Goal: Task Accomplishment & Management: Complete application form

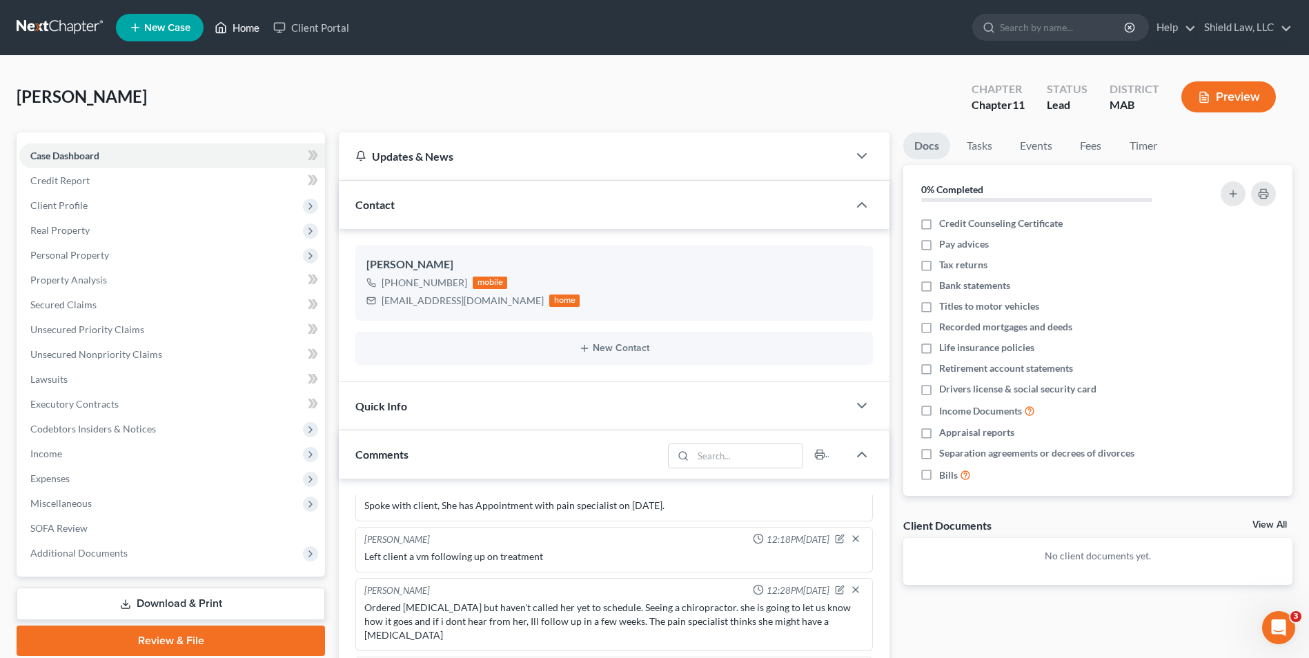
drag, startPoint x: 240, startPoint y: 20, endPoint x: 230, endPoint y: 6, distance: 17.4
click at [240, 20] on link "Home" at bounding box center [237, 27] width 59 height 25
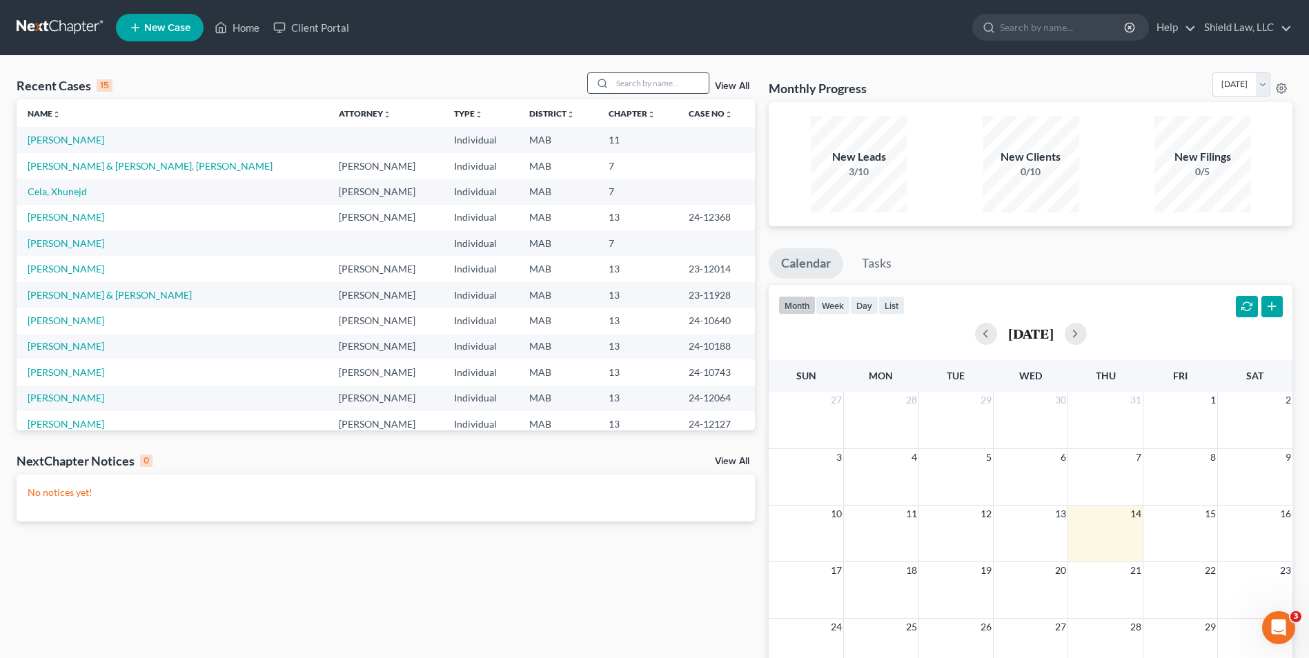
click at [683, 88] on input "search" at bounding box center [660, 83] width 97 height 20
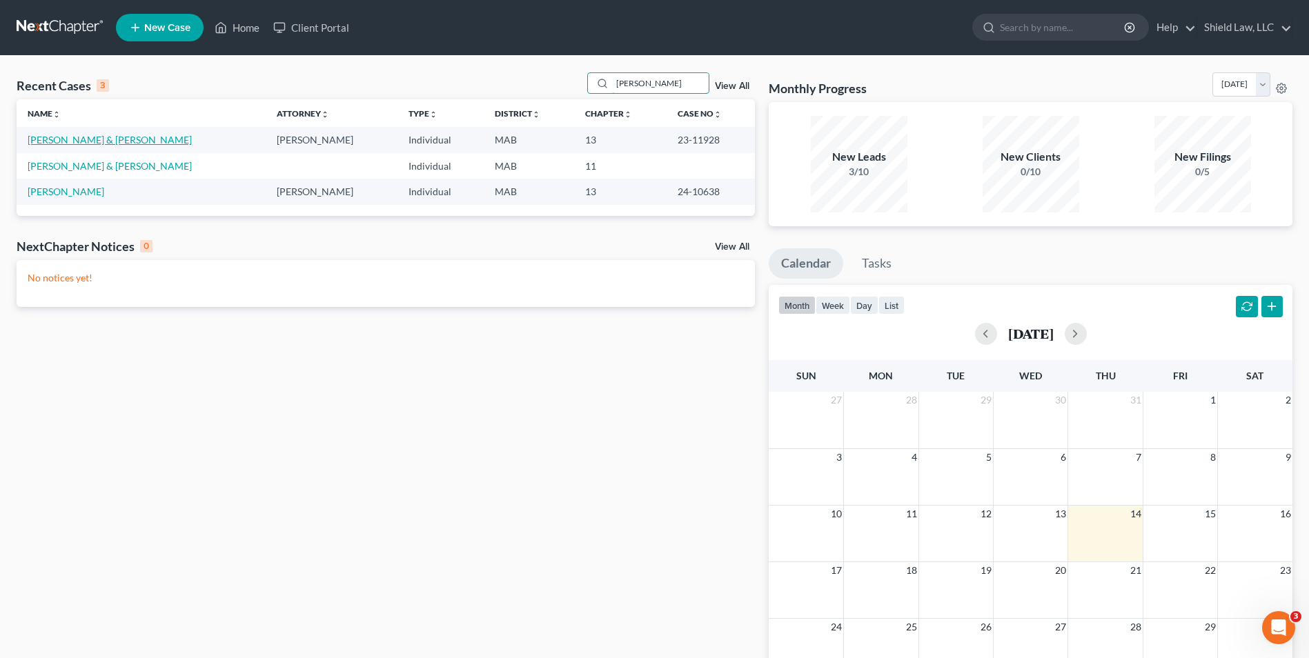
type input "[PERSON_NAME]"
click at [54, 136] on link "[PERSON_NAME] & [PERSON_NAME]" at bounding box center [110, 140] width 164 height 12
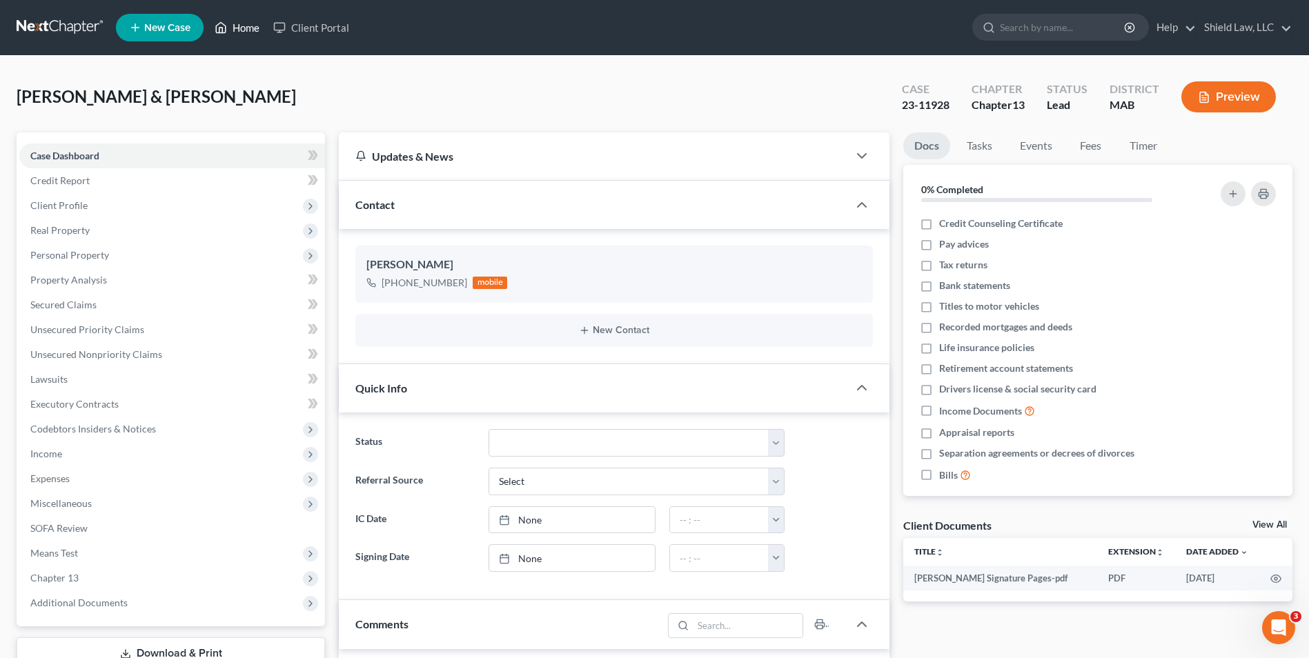
click at [227, 28] on icon at bounding box center [221, 27] width 12 height 17
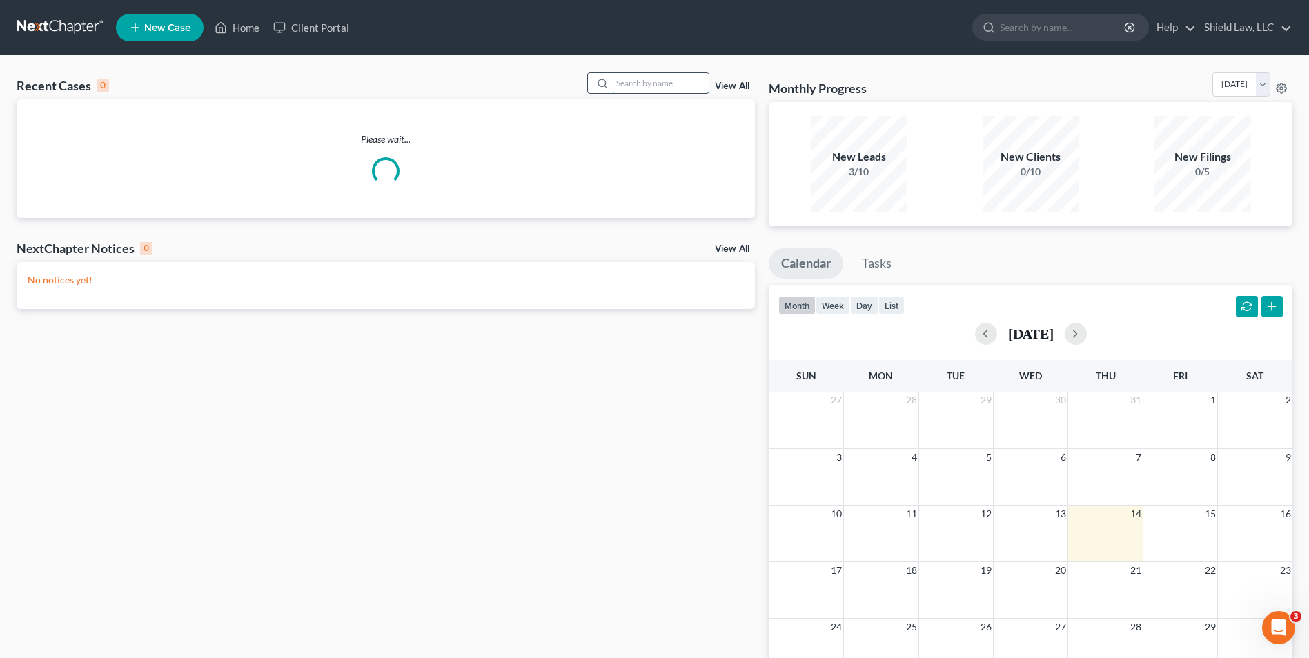
drag, startPoint x: 615, startPoint y: 73, endPoint x: 626, endPoint y: 77, distance: 11.8
click at [619, 73] on input "search" at bounding box center [660, 83] width 97 height 20
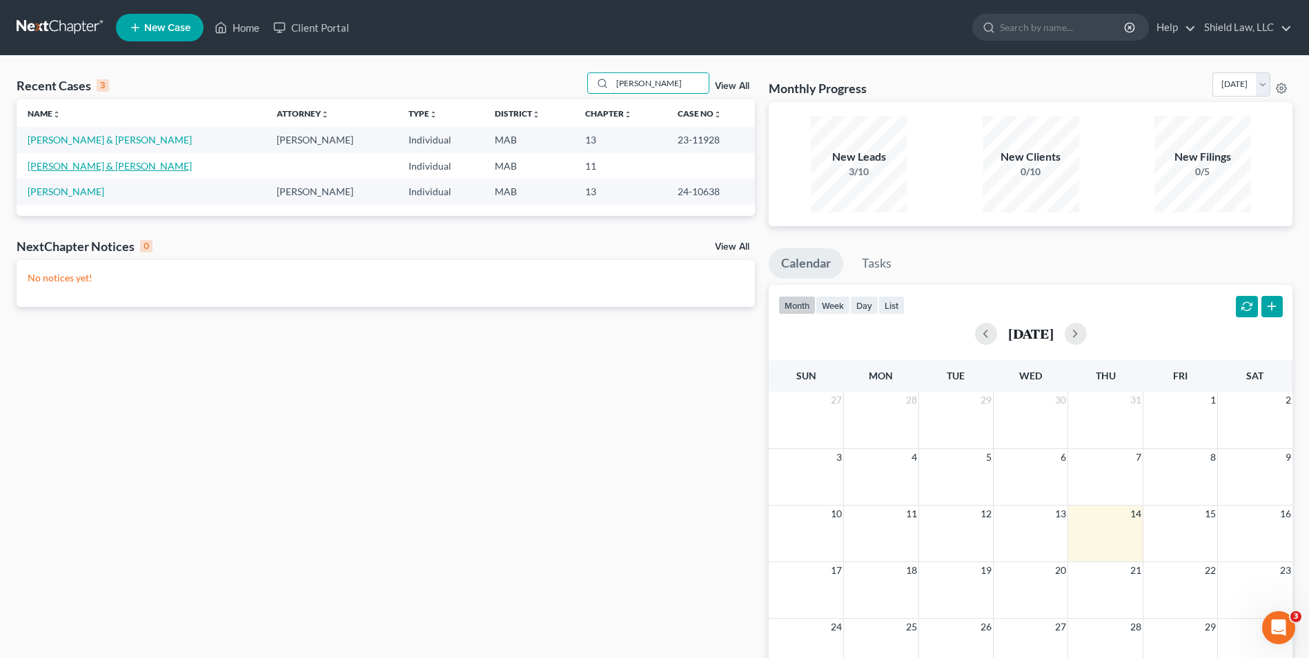
type input "[PERSON_NAME]"
click at [97, 168] on link "[PERSON_NAME] & [PERSON_NAME]" at bounding box center [110, 166] width 164 height 12
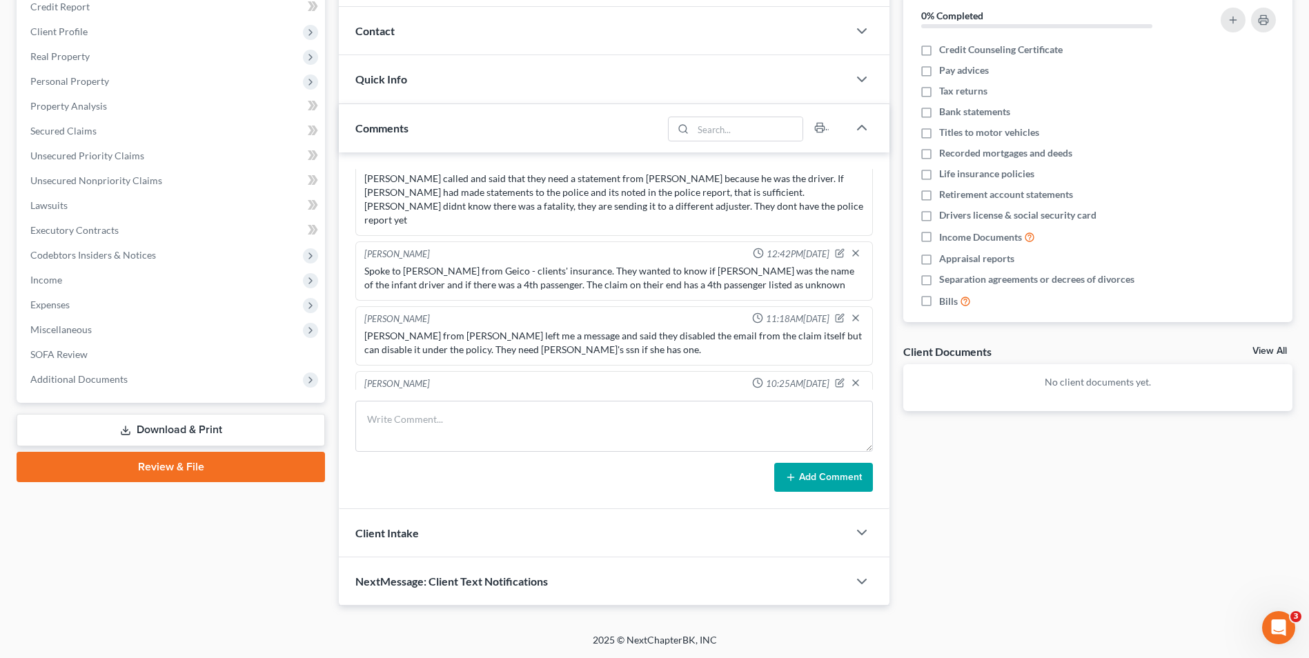
scroll to position [352, 0]
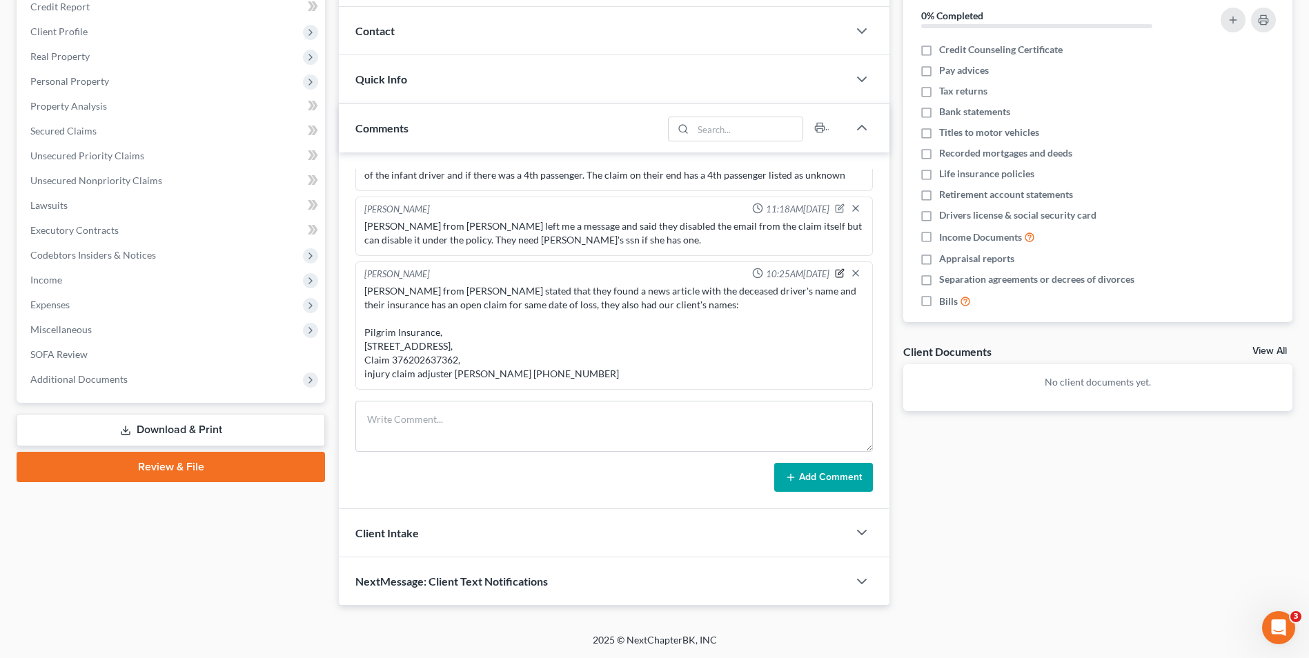
click at [835, 270] on icon "button" at bounding box center [840, 273] width 10 height 10
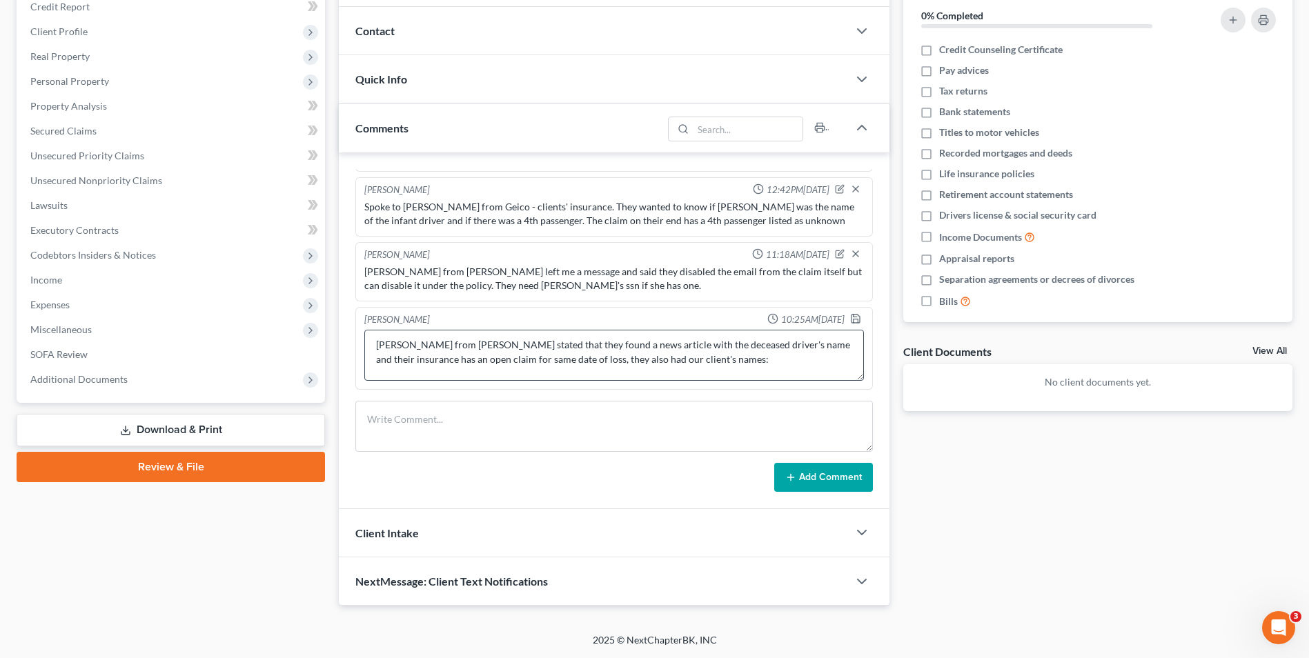
scroll to position [72, 0]
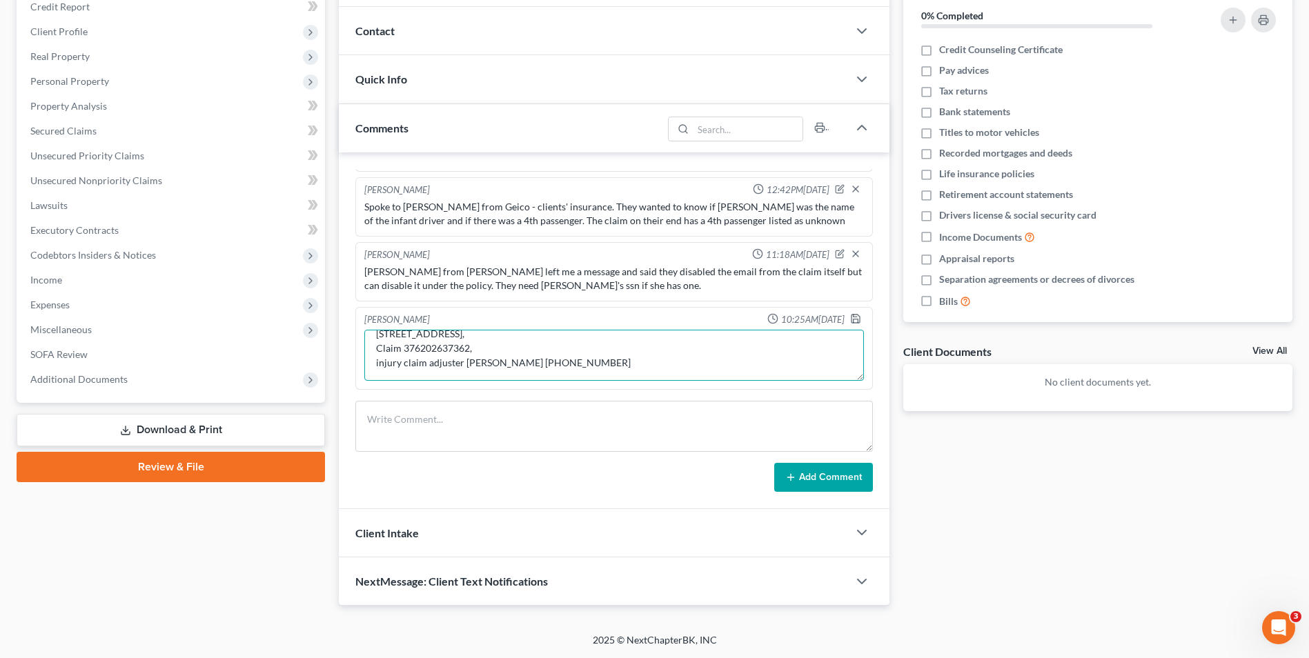
click at [604, 360] on textarea "[PERSON_NAME] from [PERSON_NAME] stated that they found a news article with the…" at bounding box center [613, 355] width 499 height 51
type textarea "[PERSON_NAME] from [PERSON_NAME] stated that they found a news article with the…"
click at [850, 319] on icon "button" at bounding box center [855, 318] width 11 height 11
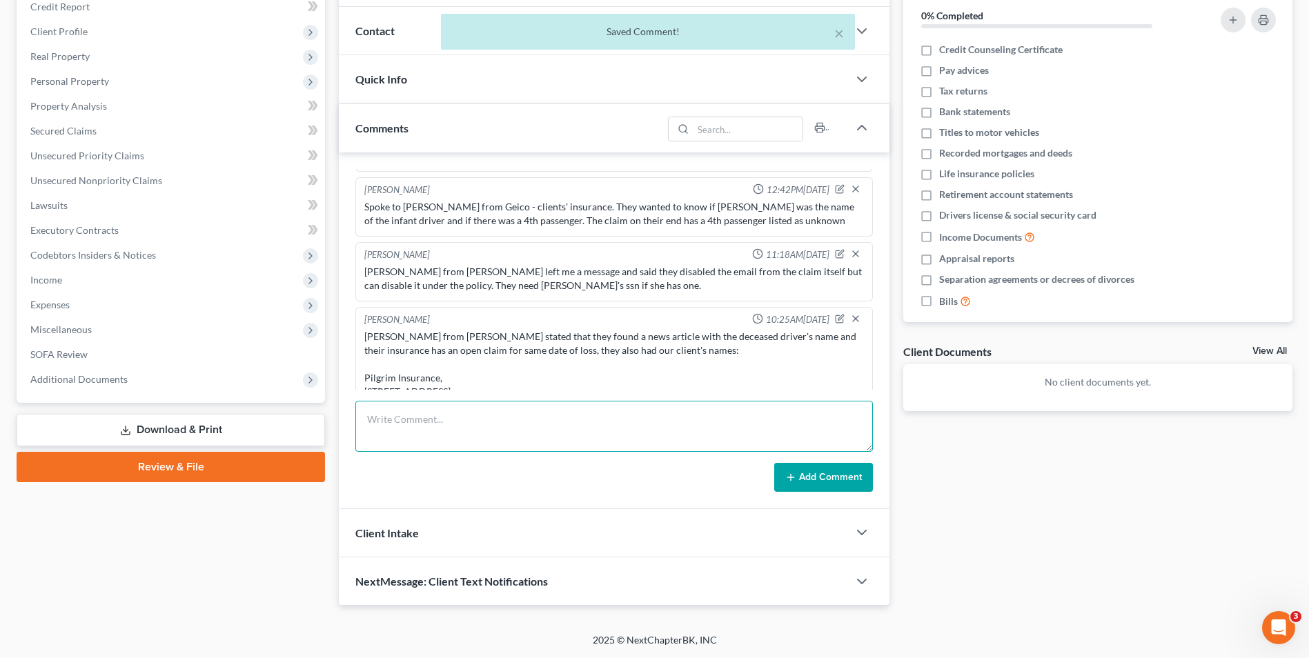
click at [458, 432] on textarea at bounding box center [613, 426] width 517 height 51
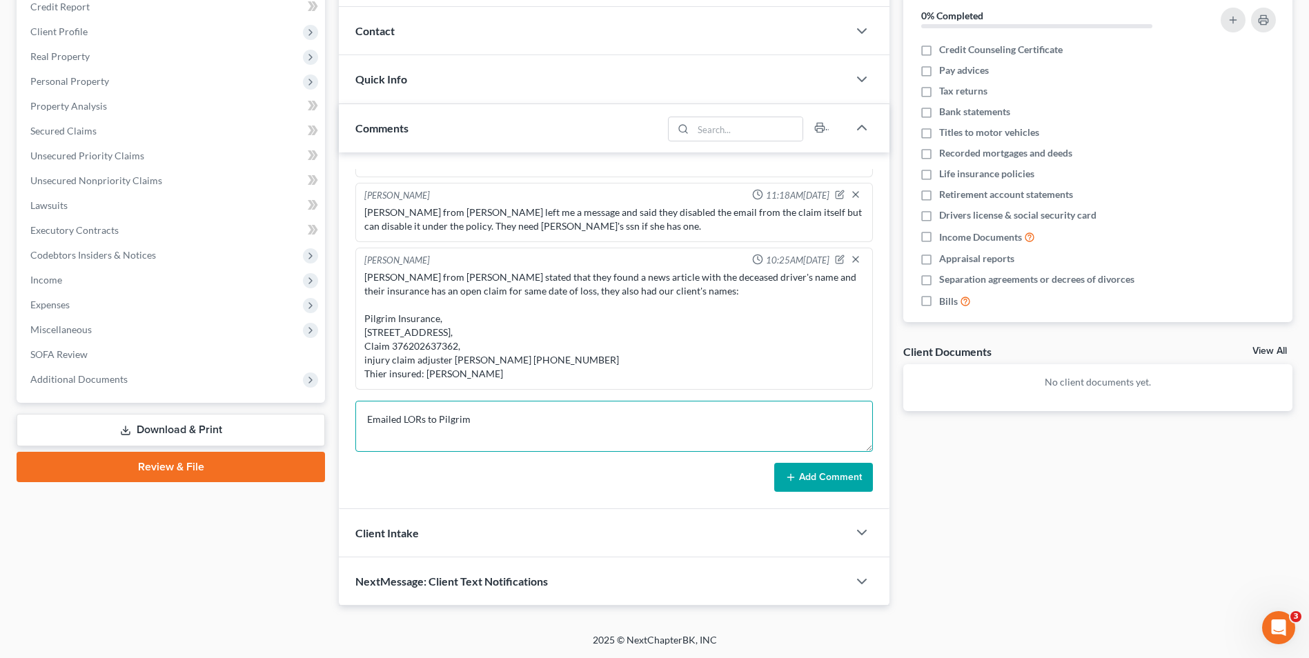
type textarea "Emailed LORs to Pilgrim"
click at [799, 468] on button "Add Comment" at bounding box center [823, 477] width 99 height 29
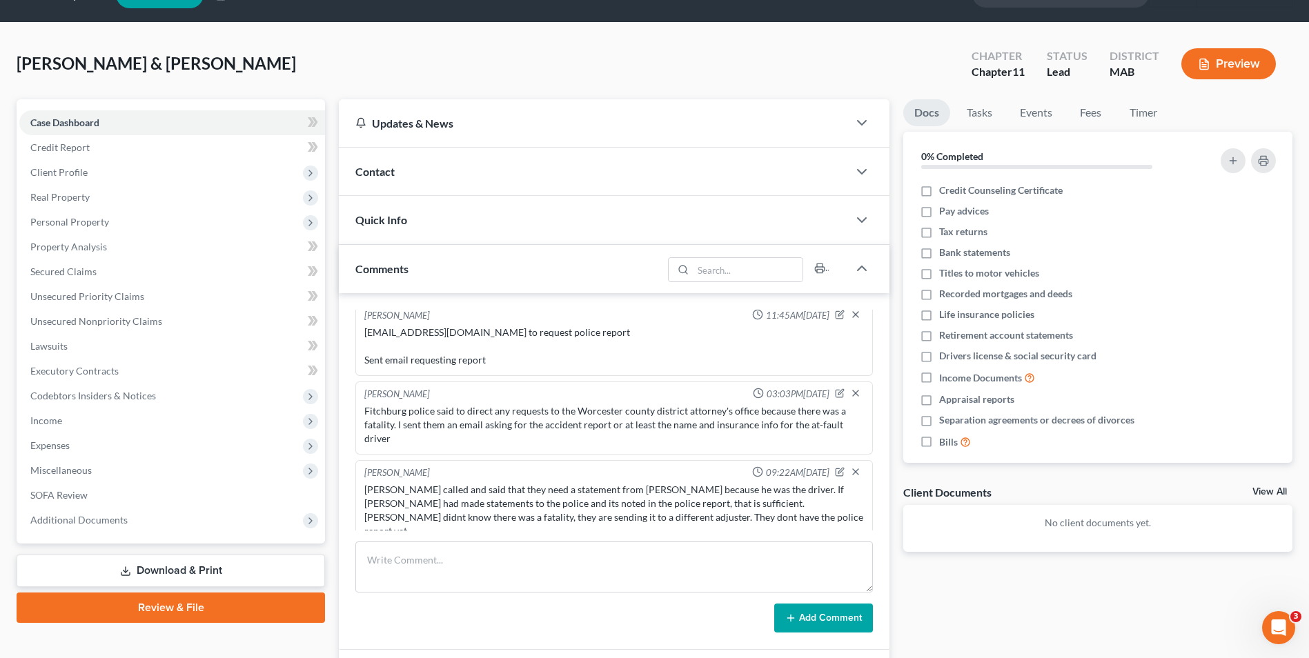
scroll to position [0, 0]
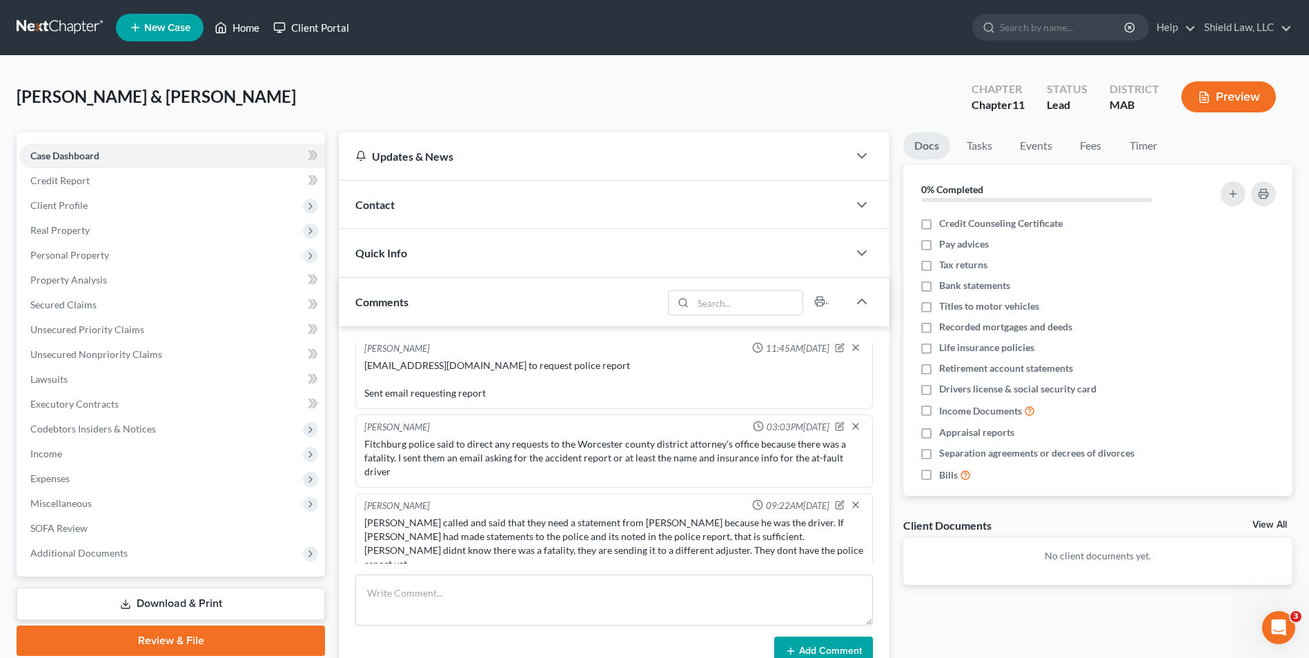
click at [223, 29] on polyline at bounding box center [220, 31] width 3 height 6
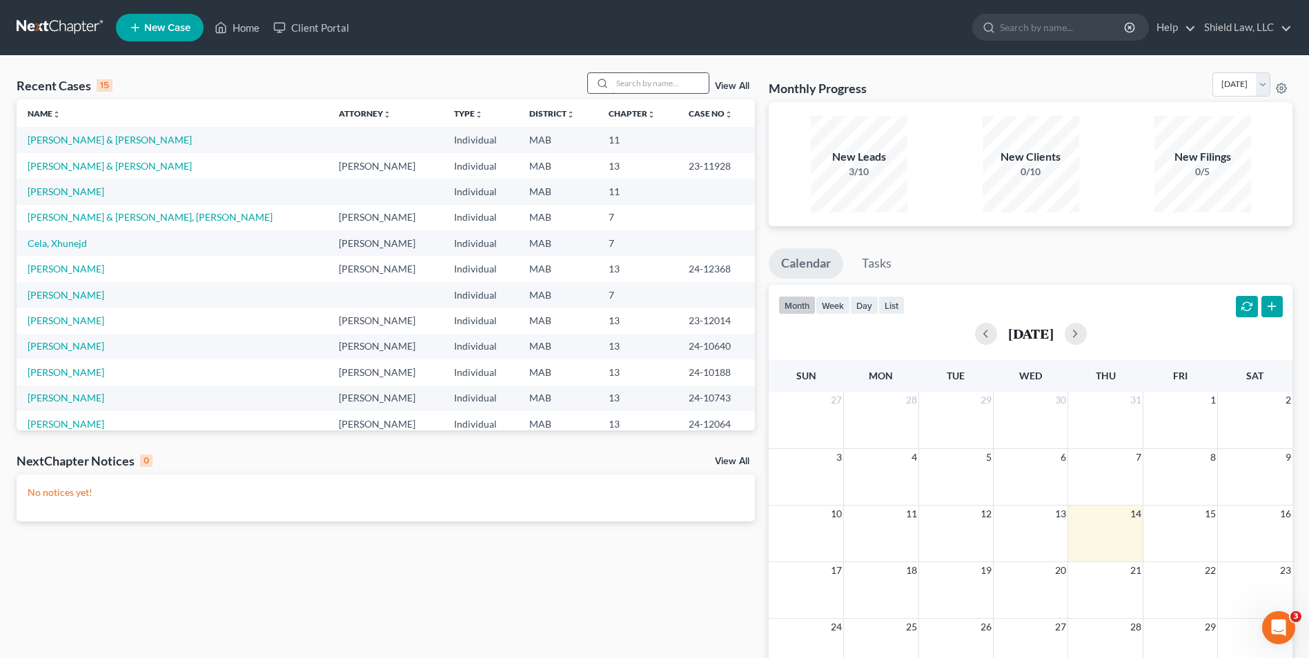
click at [654, 88] on input "search" at bounding box center [660, 83] width 97 height 20
type input "rodr"
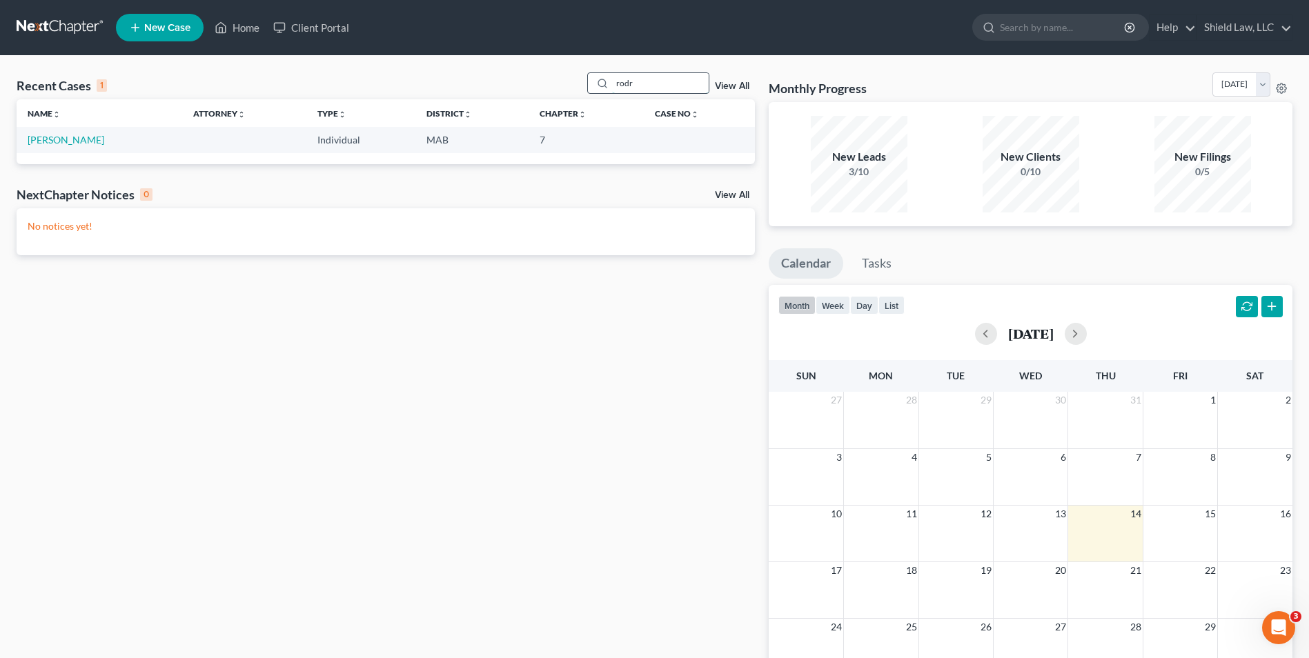
drag, startPoint x: 647, startPoint y: 79, endPoint x: 590, endPoint y: 83, distance: 56.7
click at [593, 83] on div "rodr" at bounding box center [648, 82] width 123 height 21
click at [179, 24] on span "New Case" at bounding box center [167, 28] width 46 height 10
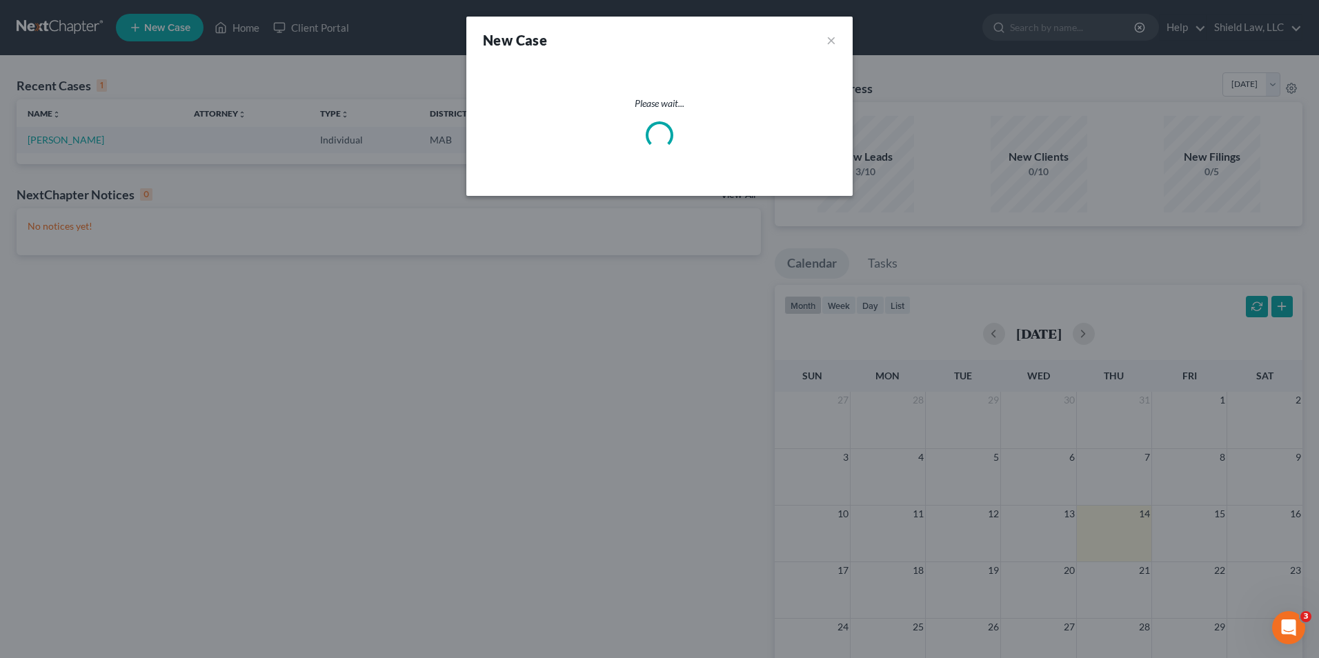
select select "39"
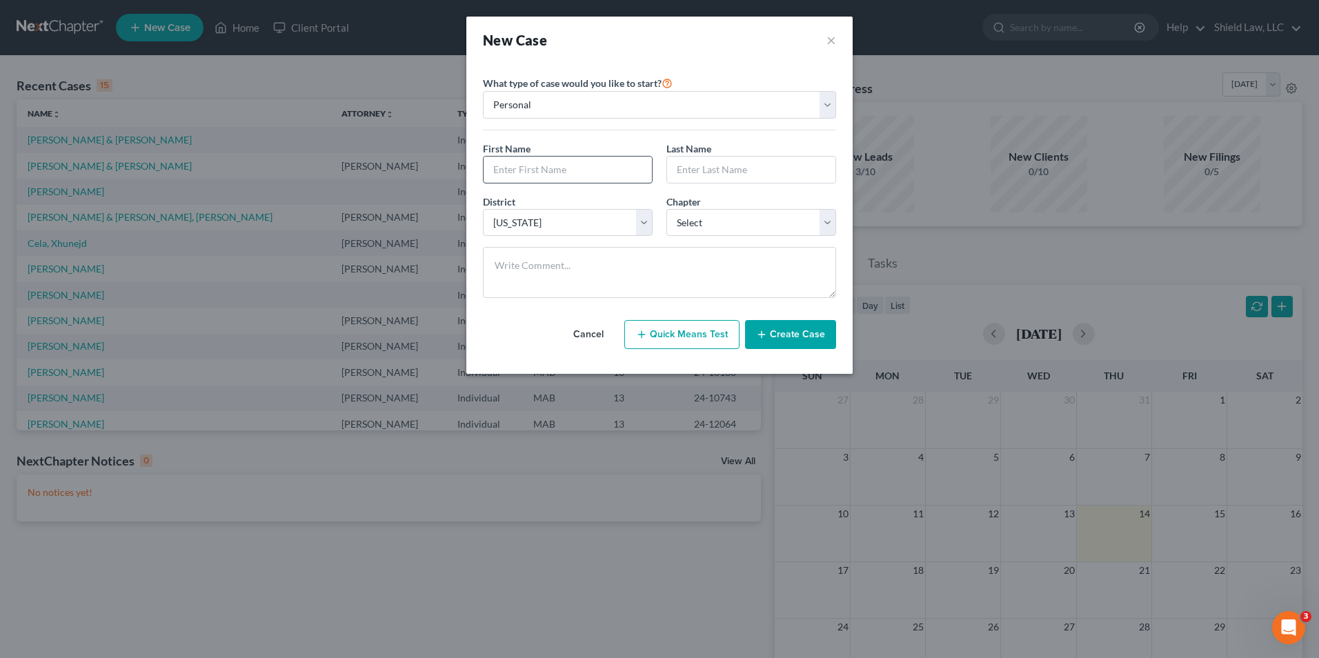
click at [584, 166] on input "text" at bounding box center [568, 170] width 168 height 26
type input "[PERSON_NAME]"
click at [707, 235] on select "Select 7 11 12 13" at bounding box center [751, 223] width 170 height 28
select select "3"
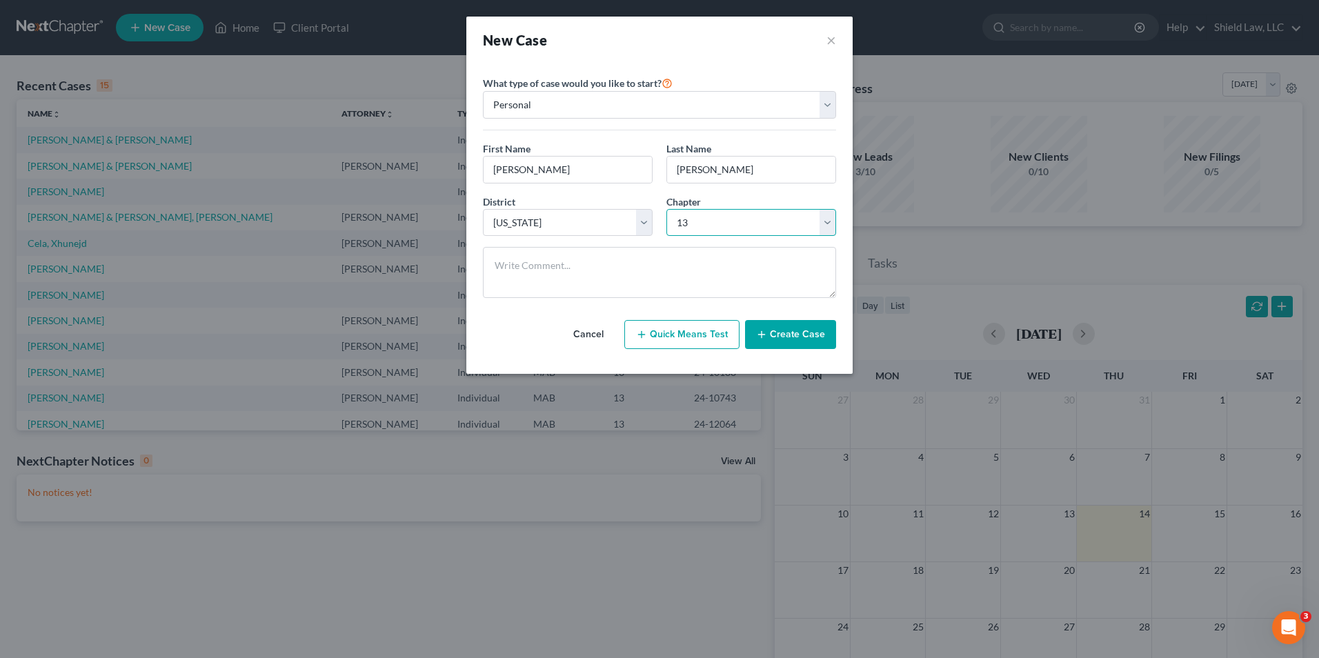
click at [666, 209] on select "Select 7 11 12 13" at bounding box center [751, 223] width 170 height 28
click at [770, 326] on button "Create Case" at bounding box center [790, 334] width 91 height 29
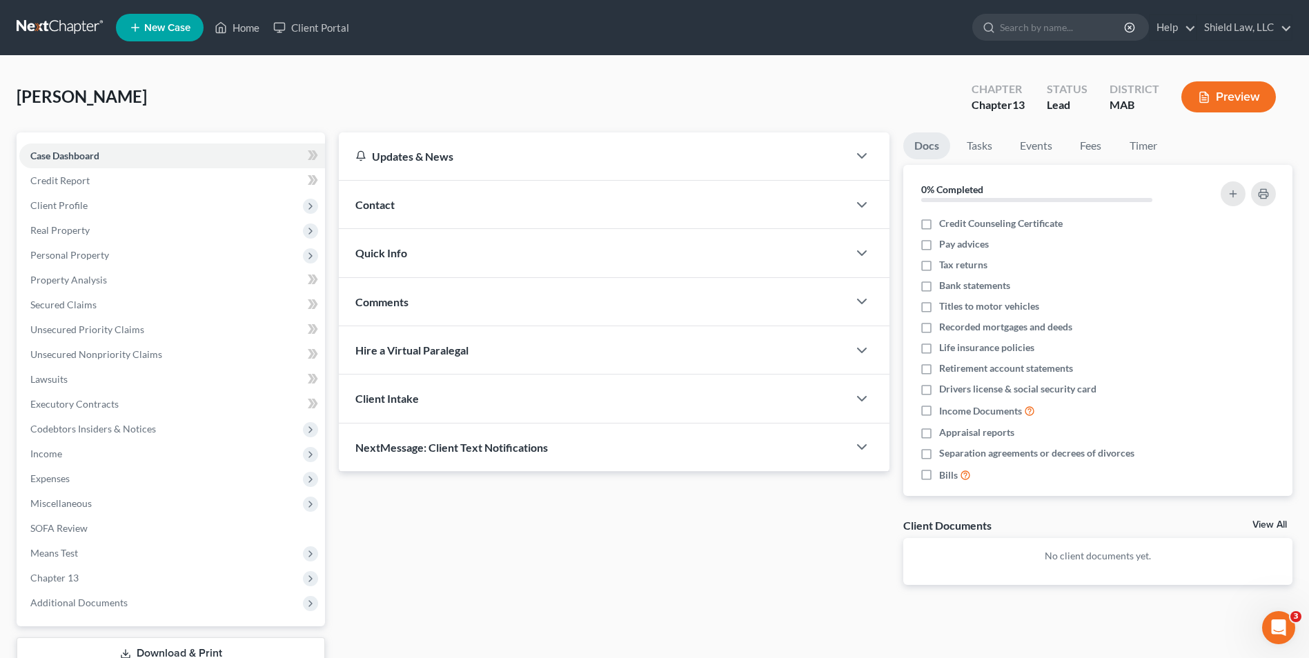
drag, startPoint x: 462, startPoint y: 215, endPoint x: 513, endPoint y: 243, distance: 57.4
click at [463, 215] on div "Contact" at bounding box center [593, 205] width 509 height 48
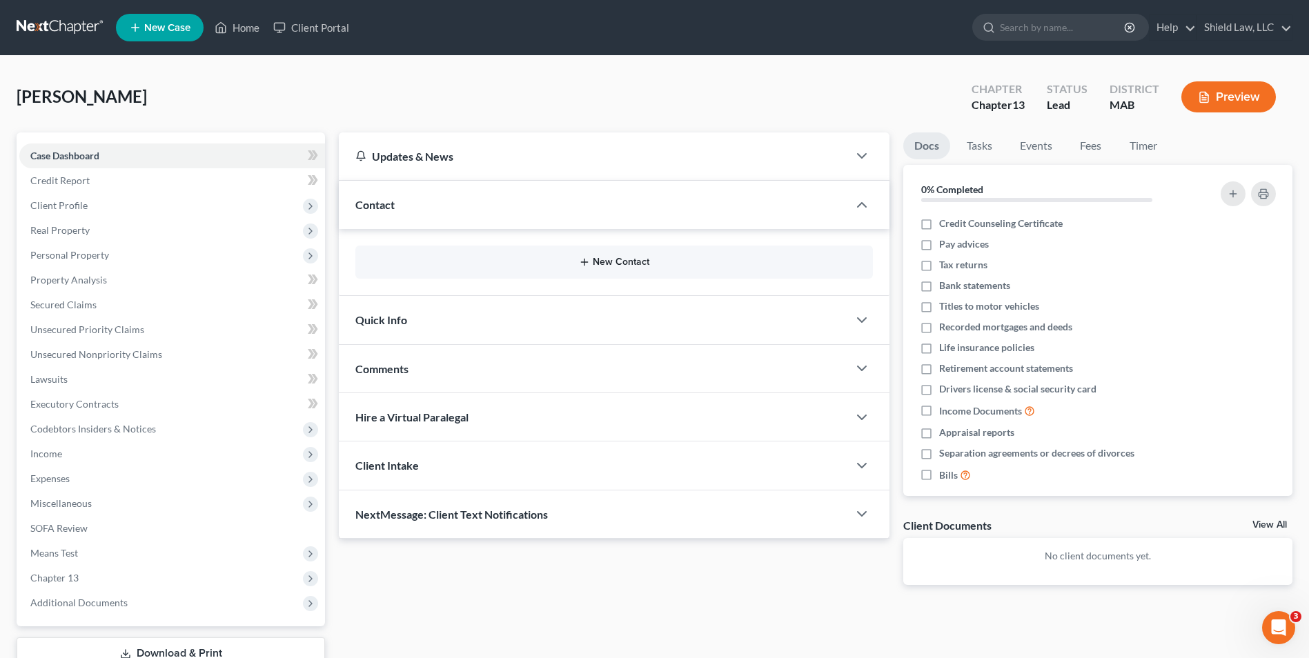
click at [568, 263] on button "New Contact" at bounding box center [613, 262] width 495 height 11
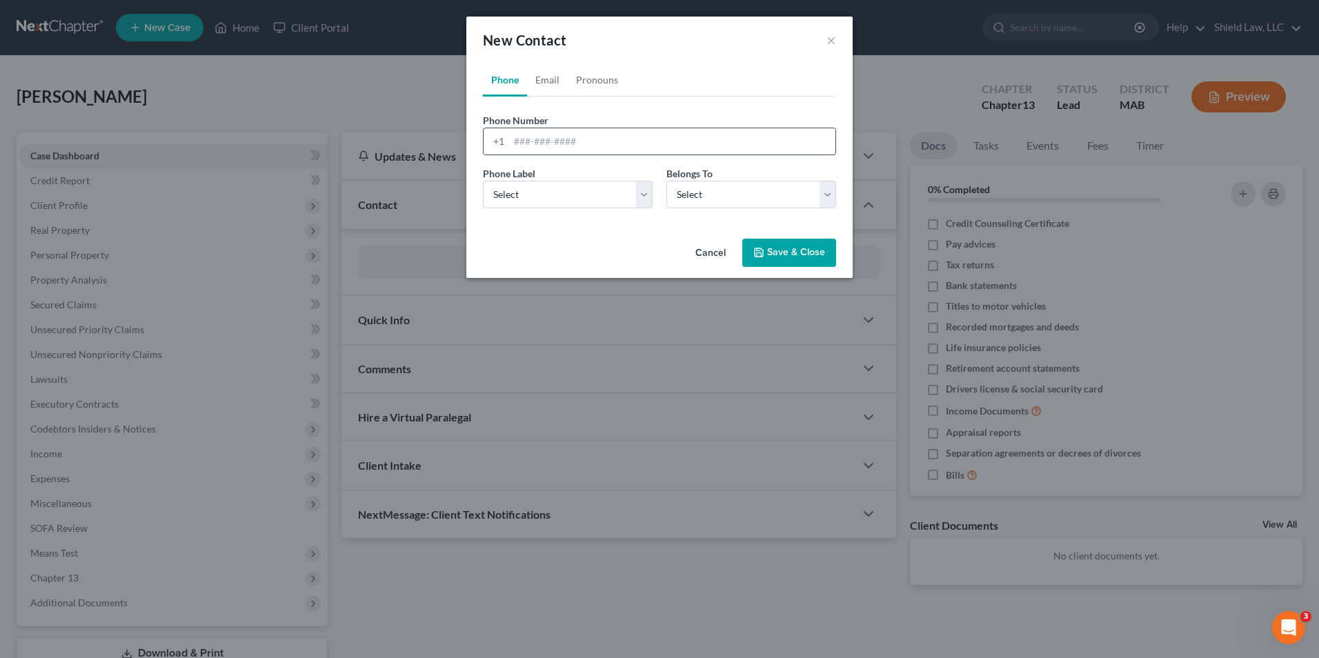
click at [539, 141] on input "tel" at bounding box center [672, 141] width 326 height 26
type input "[PHONE_NUMBER]"
drag, startPoint x: 637, startPoint y: 190, endPoint x: 627, endPoint y: 203, distance: 16.8
click at [637, 190] on select "Select Mobile Home Work Other" at bounding box center [568, 195] width 170 height 28
select select "0"
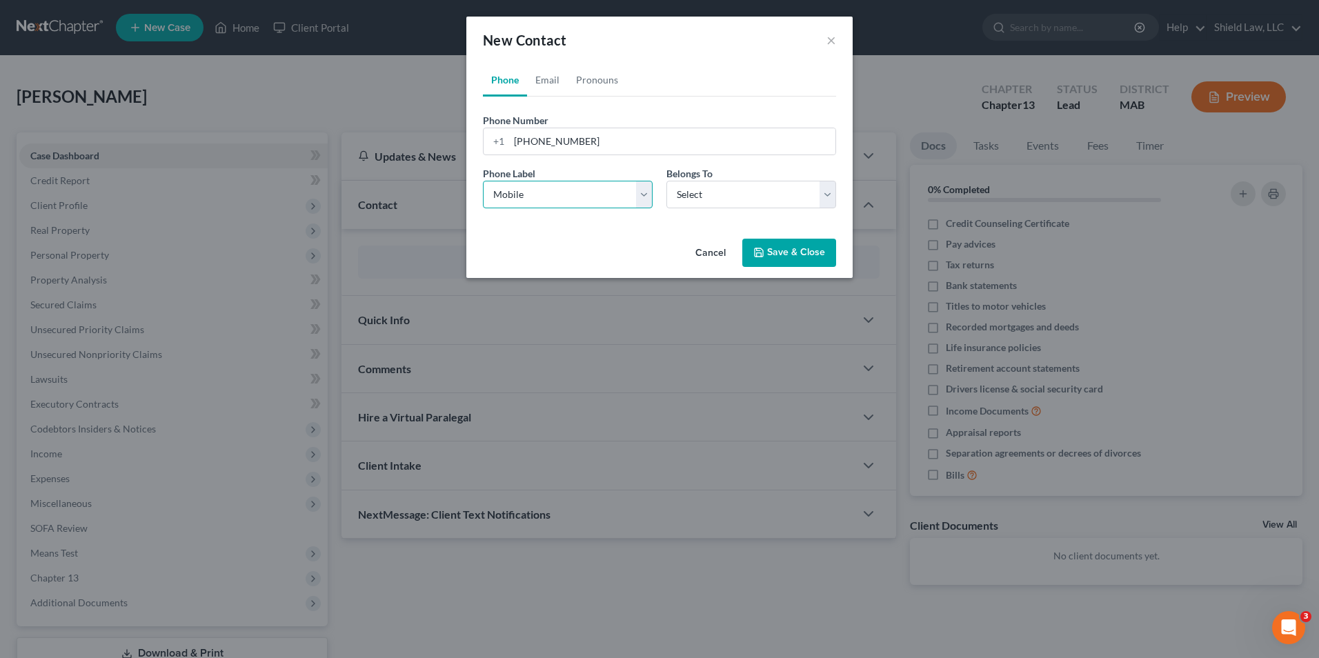
click at [483, 181] on select "Select Mobile Home Work Other" at bounding box center [568, 195] width 170 height 28
click at [680, 186] on select "Select Client Other" at bounding box center [751, 195] width 170 height 28
select select "0"
click at [666, 181] on select "Select Client Other" at bounding box center [751, 195] width 170 height 28
select select "0"
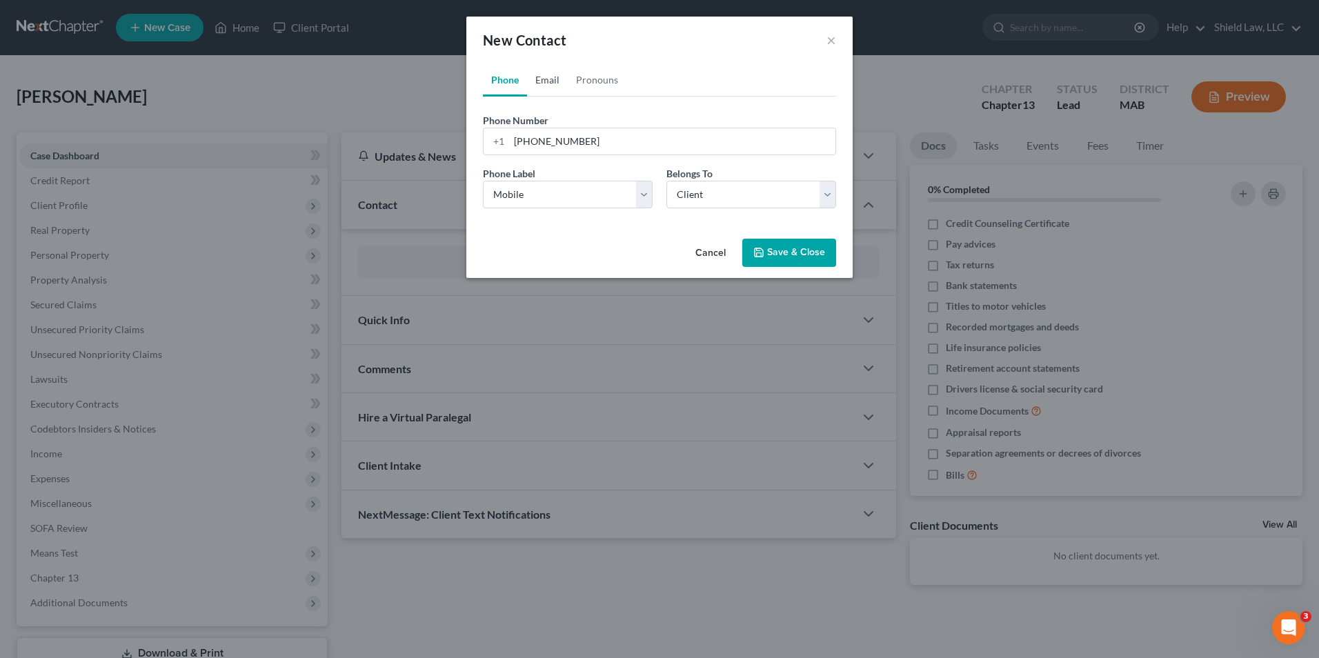
drag, startPoint x: 544, startPoint y: 81, endPoint x: 528, endPoint y: 122, distance: 44.1
click at [544, 81] on link "Email" at bounding box center [547, 79] width 41 height 33
click at [537, 142] on input "email" at bounding box center [672, 141] width 326 height 26
type input "[EMAIL_ADDRESS][DOMAIN_NAME]"
click at [566, 181] on select "Select Home Work Other" at bounding box center [568, 195] width 170 height 28
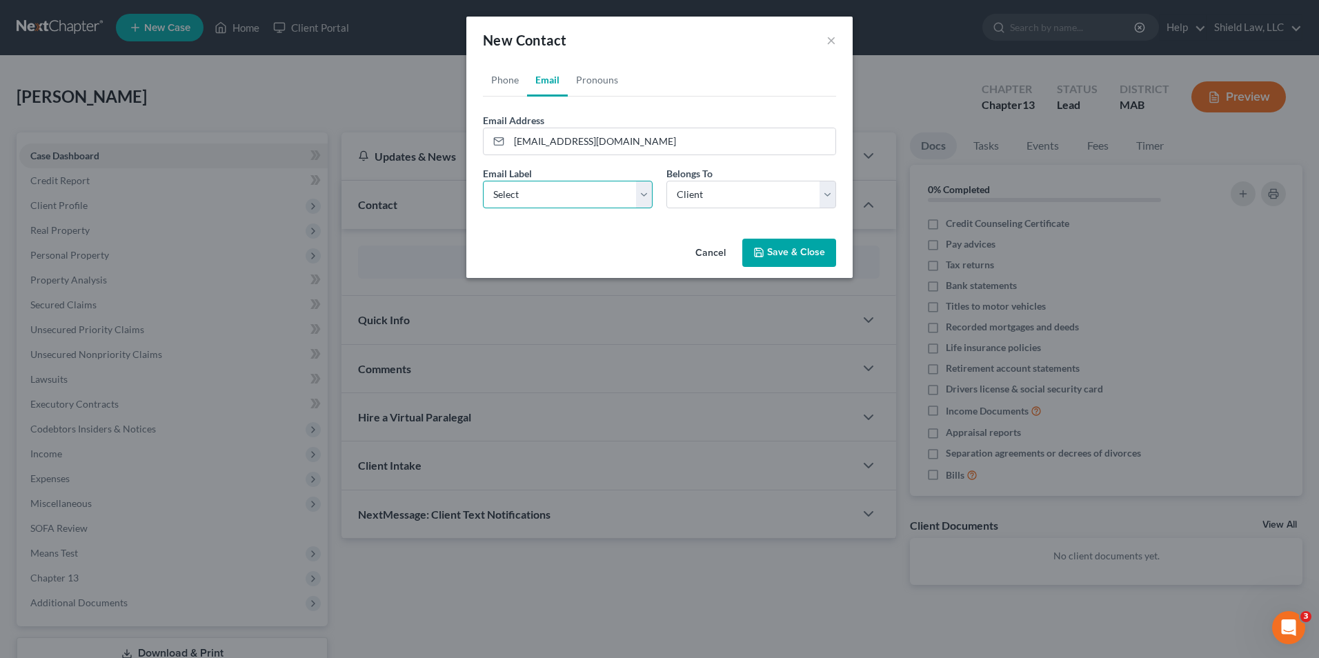
select select "0"
click at [483, 181] on select "Select Home Work Other" at bounding box center [568, 195] width 170 height 28
click at [802, 258] on button "Save & Close" at bounding box center [789, 253] width 94 height 29
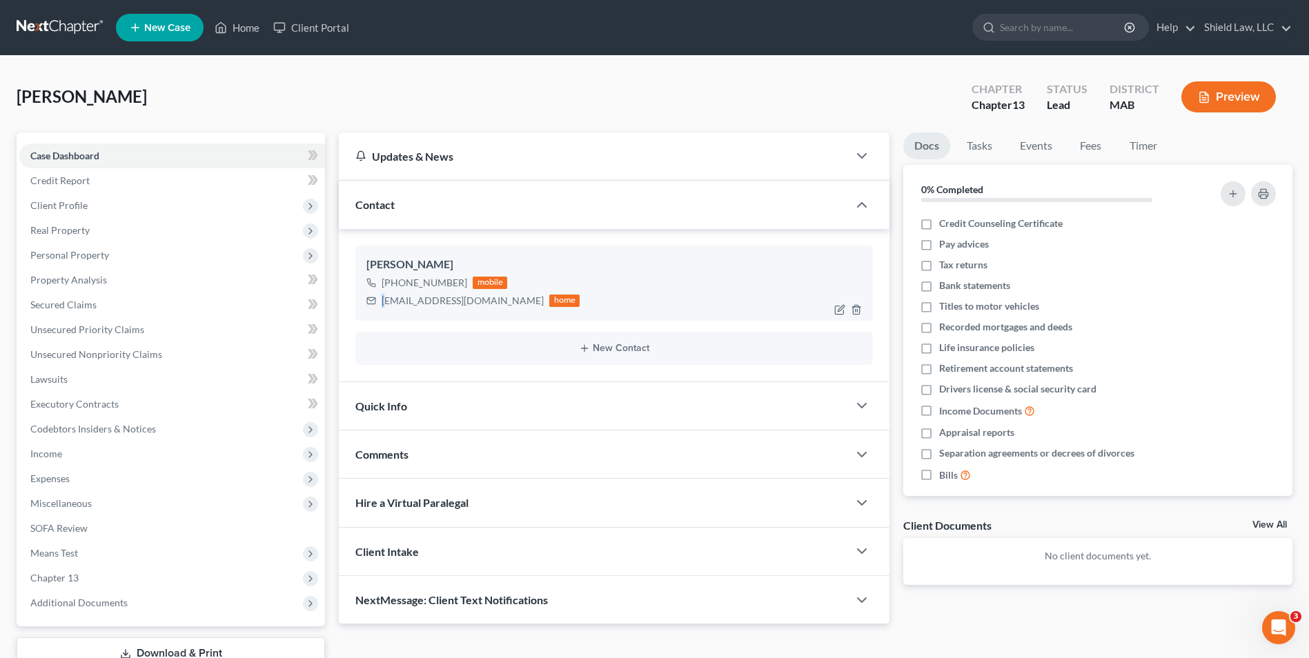
click at [386, 299] on div "[EMAIL_ADDRESS][DOMAIN_NAME] home" at bounding box center [472, 301] width 213 height 18
drag, startPoint x: 390, startPoint y: 299, endPoint x: 473, endPoint y: 304, distance: 83.6
click at [473, 304] on div "[EMAIL_ADDRESS][DOMAIN_NAME]" at bounding box center [462, 301] width 162 height 14
drag, startPoint x: 505, startPoint y: 299, endPoint x: 383, endPoint y: 302, distance: 122.1
click at [383, 302] on div "[EMAIL_ADDRESS][DOMAIN_NAME]" at bounding box center [462, 301] width 162 height 14
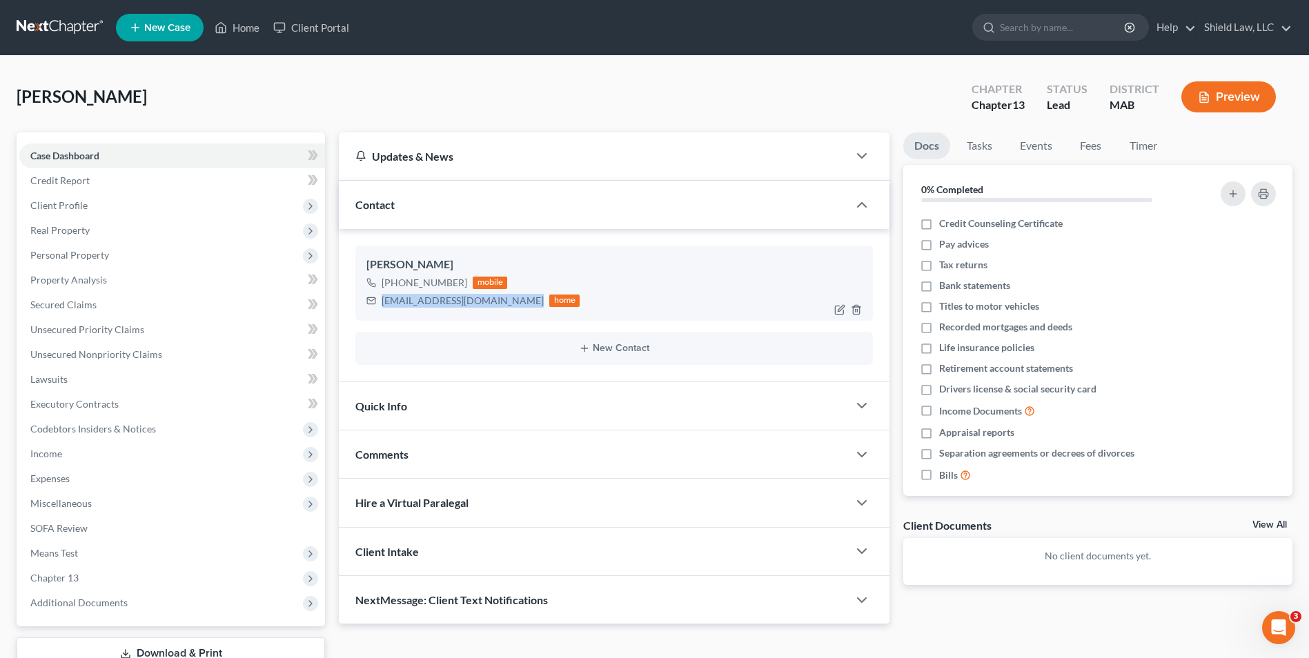
copy div "[EMAIL_ADDRESS][DOMAIN_NAME]"
drag, startPoint x: 444, startPoint y: 466, endPoint x: 446, endPoint y: 456, distance: 9.8
click at [444, 464] on div "Comments" at bounding box center [593, 454] width 509 height 48
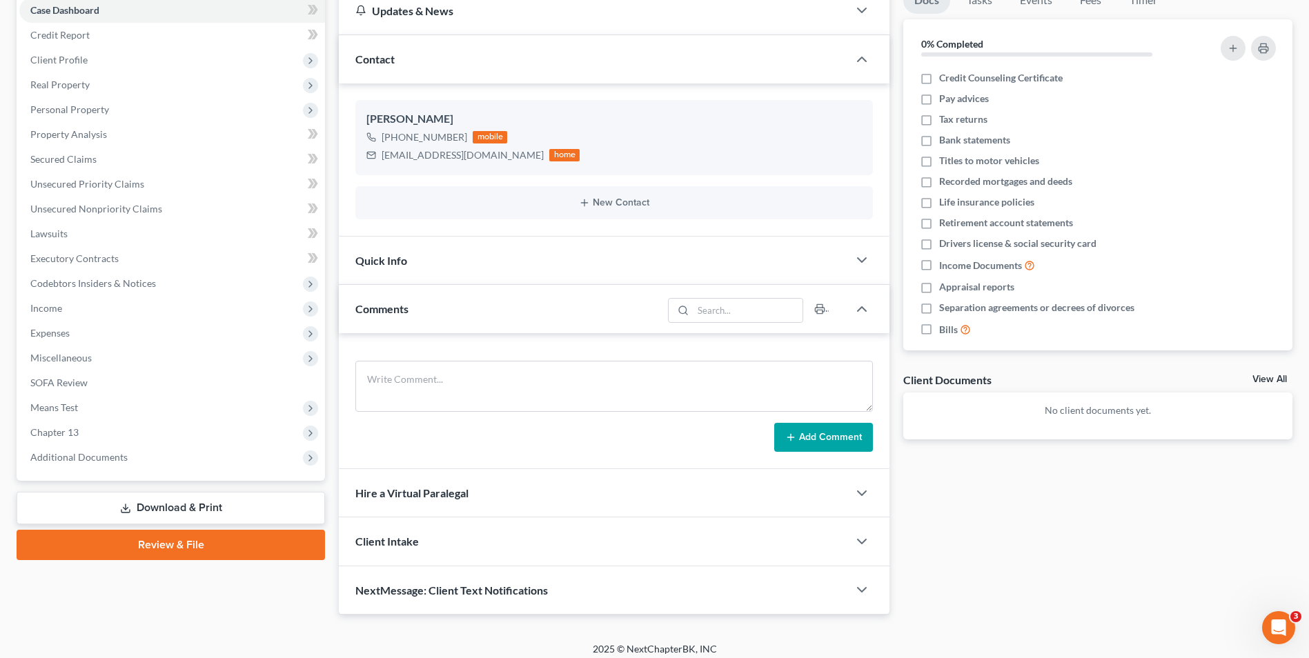
scroll to position [149, 0]
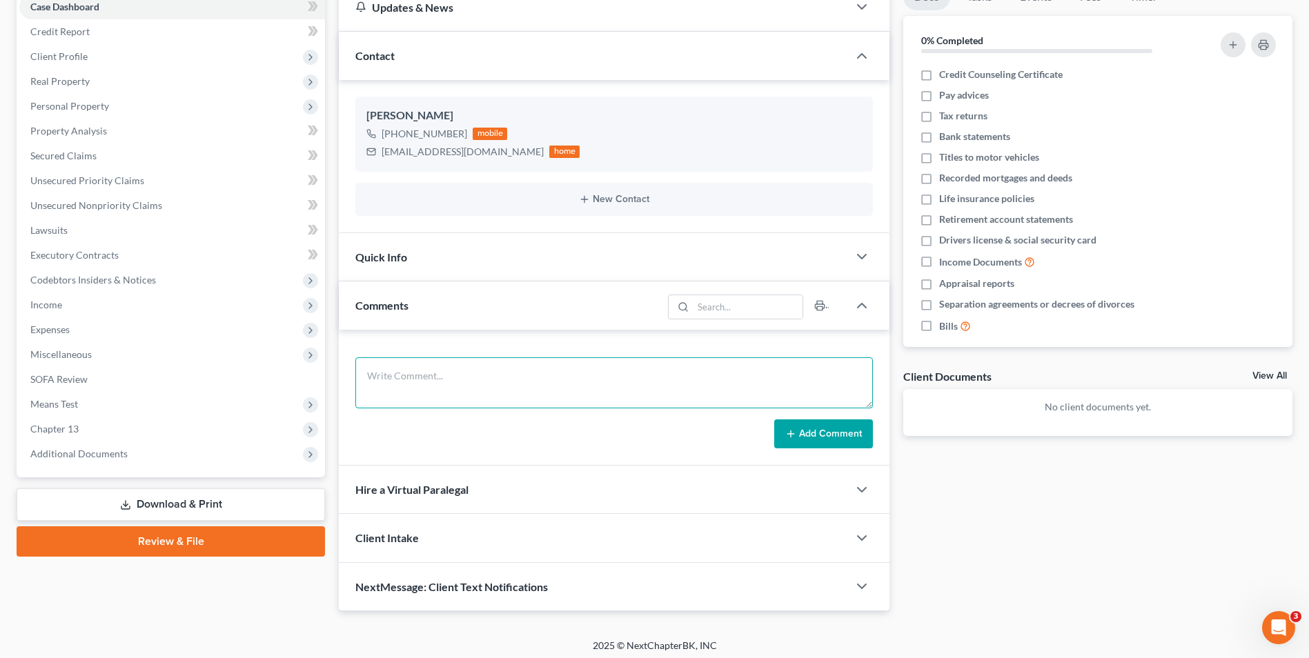
click at [468, 403] on textarea at bounding box center [613, 382] width 517 height 51
paste textarea "We will need the following documents for your bankruptcy case: A picture of you…"
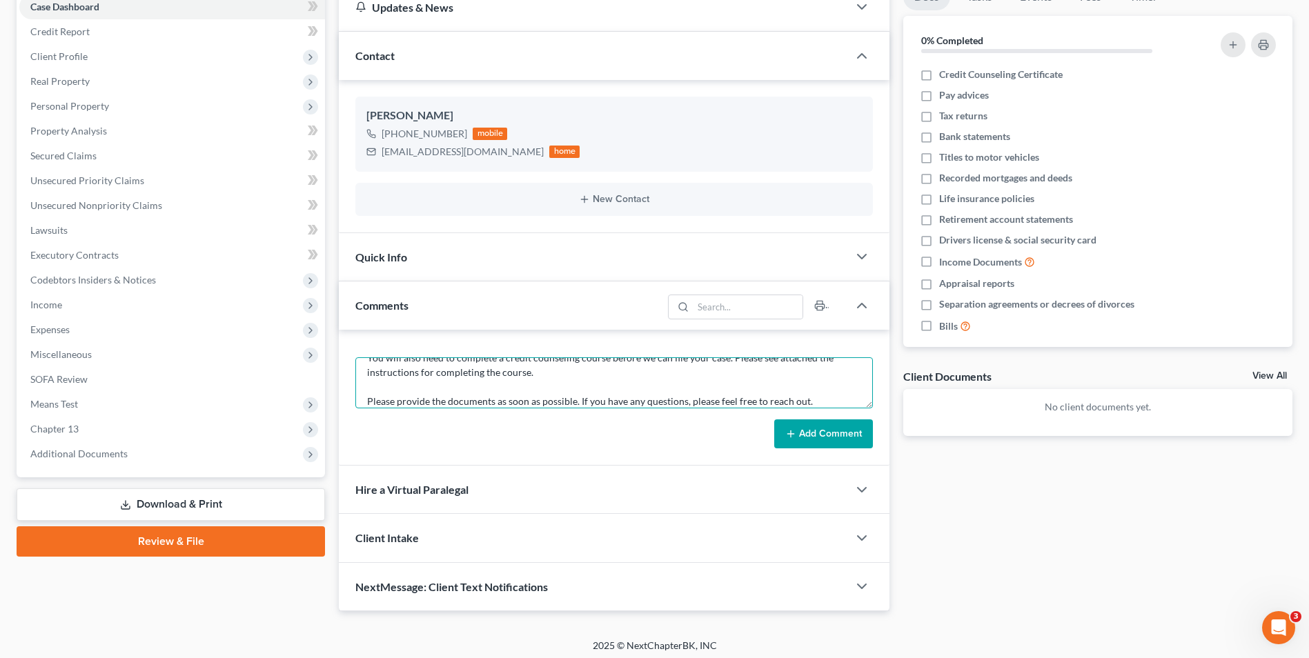
type textarea "email to client We will need the following documents for your bankruptcy case: …"
click at [838, 439] on button "Add Comment" at bounding box center [823, 433] width 99 height 29
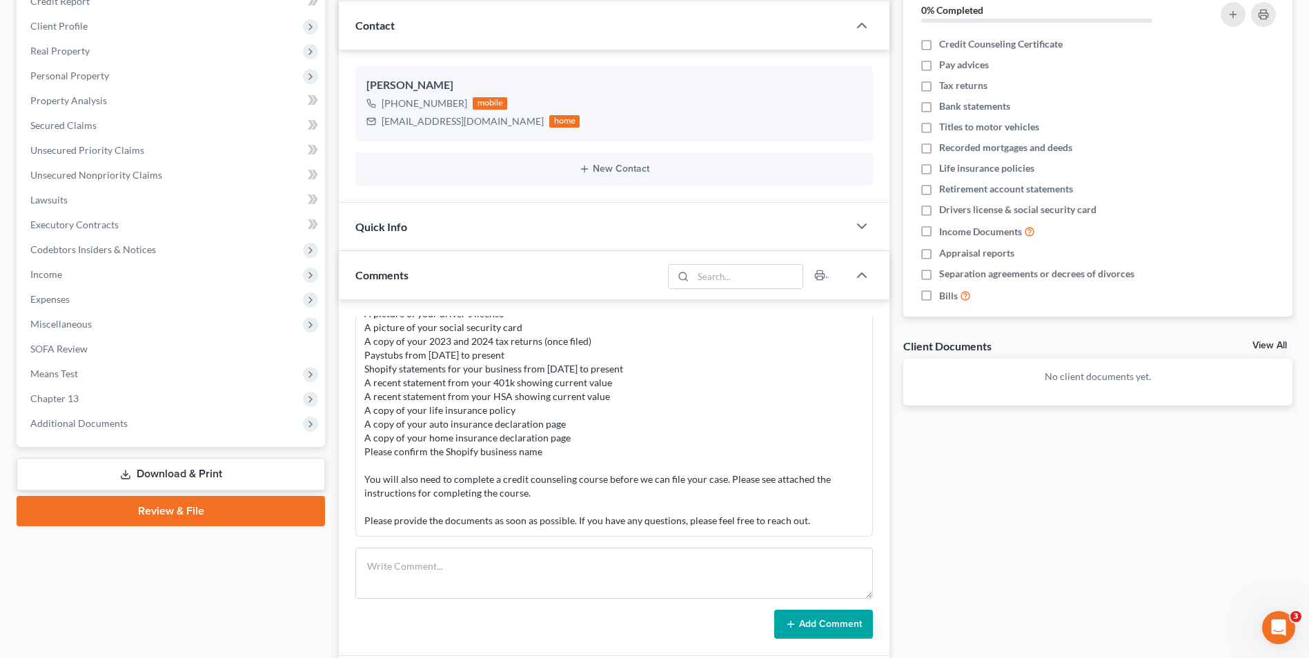
scroll to position [0, 0]
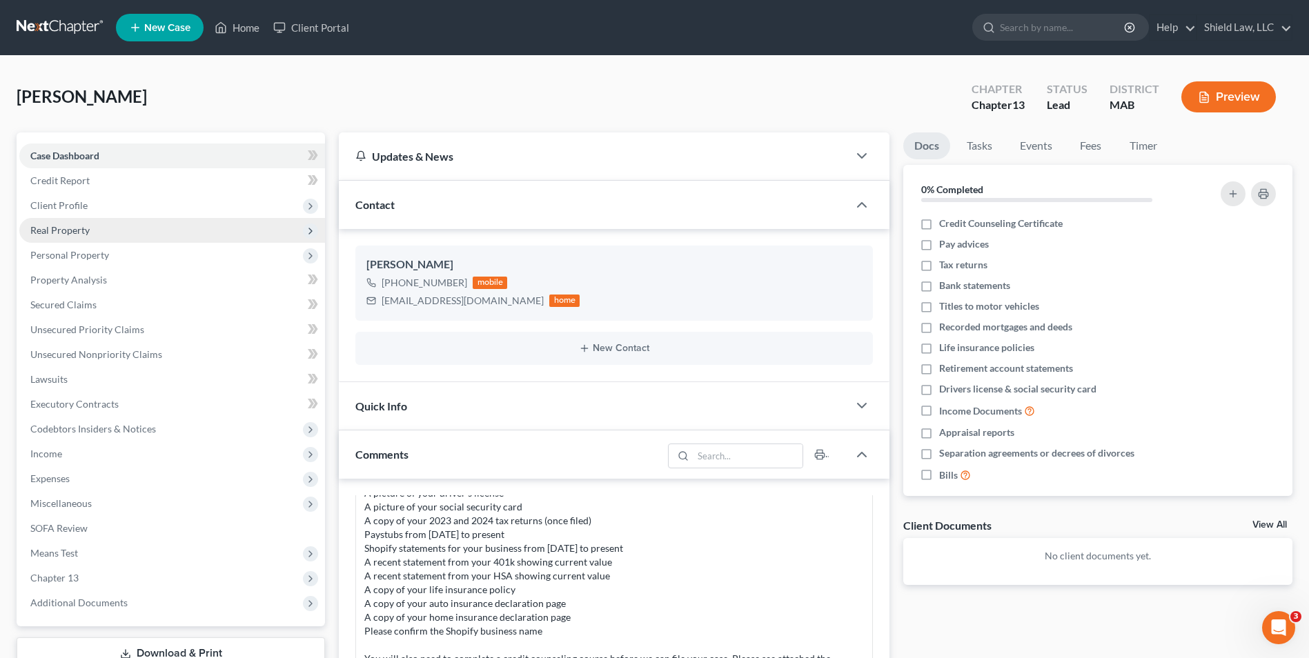
click at [88, 230] on span "Real Property" at bounding box center [59, 230] width 59 height 12
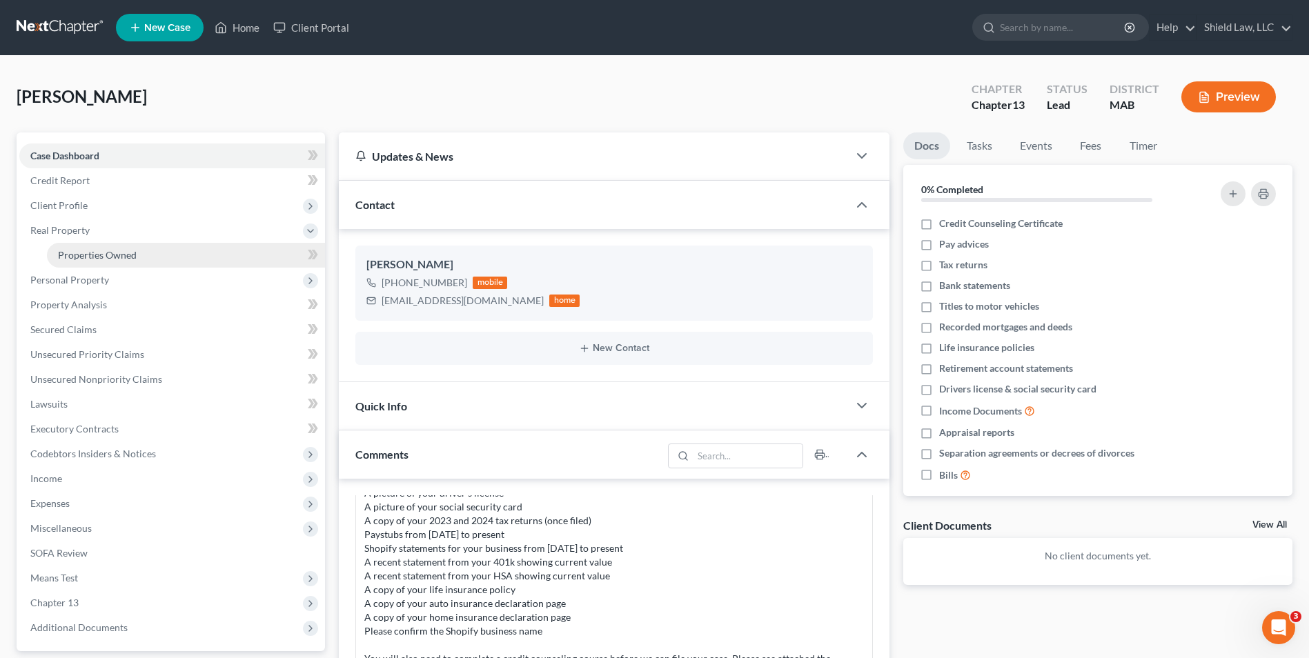
click at [122, 252] on span "Properties Owned" at bounding box center [97, 255] width 79 height 12
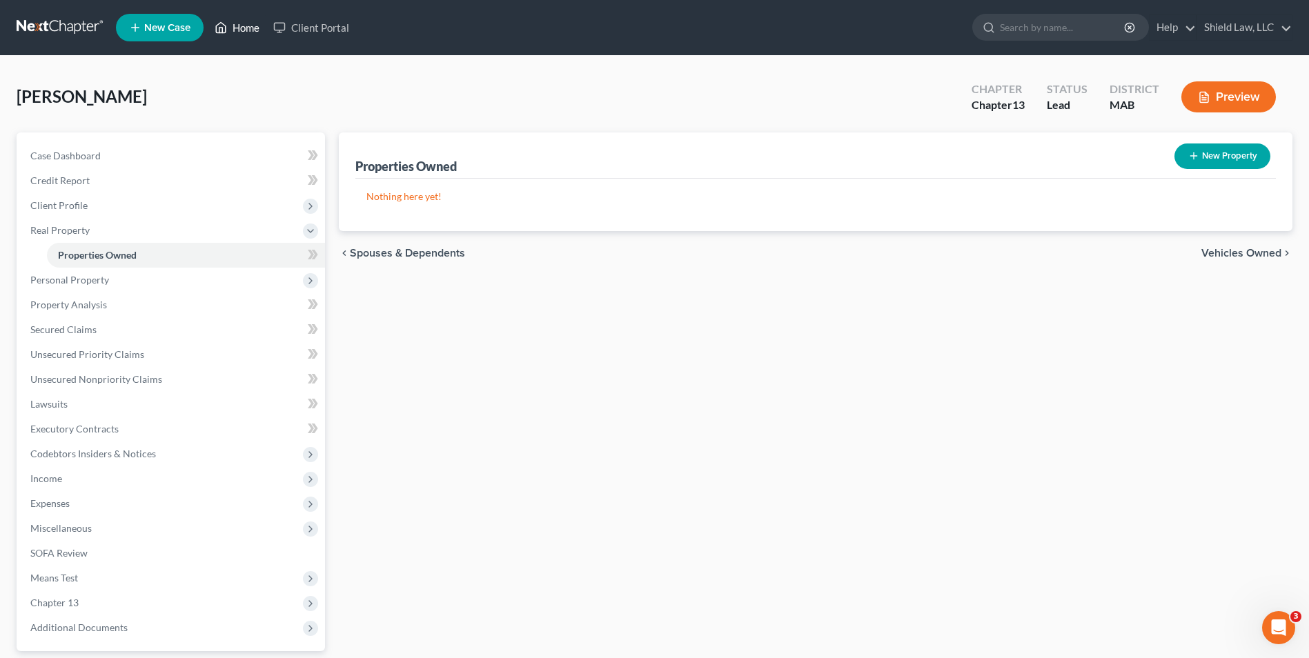
click at [257, 28] on link "Home" at bounding box center [237, 27] width 59 height 25
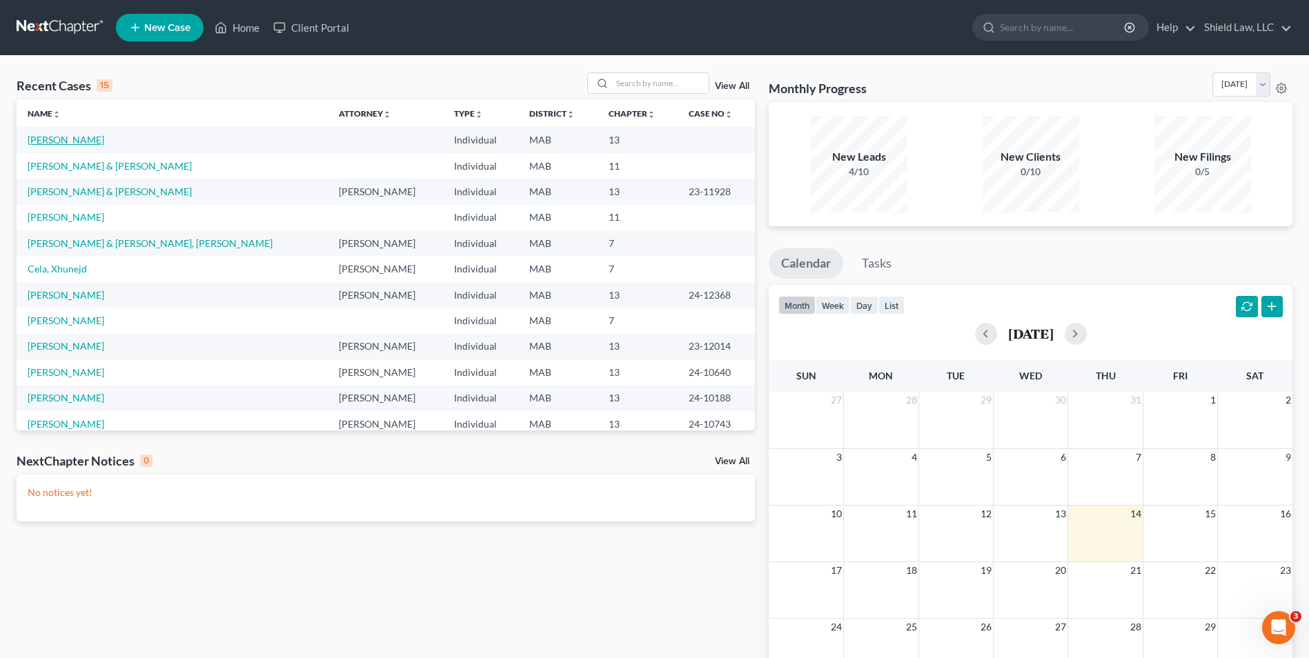
click at [92, 146] on link "[PERSON_NAME]" at bounding box center [66, 140] width 77 height 12
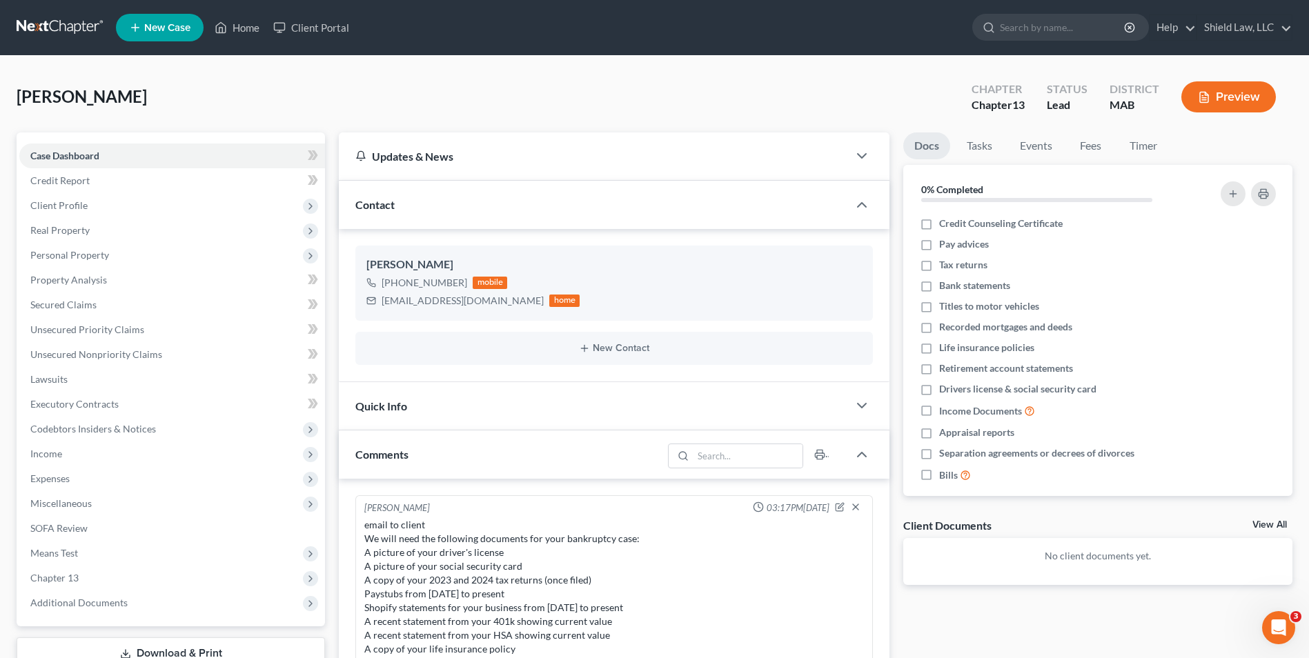
scroll to position [59, 0]
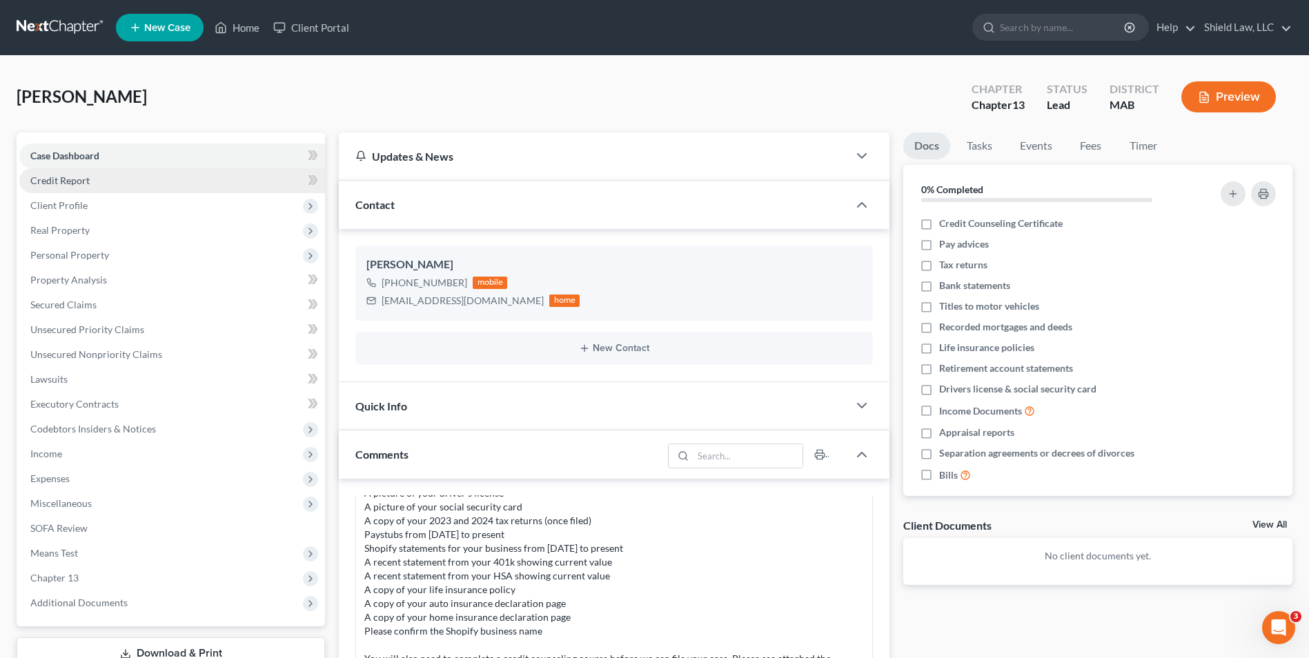
click at [88, 191] on link "Credit Report" at bounding box center [172, 180] width 306 height 25
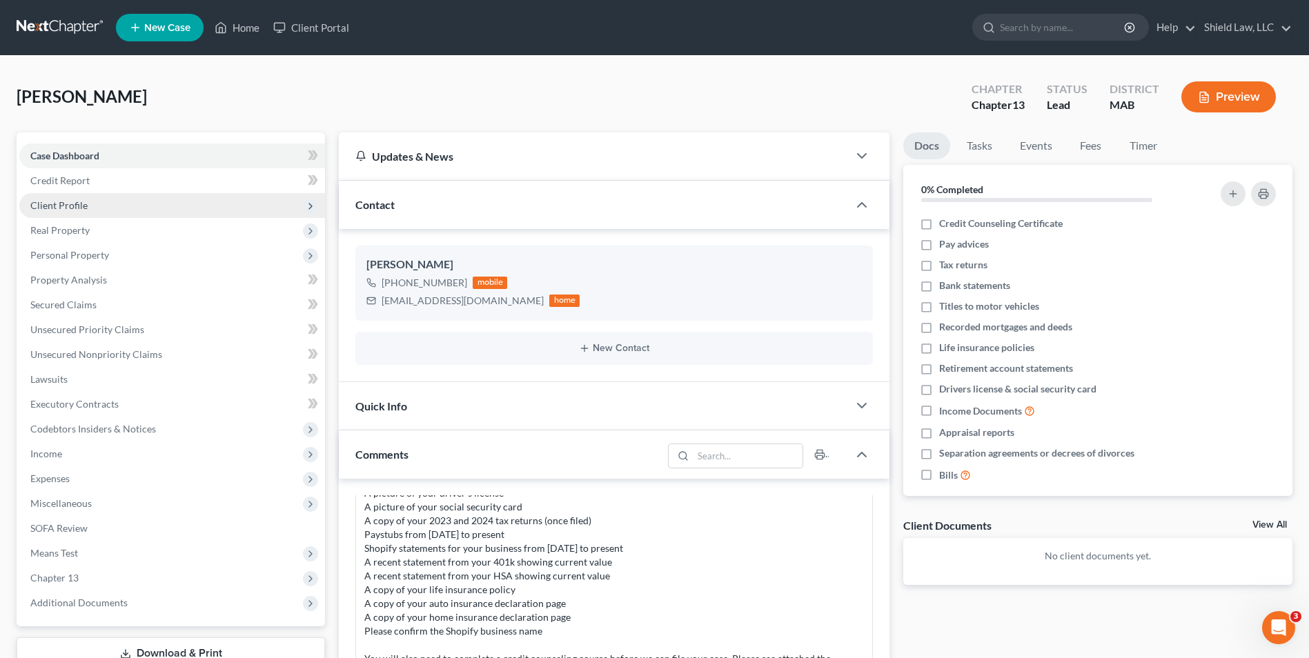
click at [92, 203] on span "Client Profile" at bounding box center [172, 205] width 306 height 25
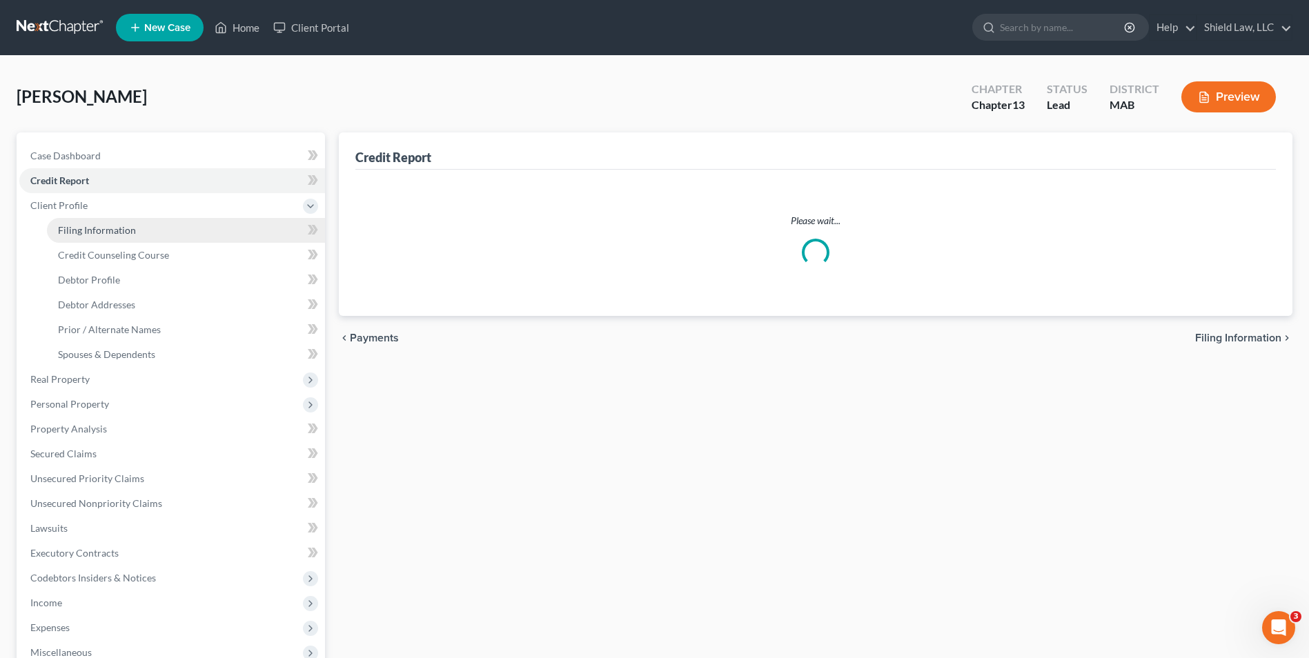
click at [129, 236] on link "Filing Information" at bounding box center [186, 230] width 278 height 25
select select "1"
select select "0"
select select "3"
select select "39"
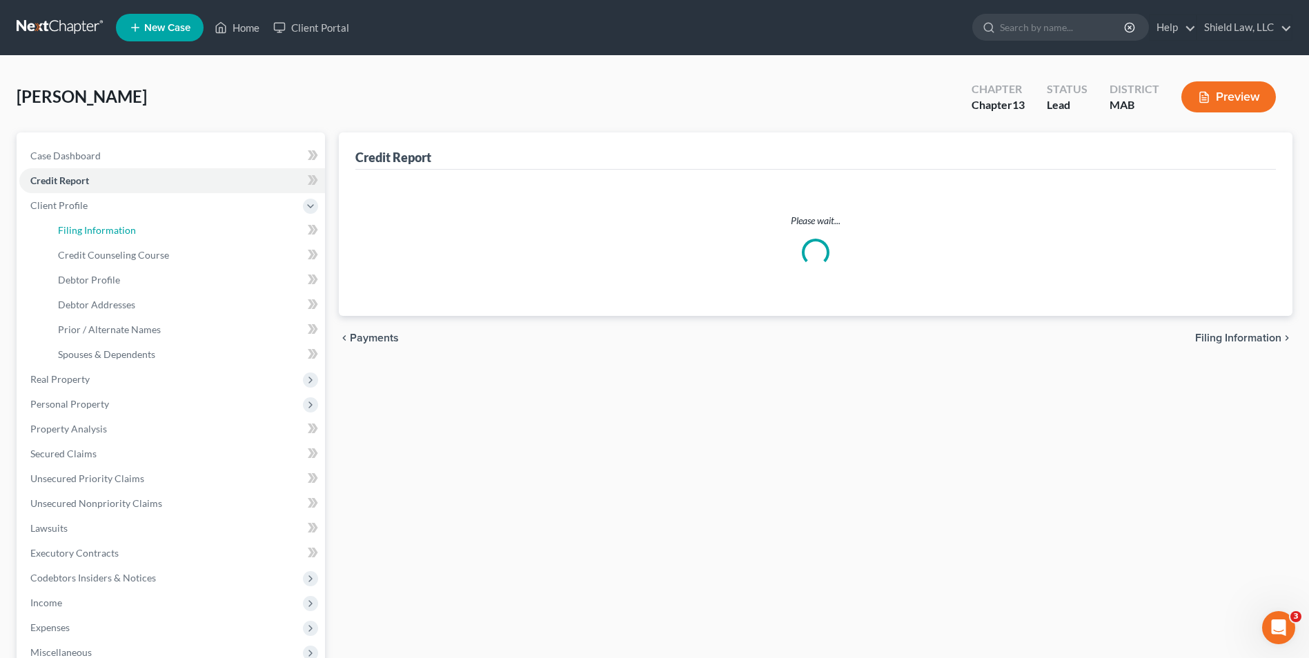
select select "22"
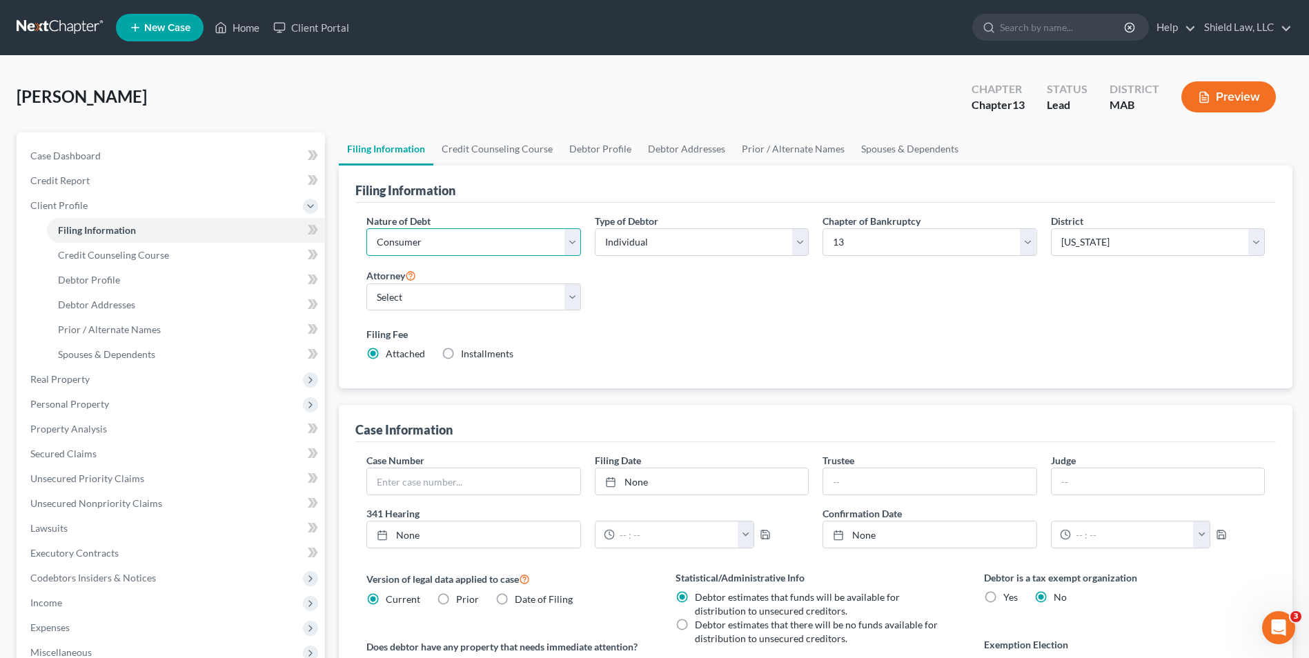
click at [453, 237] on select "Select Business Consumer Other" at bounding box center [473, 242] width 214 height 28
click at [454, 234] on select "Select Business Consumer Other" at bounding box center [473, 242] width 214 height 28
click at [513, 150] on link "Credit Counseling Course" at bounding box center [497, 148] width 128 height 33
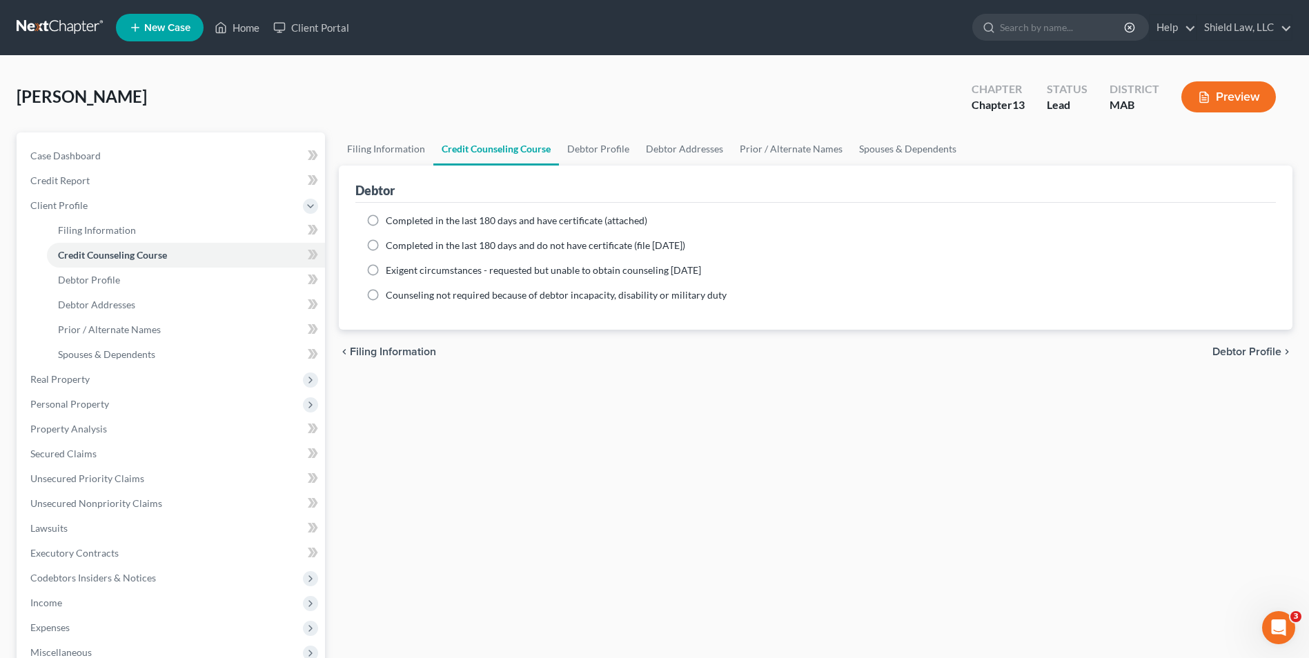
click at [386, 222] on label "Completed in the last 180 days and have certificate (attached)" at bounding box center [516, 221] width 261 height 14
click at [391, 222] on input "Completed in the last 180 days and have certificate (attached)" at bounding box center [395, 218] width 9 height 9
radio input "true"
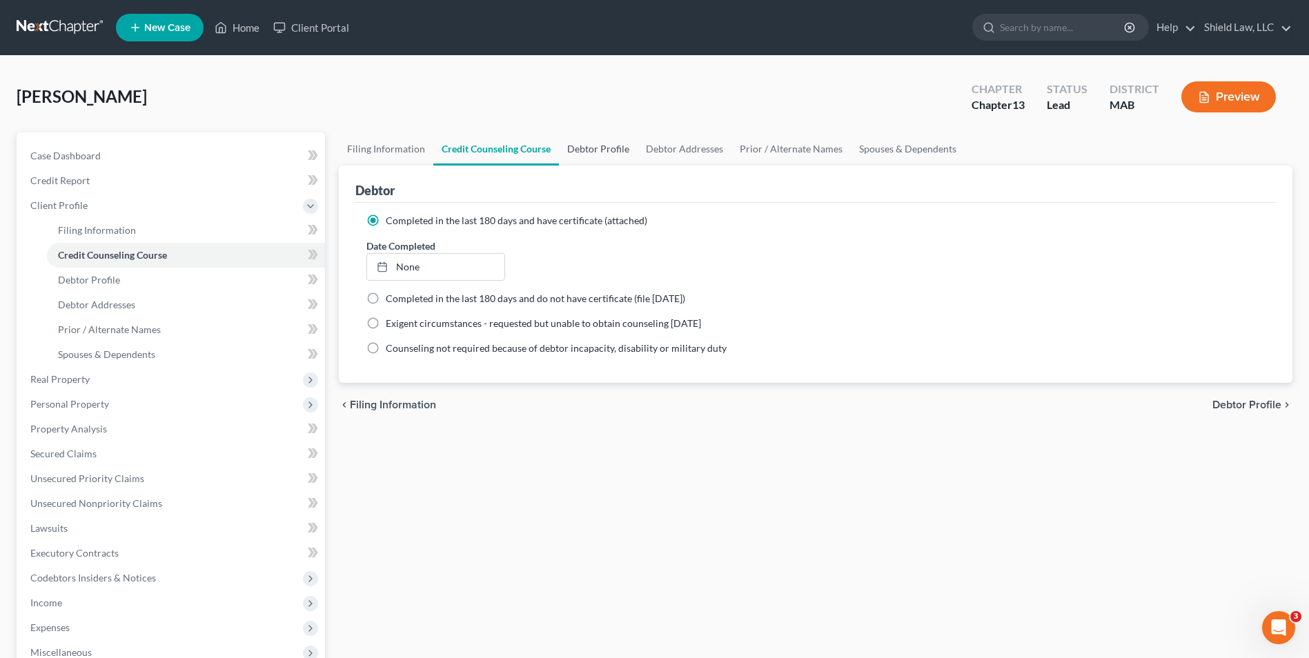
click at [616, 143] on link "Debtor Profile" at bounding box center [598, 148] width 79 height 33
select select "0"
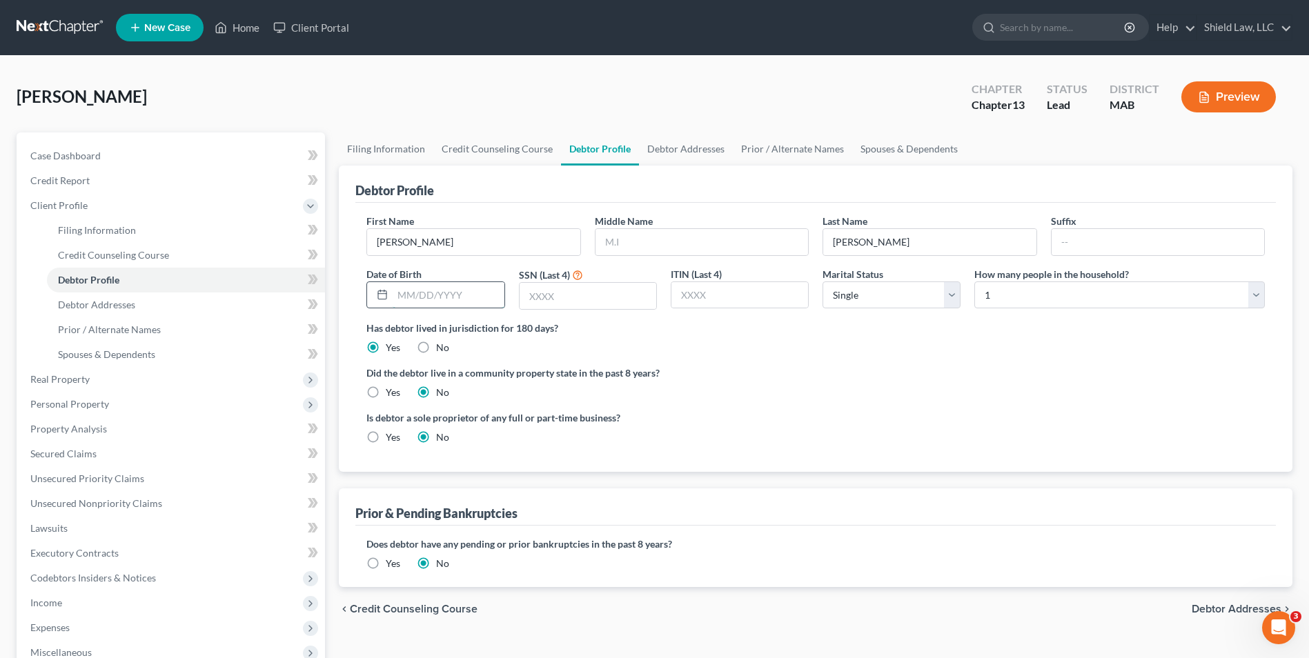
click at [457, 286] on input "text" at bounding box center [447, 295] width 111 height 26
type input "[DATE]"
click at [602, 295] on input "text" at bounding box center [587, 296] width 137 height 26
type input "3171"
click at [786, 357] on ng-include "First Name [PERSON_NAME] Middle Name Last Name [PERSON_NAME] Date of Birth [DEM…" at bounding box center [815, 334] width 898 height 241
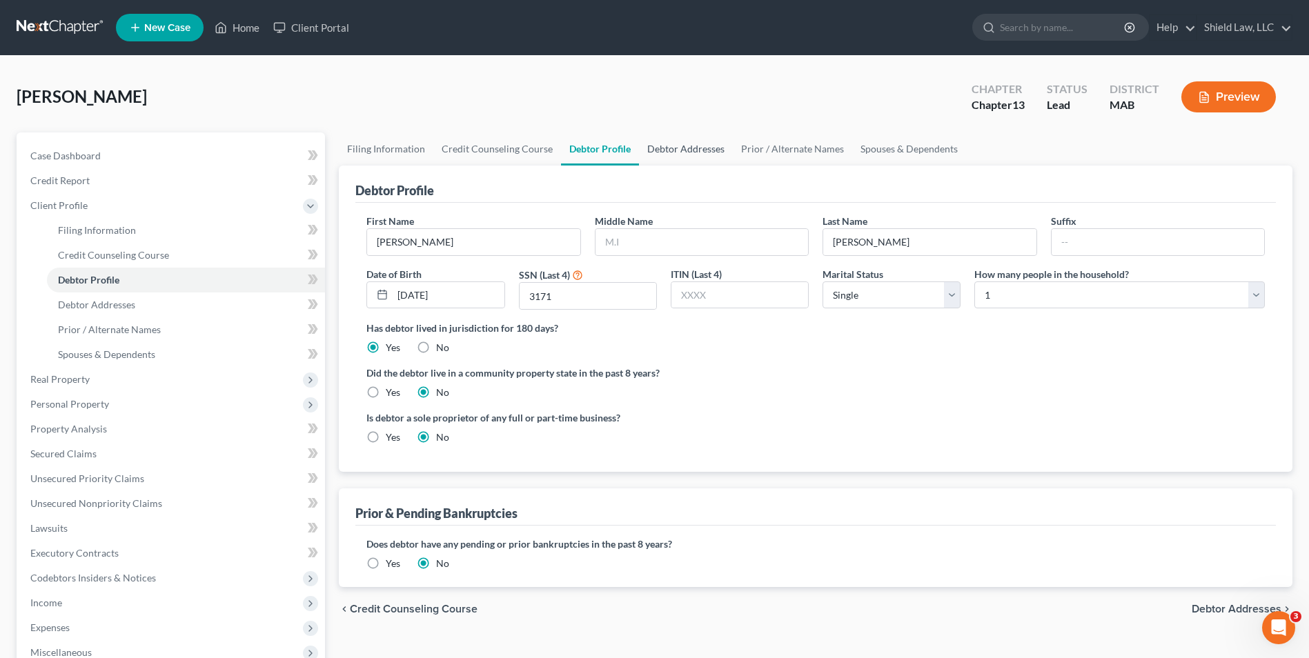
click at [704, 153] on link "Debtor Addresses" at bounding box center [686, 148] width 94 height 33
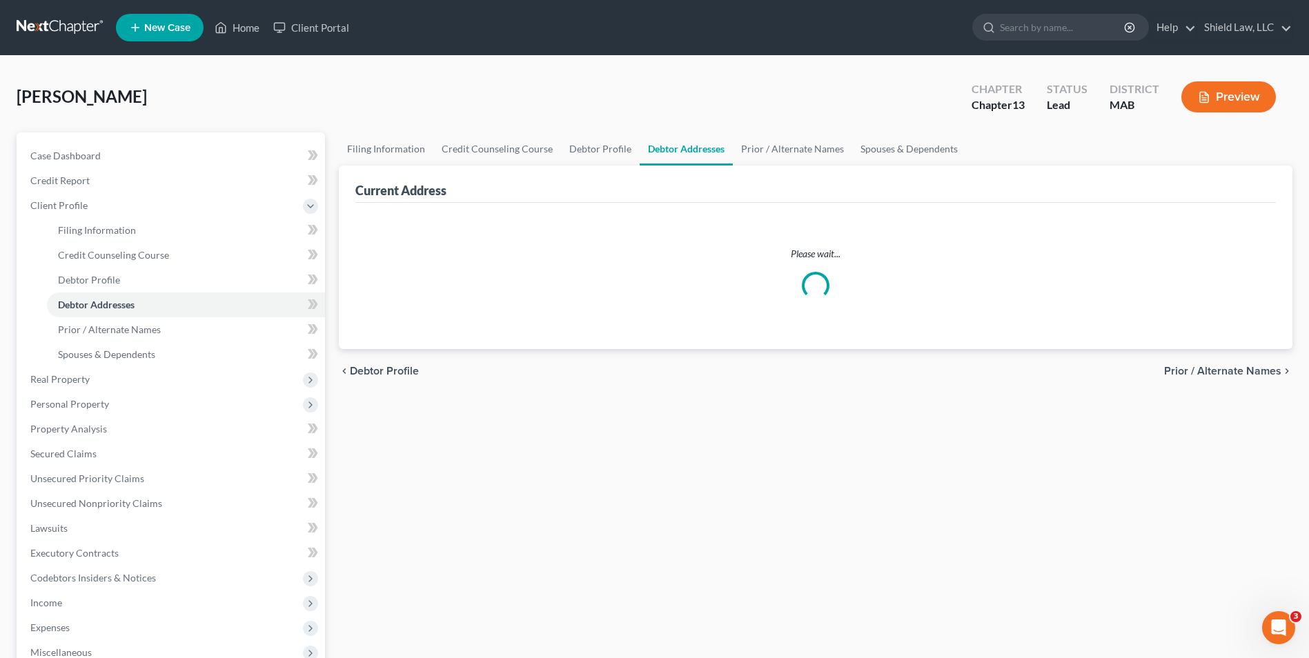
select select "0"
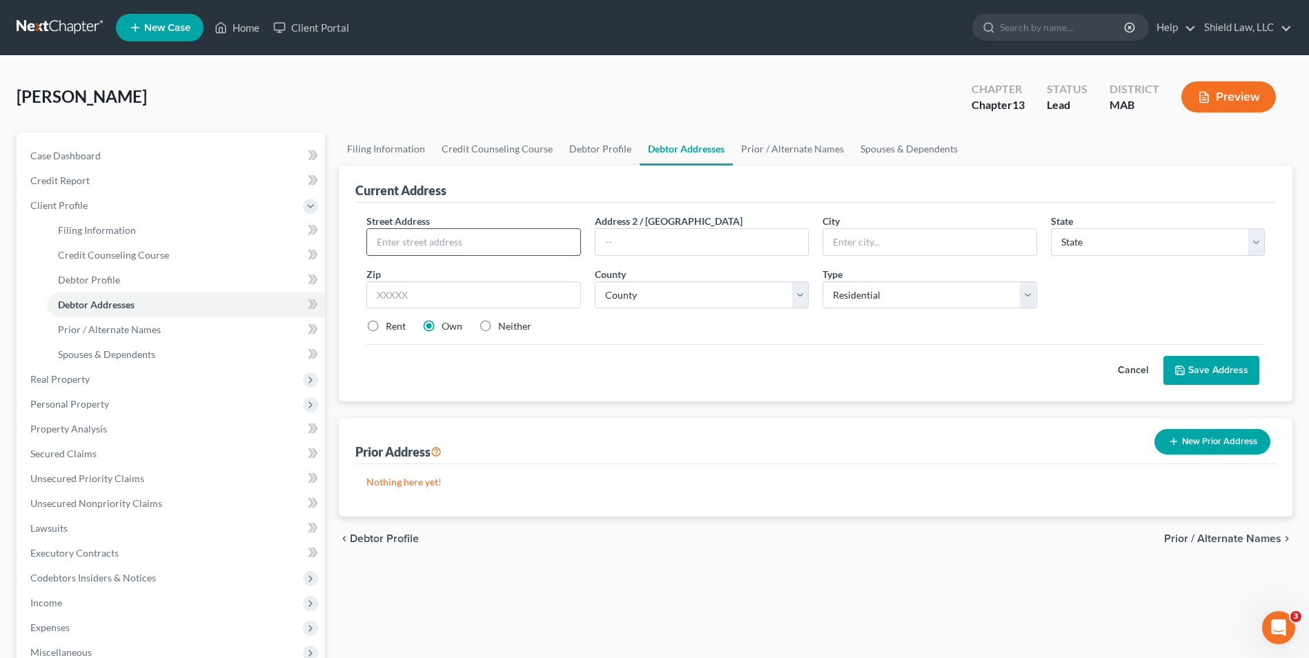
click at [443, 237] on input "text" at bounding box center [473, 242] width 212 height 26
type input "[STREET_ADDRESS][PERSON_NAME]"
type input "[PERSON_NAME]"
select select "22"
type input "01905"
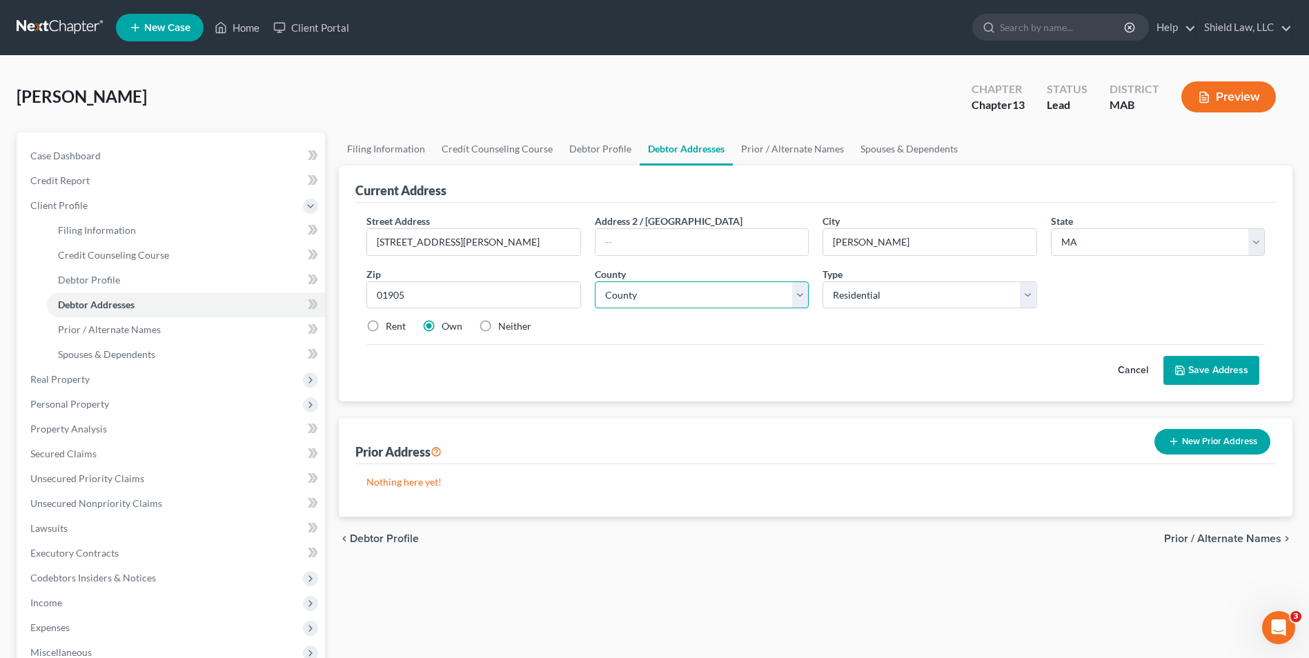
click at [748, 296] on select "County [GEOGRAPHIC_DATA] [GEOGRAPHIC_DATA] [GEOGRAPHIC_DATA] [GEOGRAPHIC_DATA] …" at bounding box center [702, 295] width 214 height 28
select select "4"
click at [595, 281] on select "County [GEOGRAPHIC_DATA] [GEOGRAPHIC_DATA] [GEOGRAPHIC_DATA] [GEOGRAPHIC_DATA] …" at bounding box center [702, 295] width 214 height 28
click at [1190, 374] on button "Save Address" at bounding box center [1211, 370] width 96 height 29
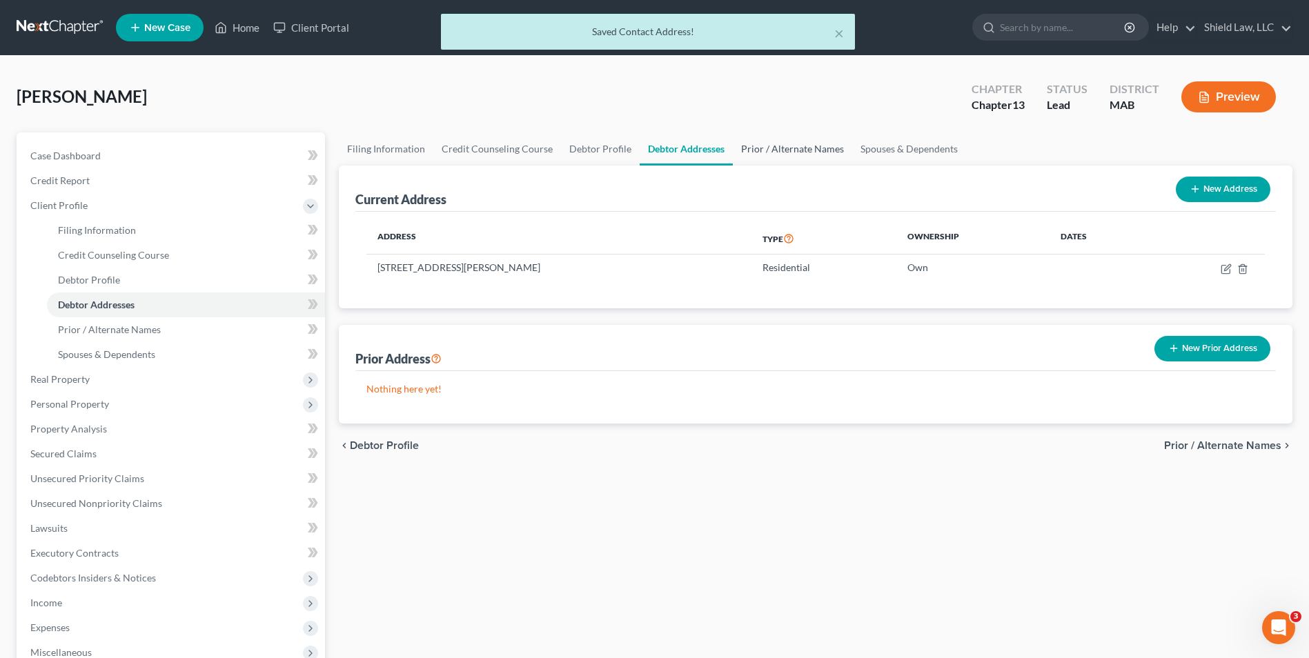
click at [797, 151] on link "Prior / Alternate Names" at bounding box center [792, 148] width 119 height 33
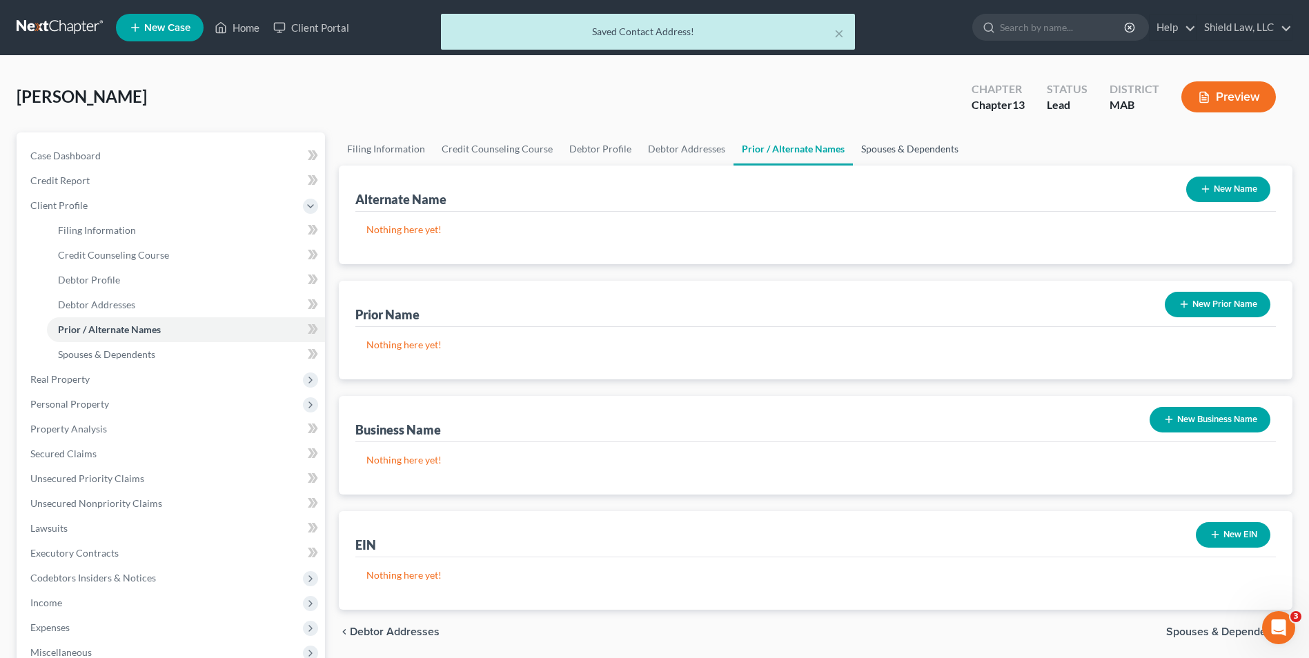
click at [857, 146] on link "Spouses & Dependents" at bounding box center [910, 148] width 114 height 33
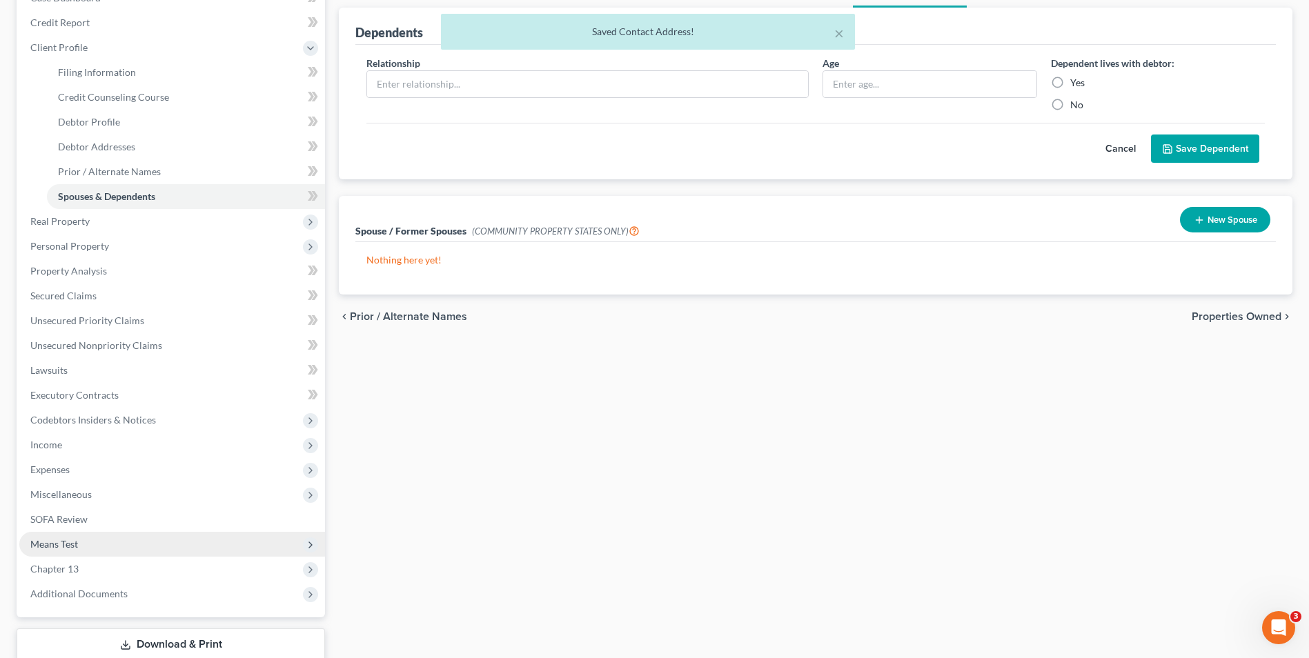
scroll to position [249, 0]
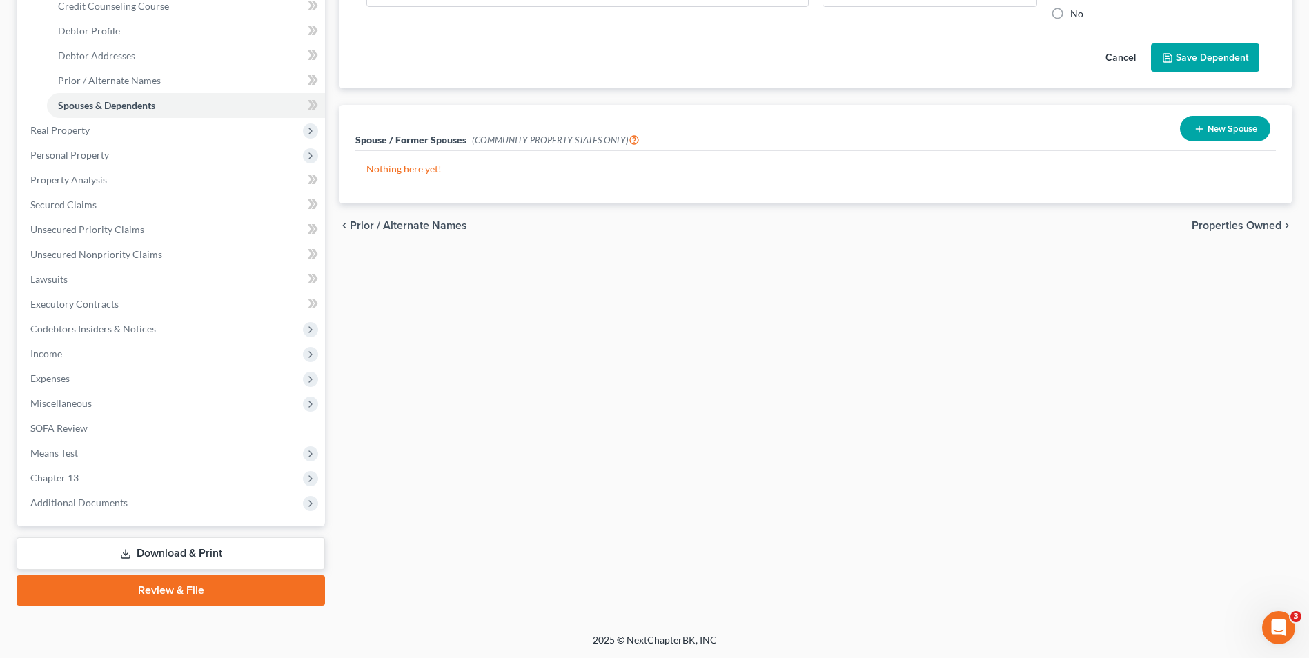
click at [189, 543] on link "Download & Print" at bounding box center [171, 553] width 308 height 32
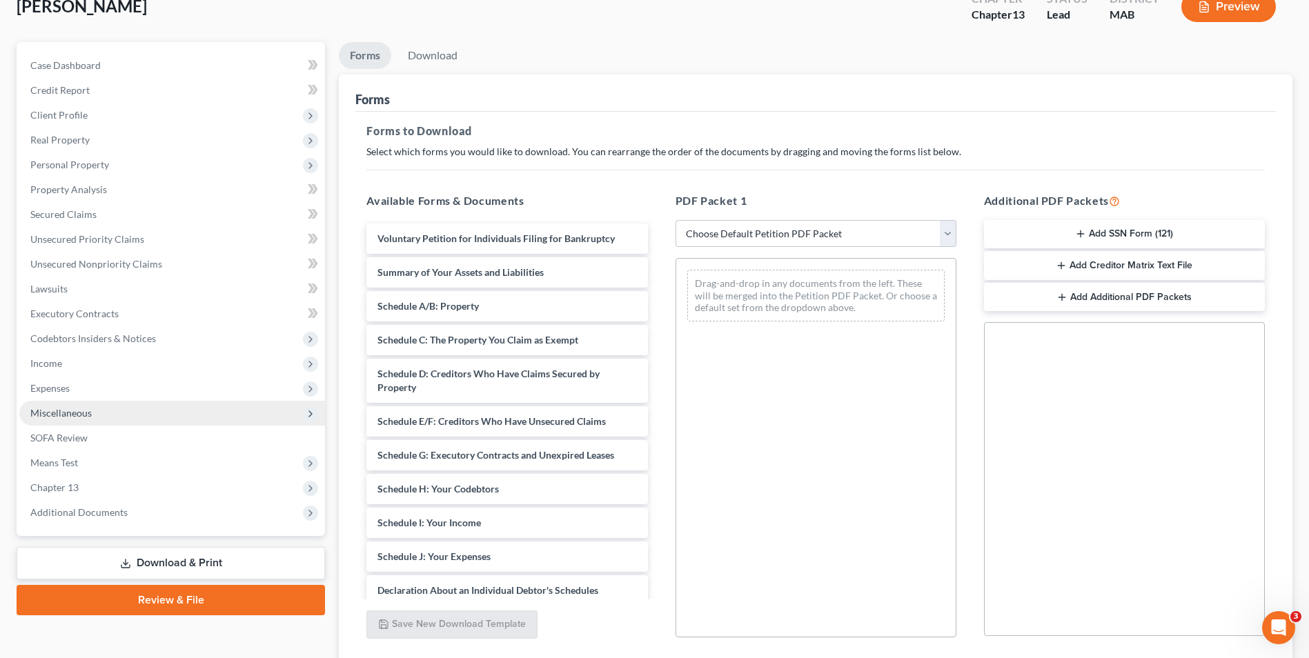
scroll to position [194, 0]
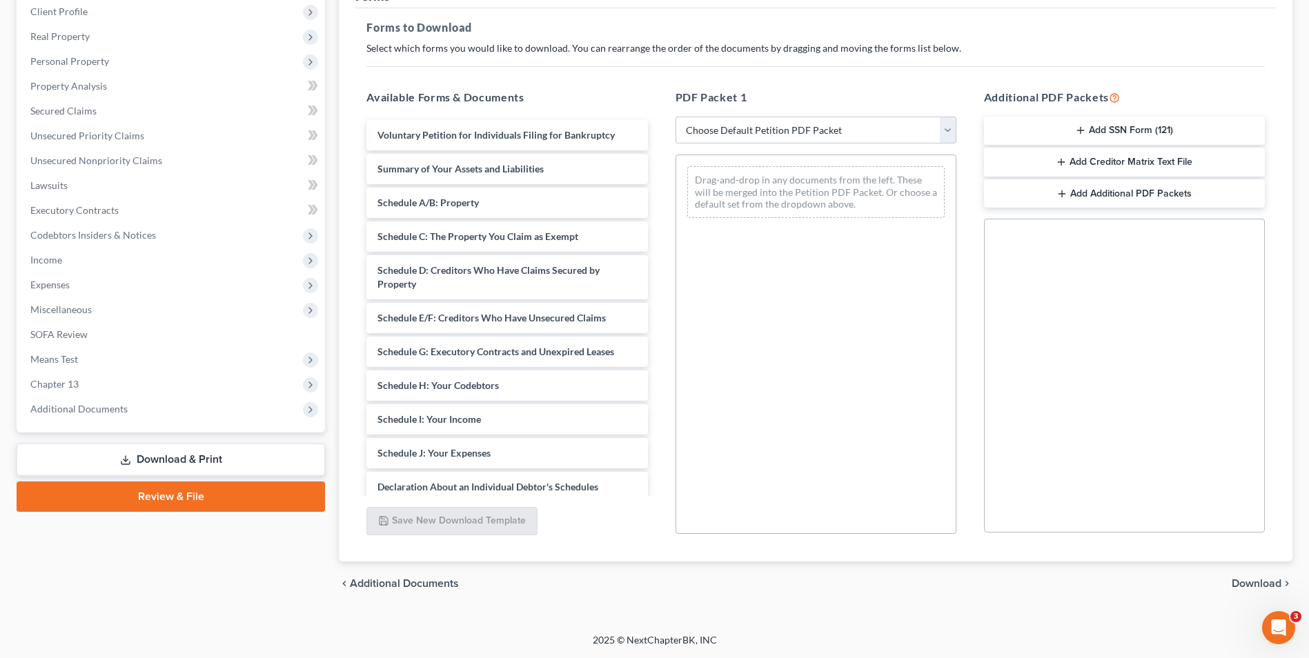
click at [172, 460] on link "Download & Print" at bounding box center [171, 460] width 308 height 32
click at [109, 408] on span "Additional Documents" at bounding box center [78, 409] width 97 height 12
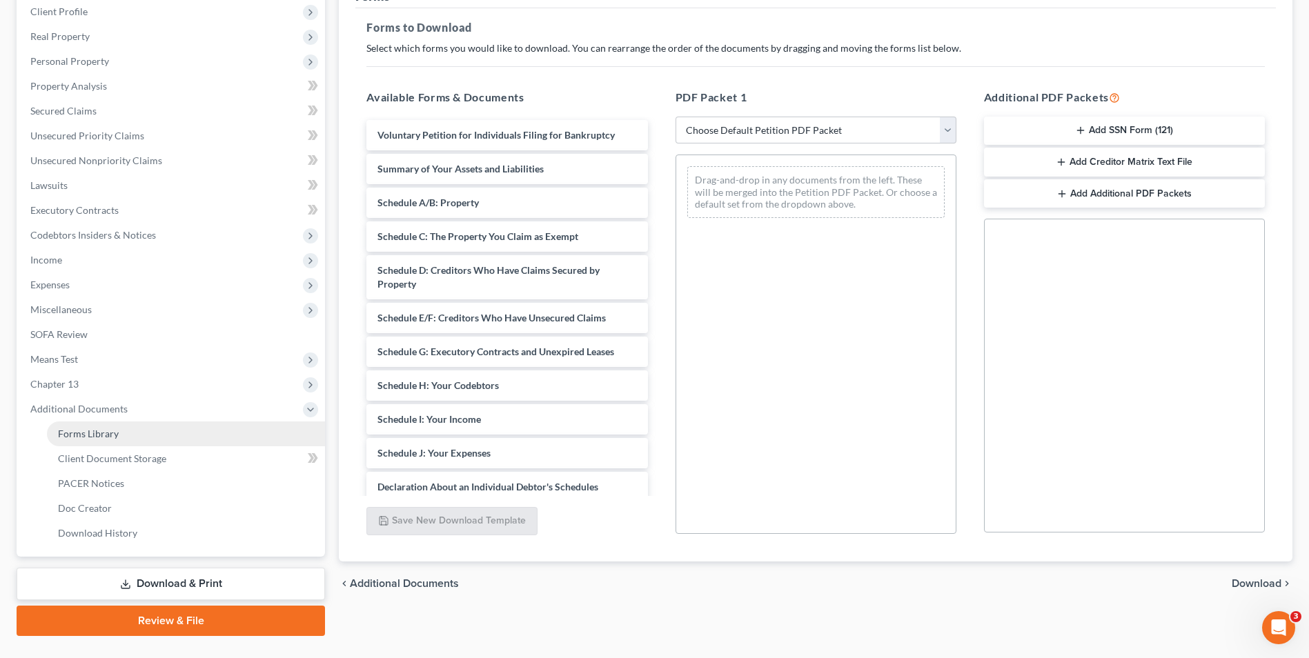
click at [124, 439] on link "Forms Library" at bounding box center [186, 433] width 278 height 25
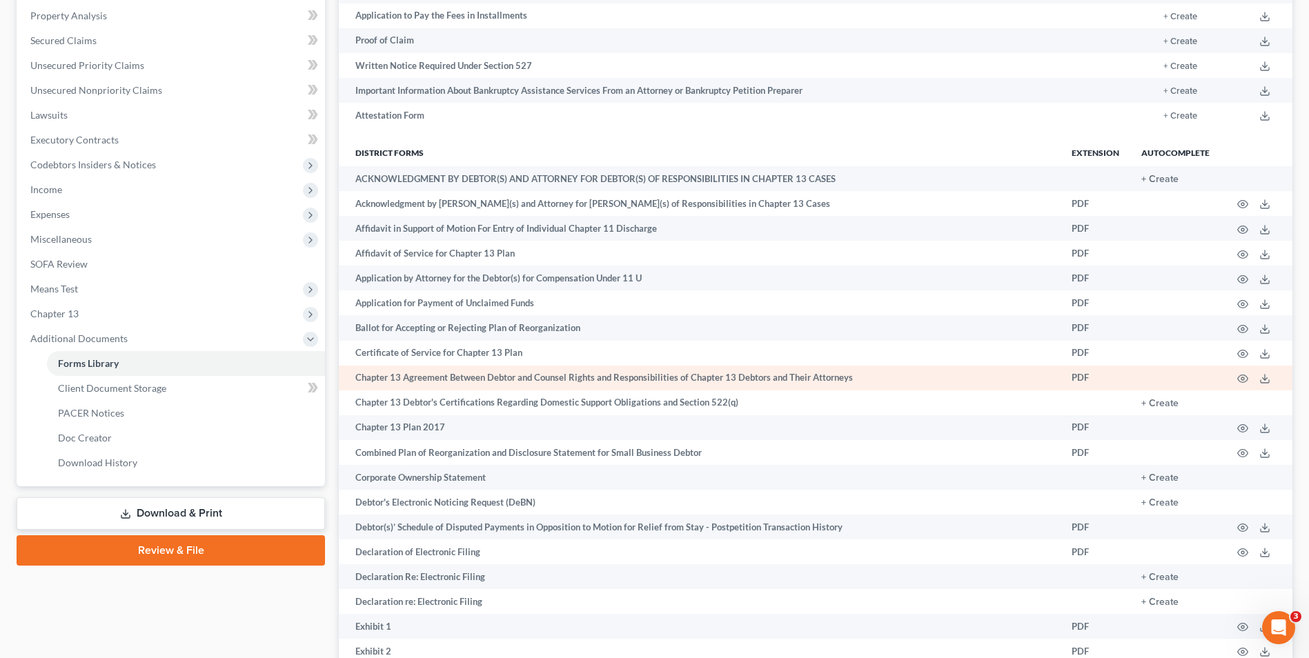
scroll to position [414, 0]
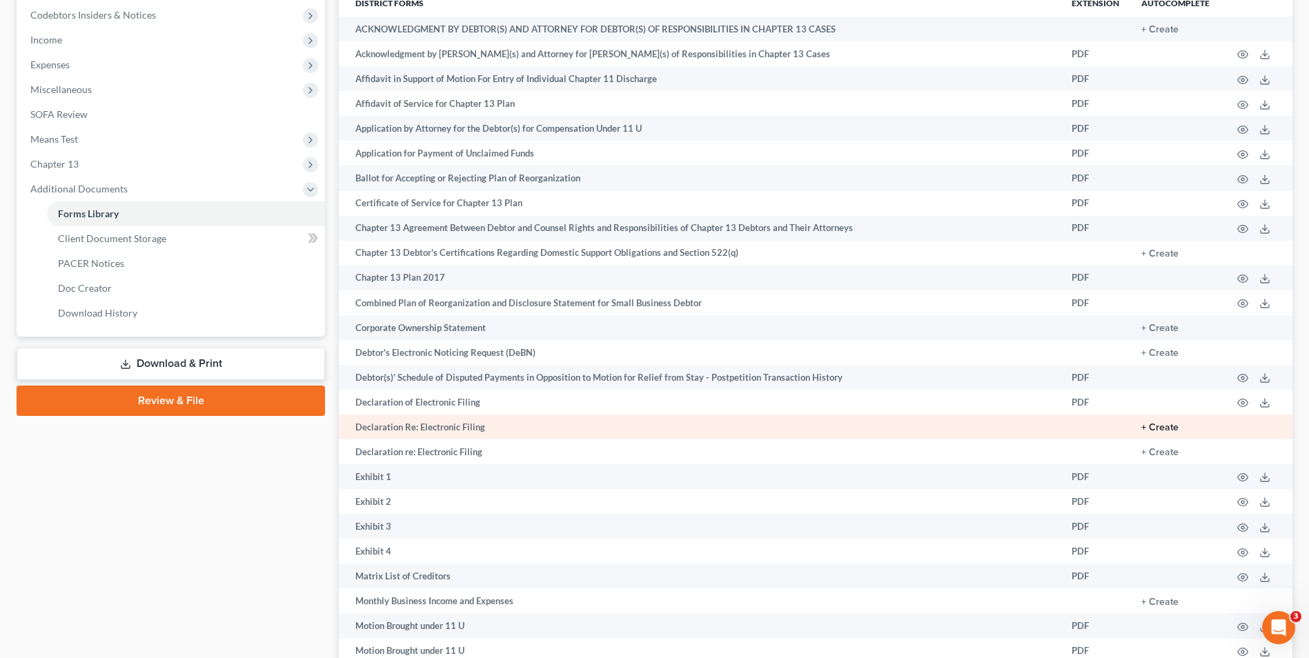
click at [1155, 425] on button "+ Create" at bounding box center [1159, 428] width 37 height 10
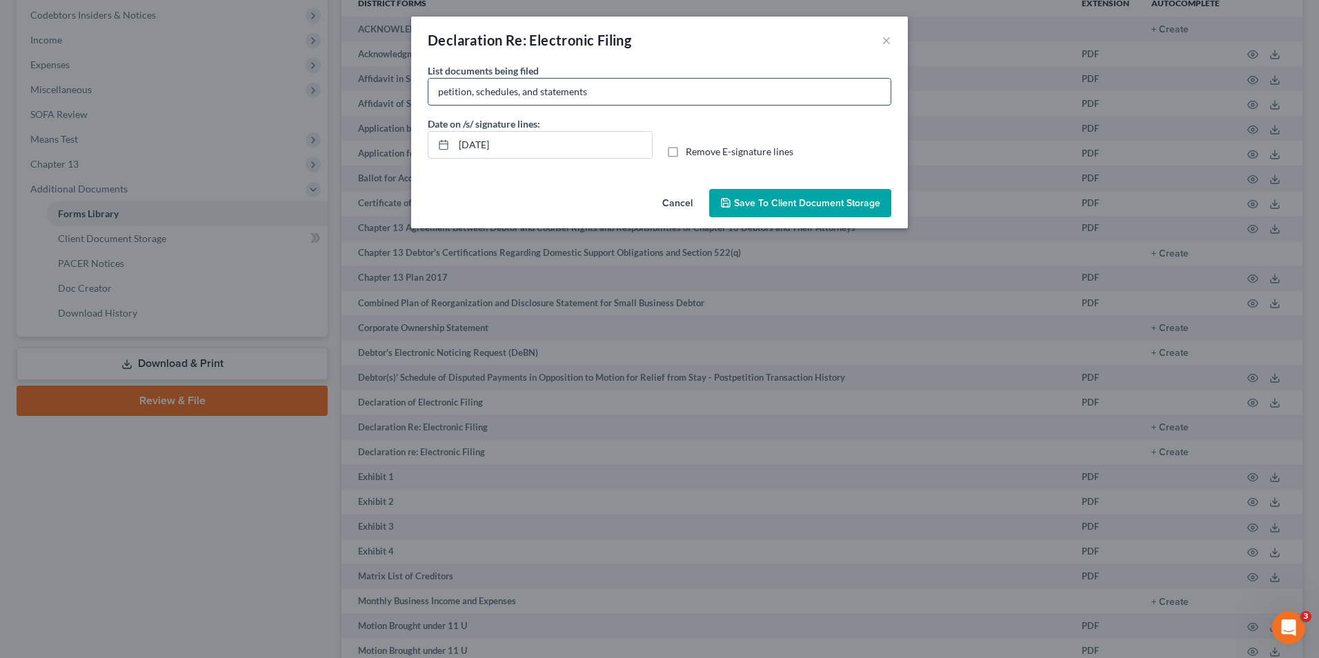
click at [592, 94] on input "petition, schedules, and statements" at bounding box center [659, 92] width 462 height 26
type input "petition, schedules, and statement of financial affairs"
click at [686, 150] on label "Remove E-signature lines" at bounding box center [740, 152] width 108 height 14
click at [691, 150] on input "Remove E-signature lines" at bounding box center [695, 149] width 9 height 9
checkbox input "true"
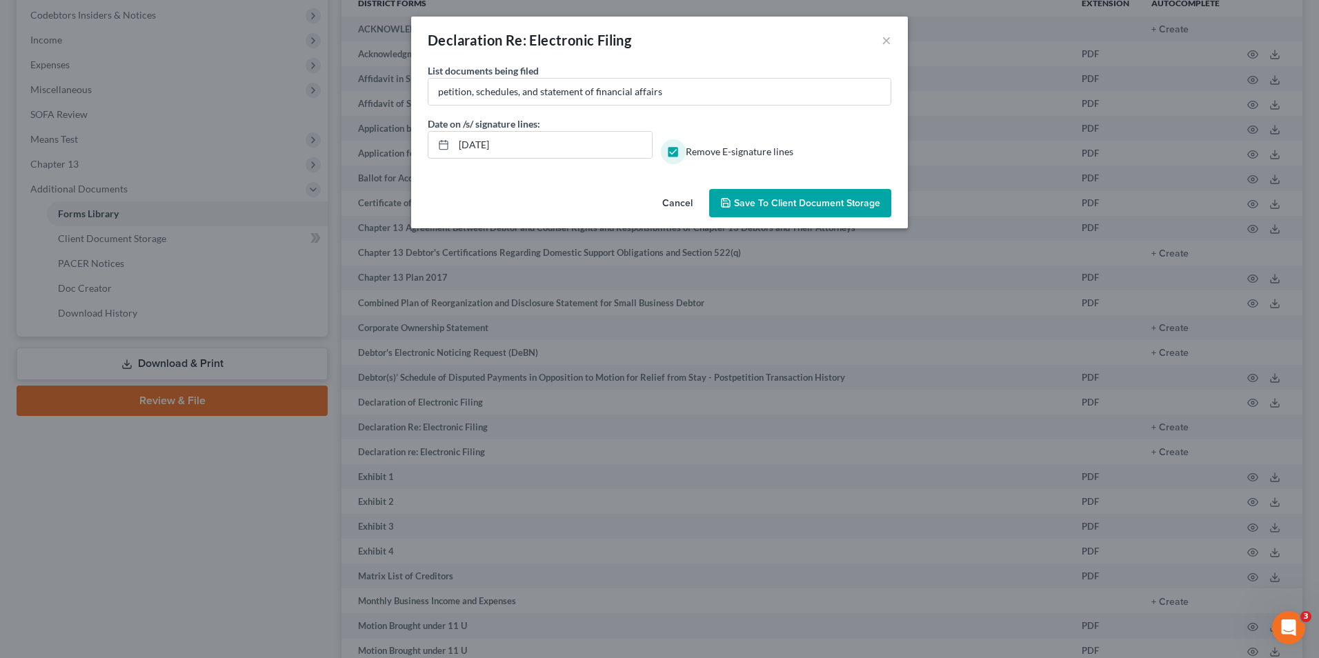
click at [749, 205] on span "Save to Client Document Storage" at bounding box center [807, 203] width 146 height 12
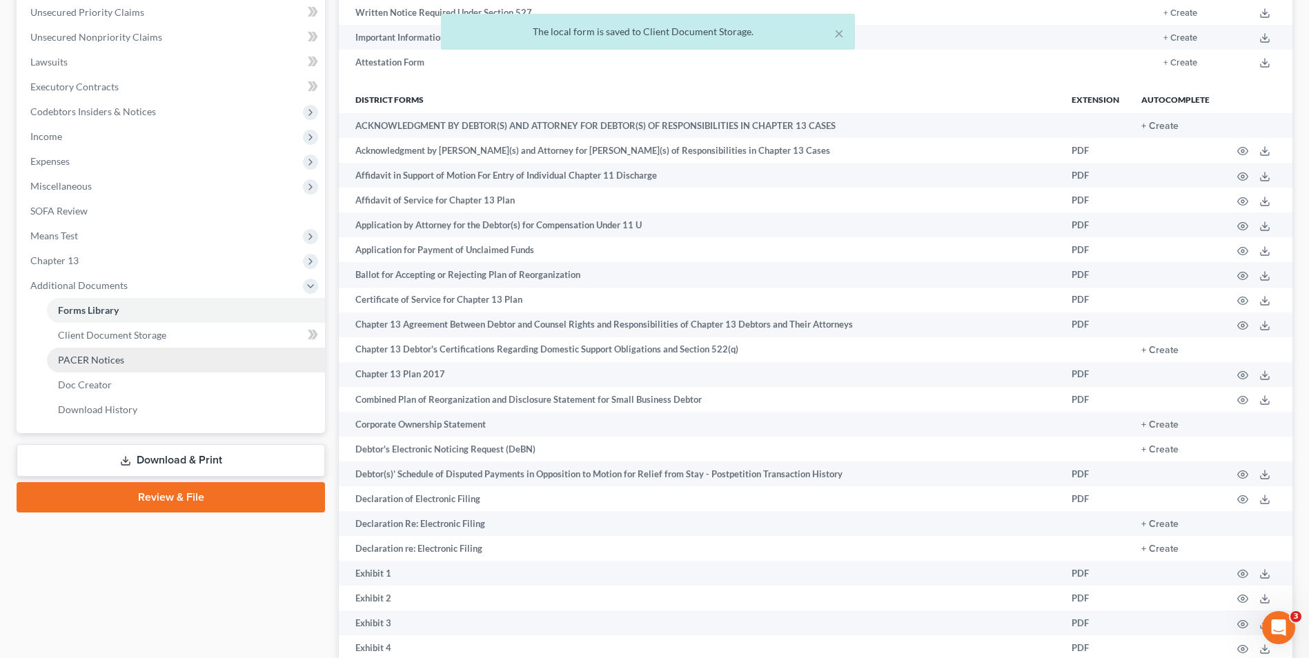
scroll to position [207, 0]
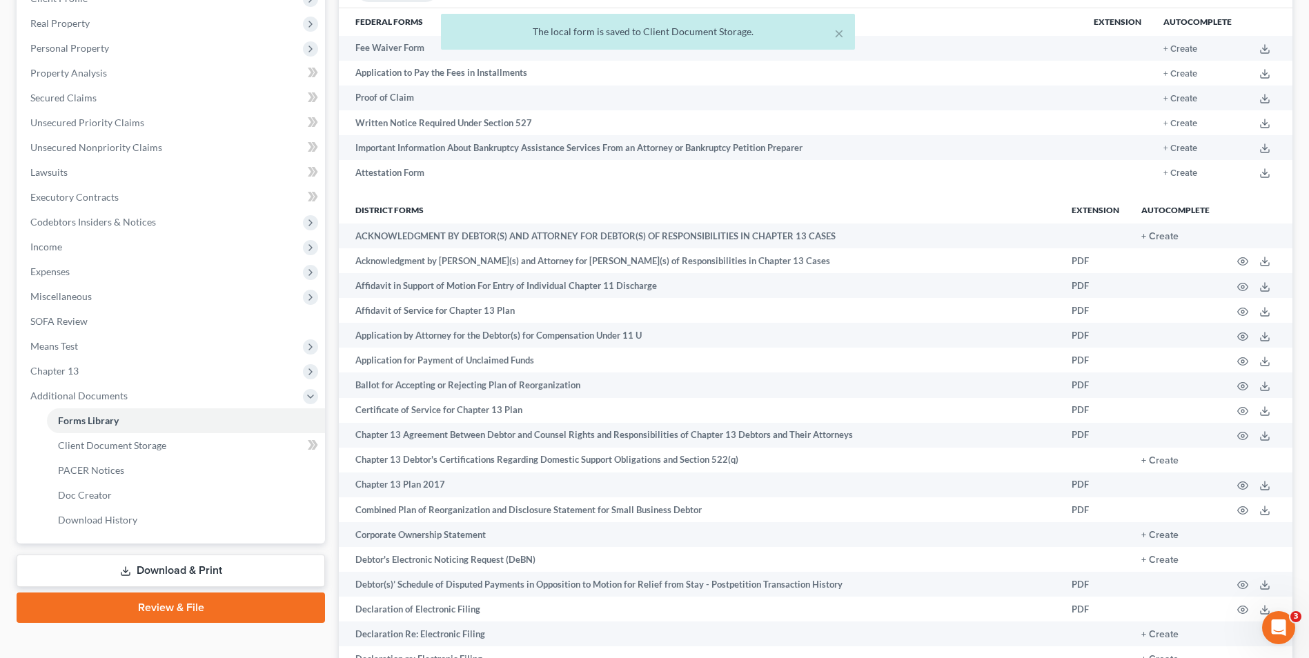
click at [190, 566] on link "Download & Print" at bounding box center [171, 571] width 308 height 32
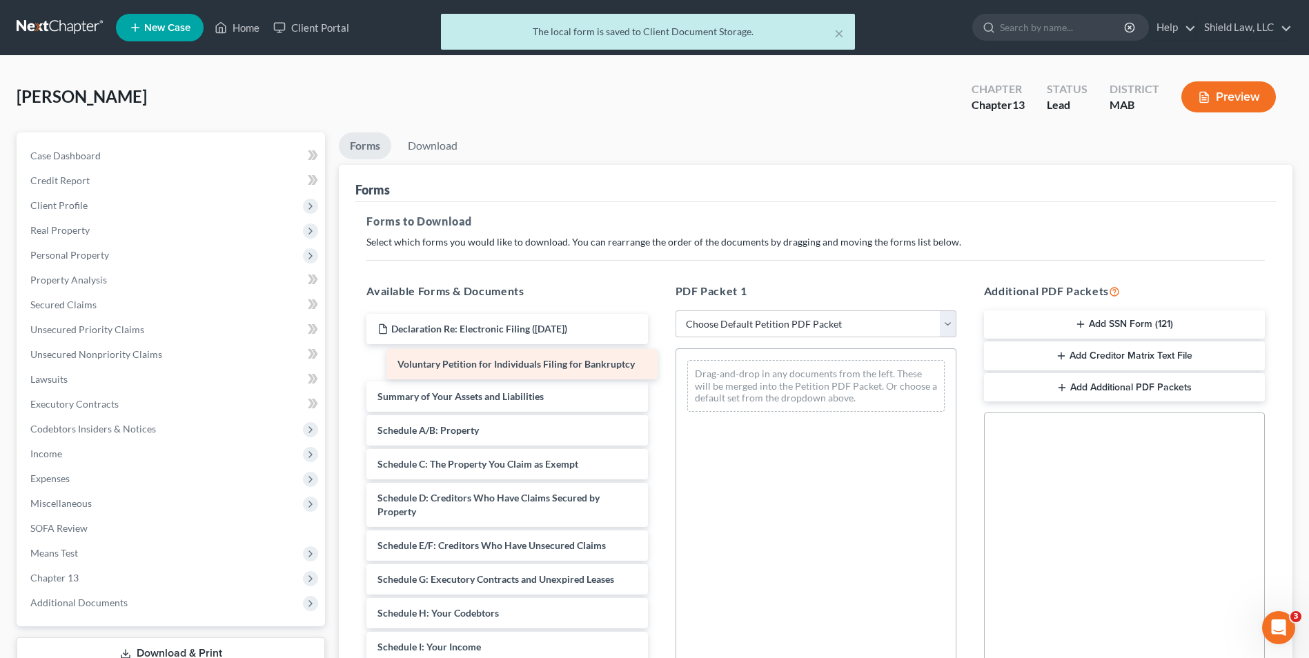
drag, startPoint x: 535, startPoint y: 365, endPoint x: 842, endPoint y: 397, distance: 308.6
click at [658, 397] on div "Voluntary Petition for Individuals Filing for Bankruptcy Declaration Re: Electr…" at bounding box center [506, 637] width 303 height 646
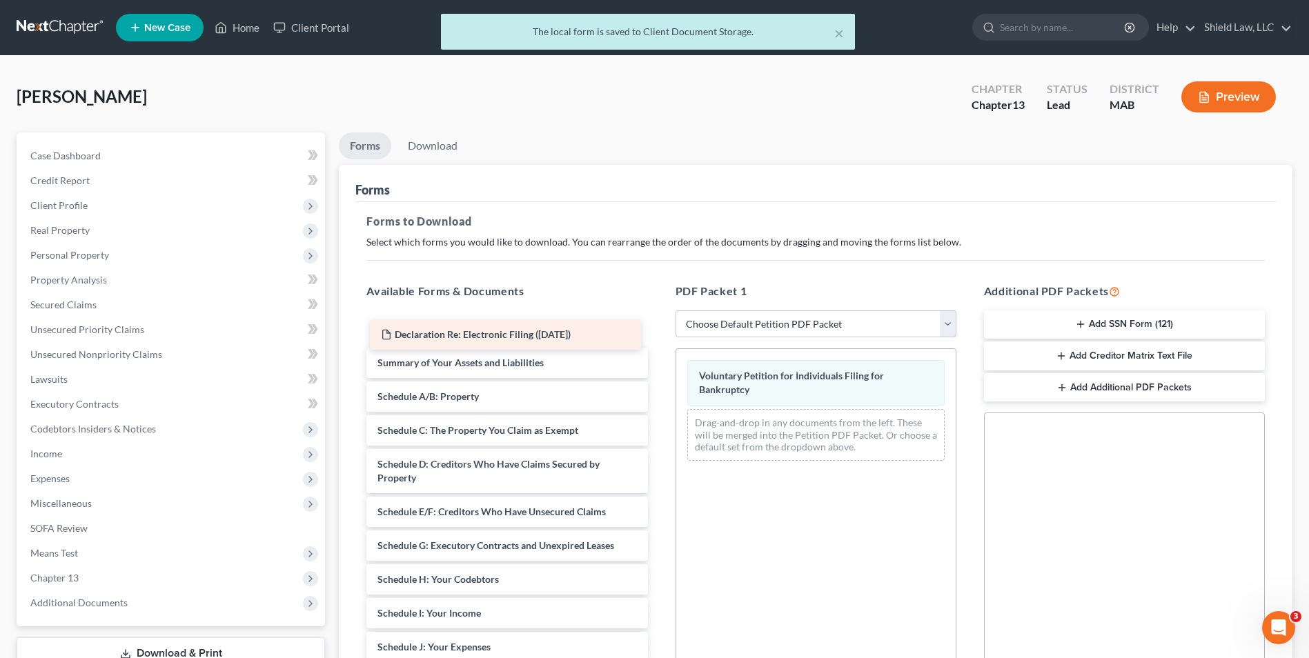
drag, startPoint x: 535, startPoint y: 342, endPoint x: 857, endPoint y: 465, distance: 345.4
click at [658, 470] on div "Declaration Re: Electronic Filing ([DATE]) Declaration Re: Electronic Filing ([…" at bounding box center [506, 620] width 303 height 613
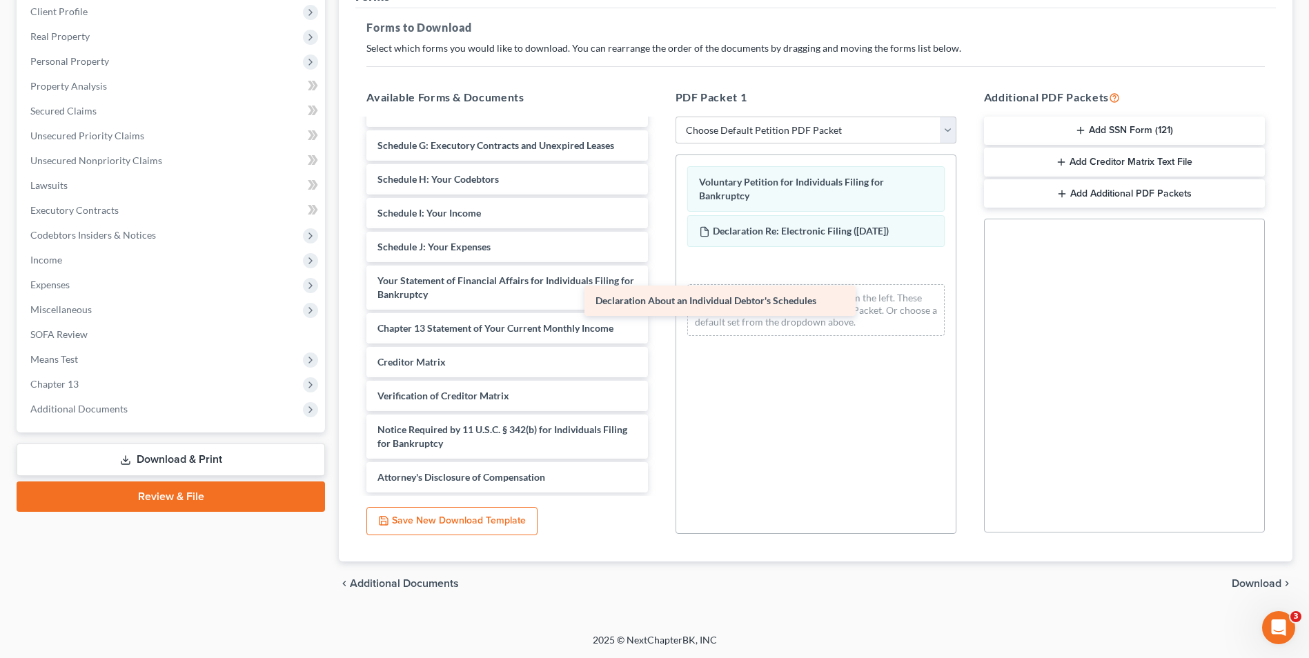
scroll to position [172, 0]
drag, startPoint x: 506, startPoint y: 255, endPoint x: 835, endPoint y: 324, distance: 336.2
click at [658, 325] on div "Declaration About an Individual Debtor's Schedules Summary of Your Assets and L…" at bounding box center [506, 220] width 303 height 545
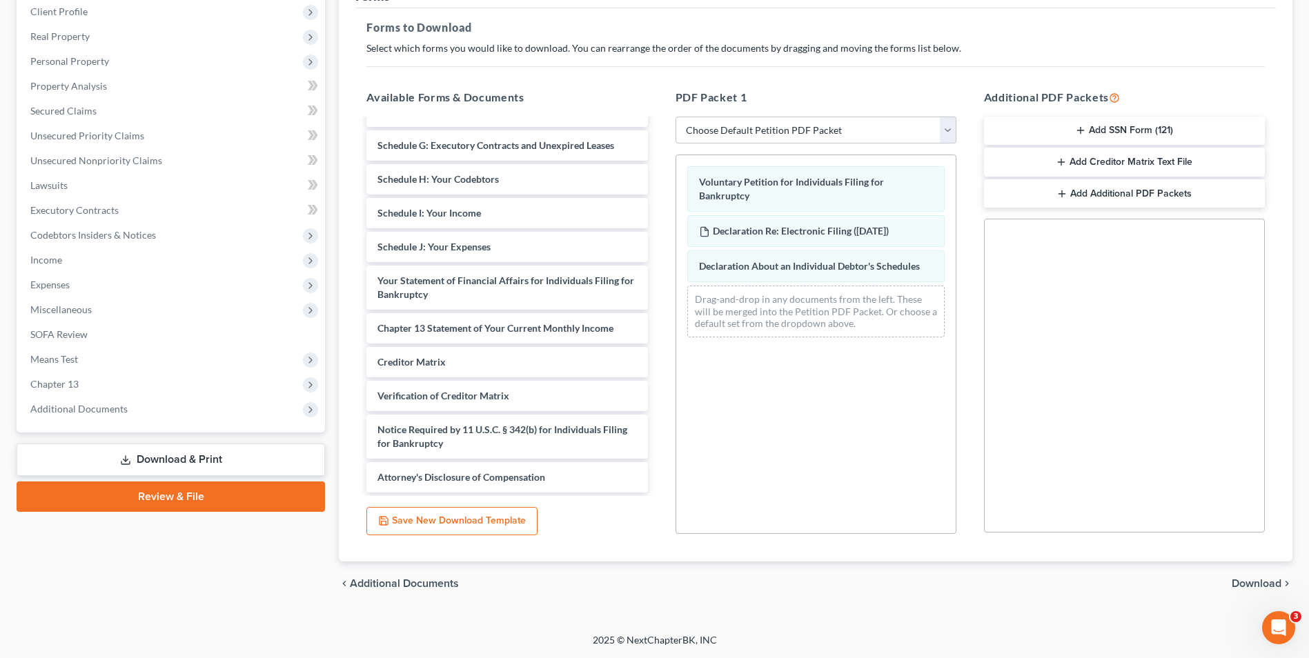
click at [1139, 127] on button "Add SSN Form (121)" at bounding box center [1124, 131] width 281 height 29
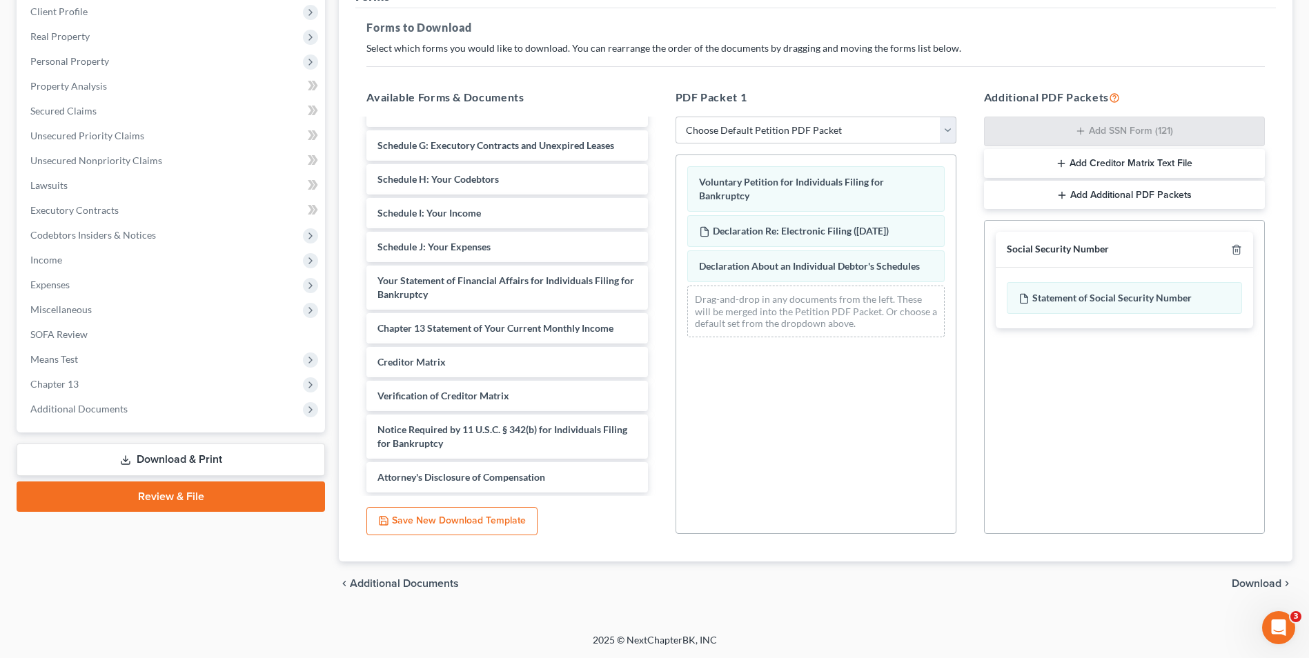
click at [1246, 579] on span "Download" at bounding box center [1256, 583] width 50 height 11
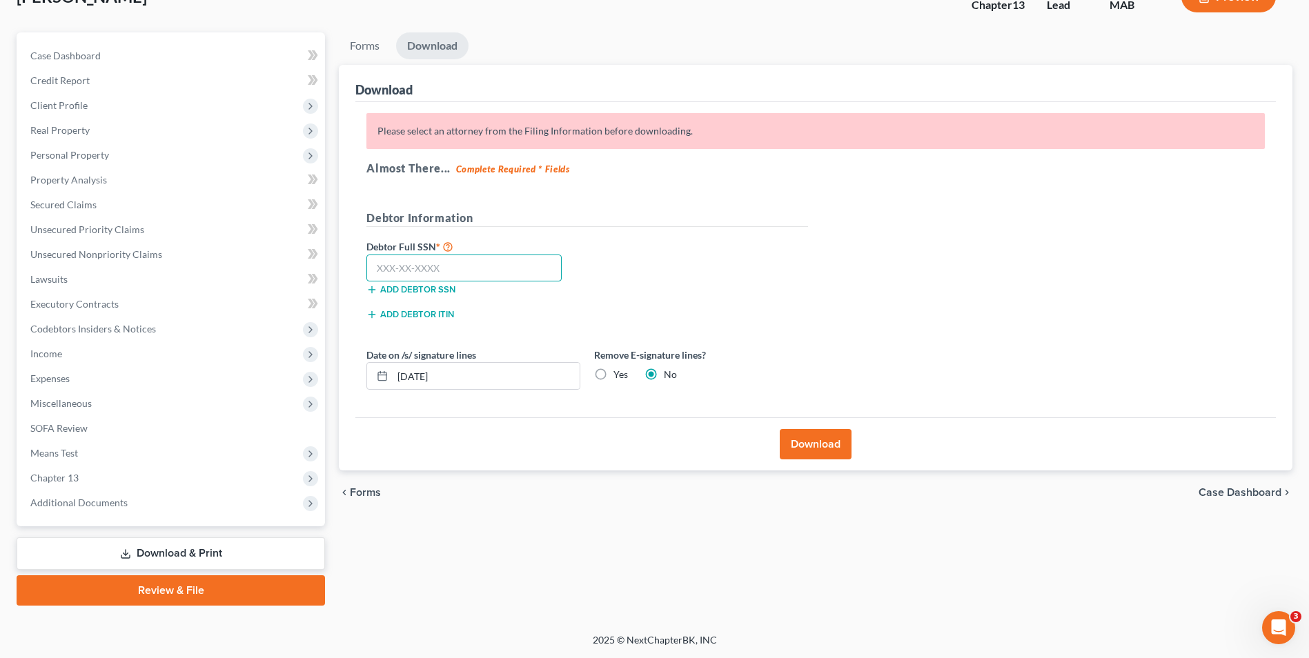
click at [452, 275] on input "text" at bounding box center [463, 269] width 195 height 28
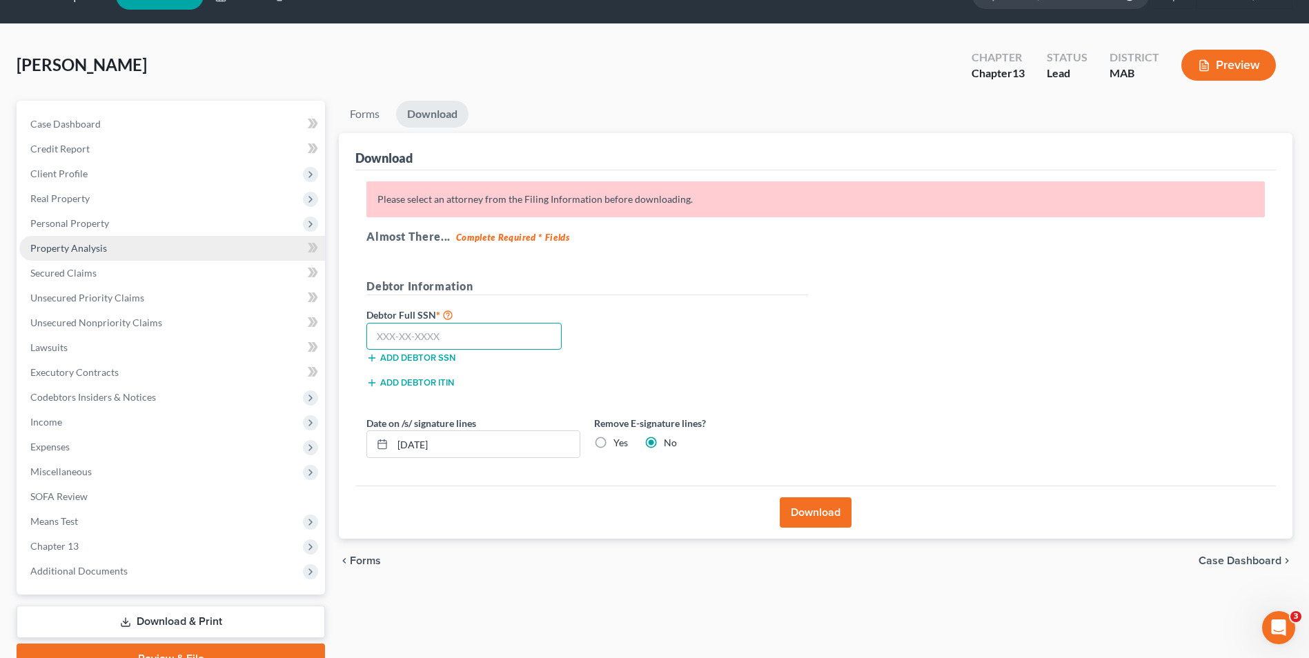
scroll to position [0, 0]
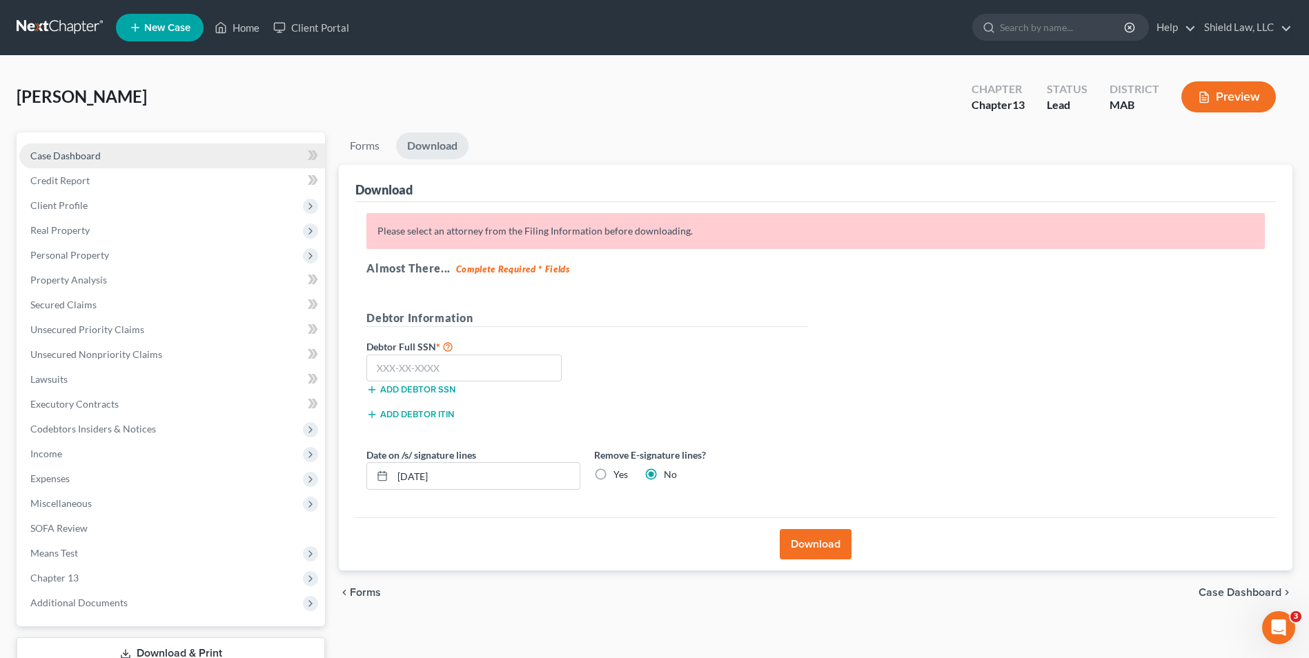
click at [77, 151] on span "Case Dashboard" at bounding box center [65, 156] width 70 height 12
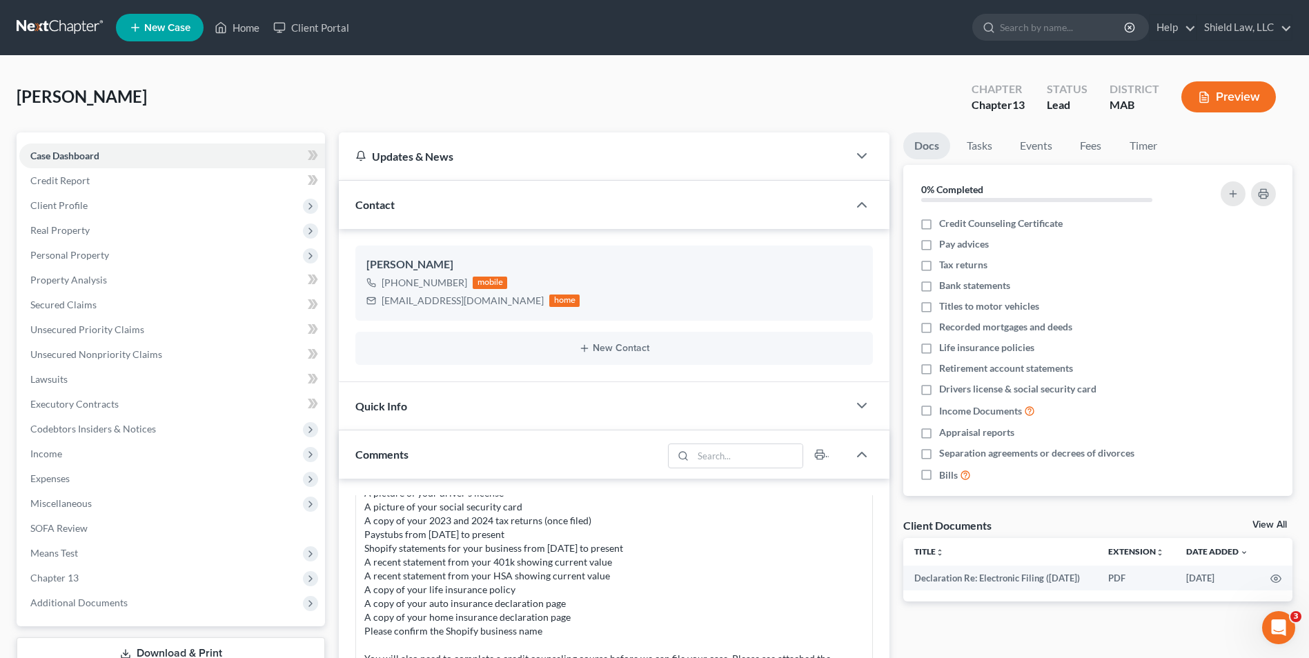
scroll to position [276, 0]
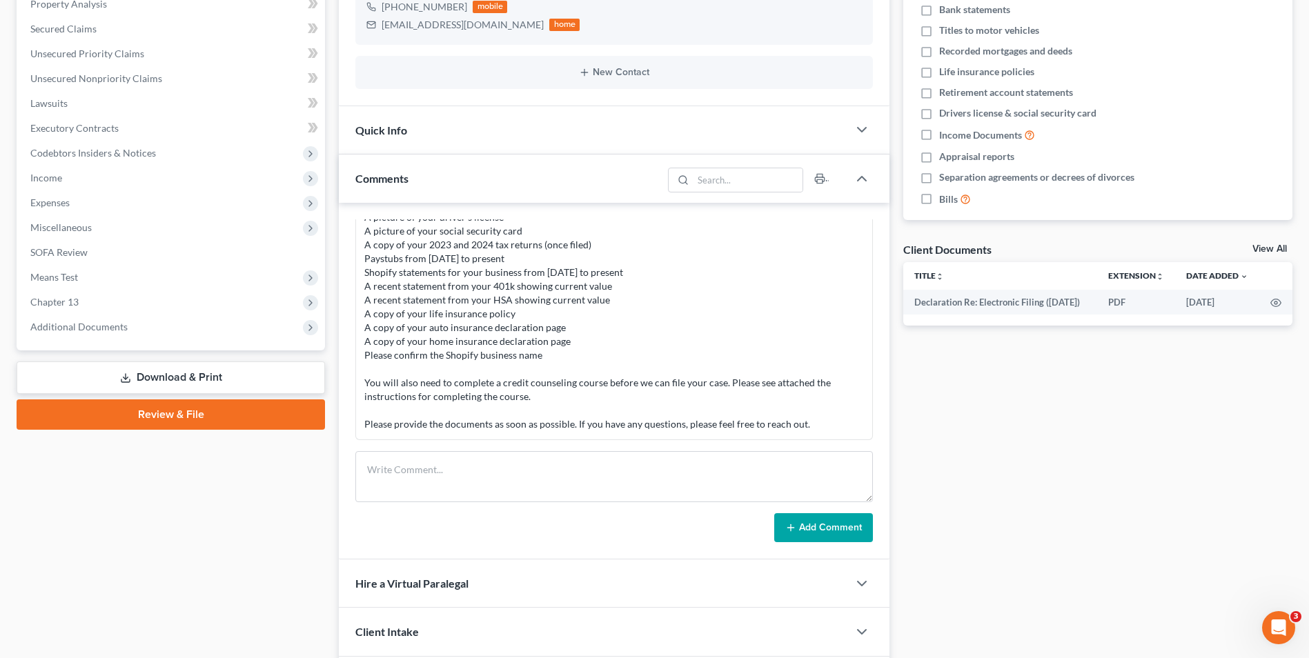
click at [192, 372] on link "Download & Print" at bounding box center [171, 377] width 308 height 32
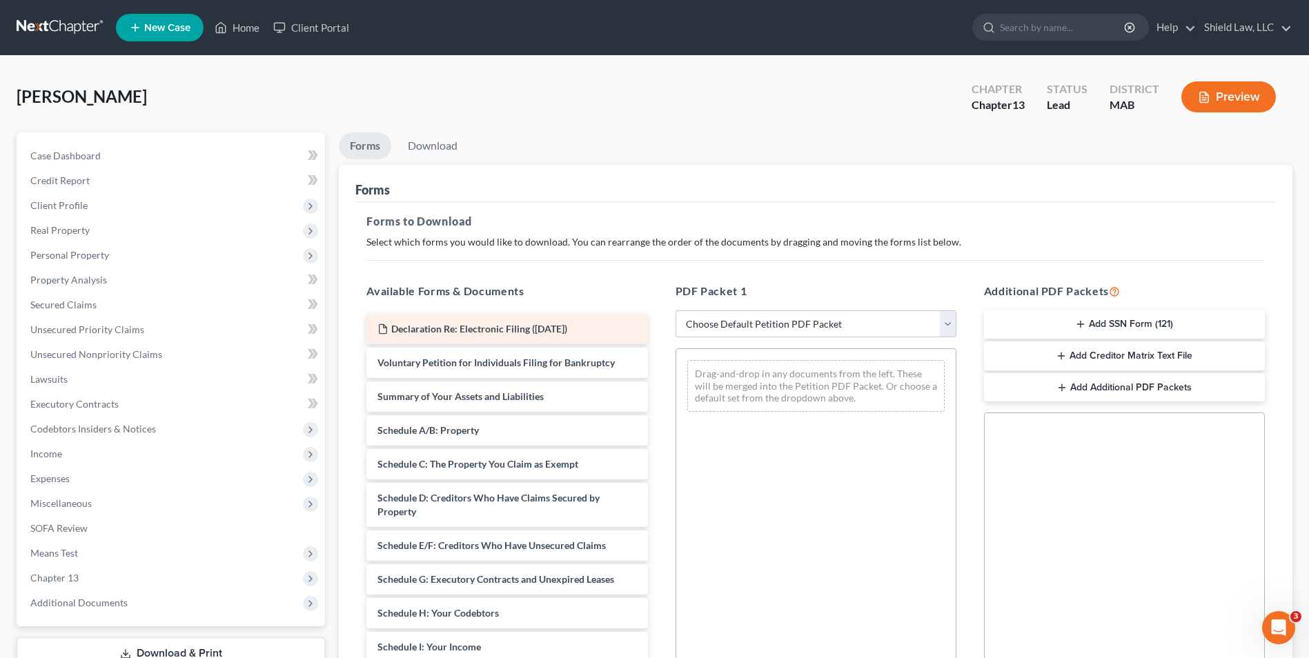
click at [521, 324] on span "Declaration Re: Electronic Filing ([DATE])" at bounding box center [479, 329] width 176 height 12
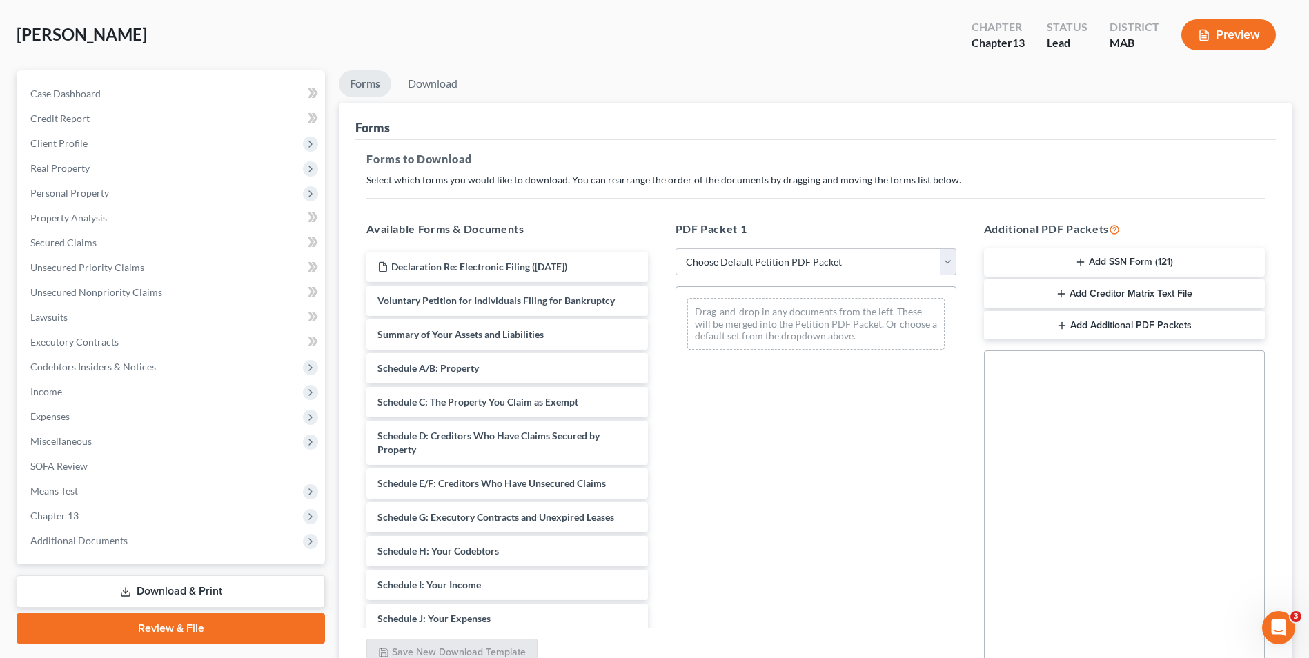
scroll to position [194, 0]
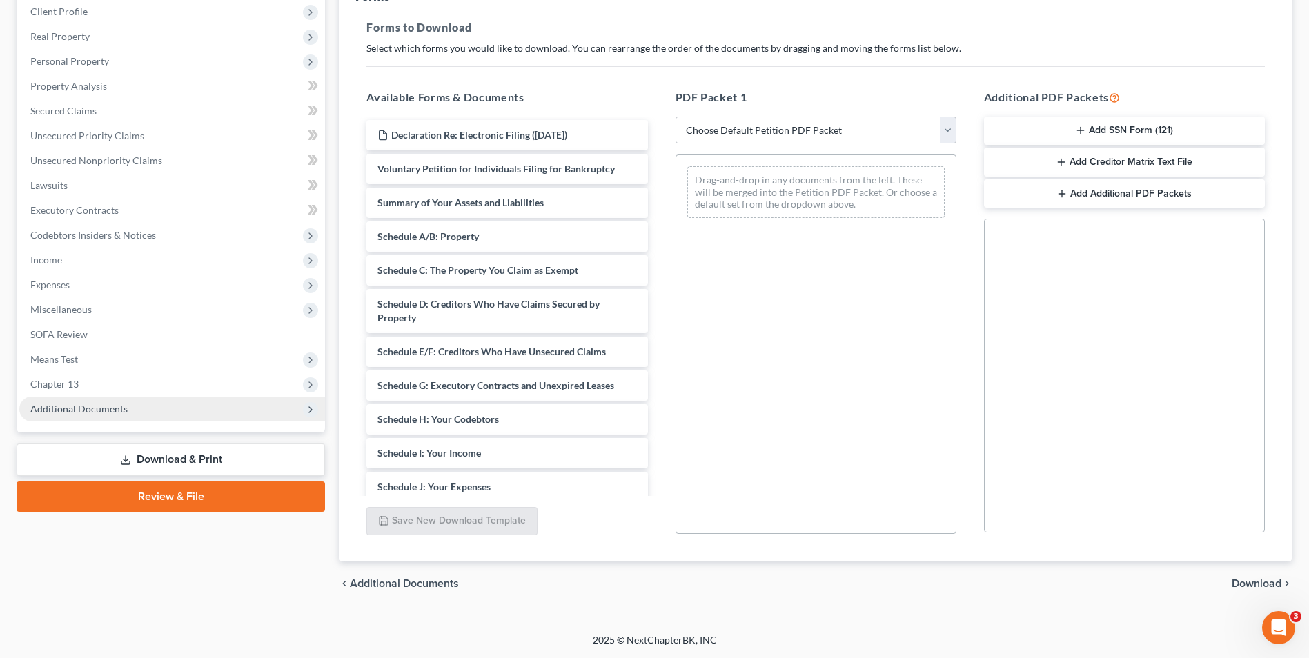
click at [112, 412] on span "Additional Documents" at bounding box center [78, 409] width 97 height 12
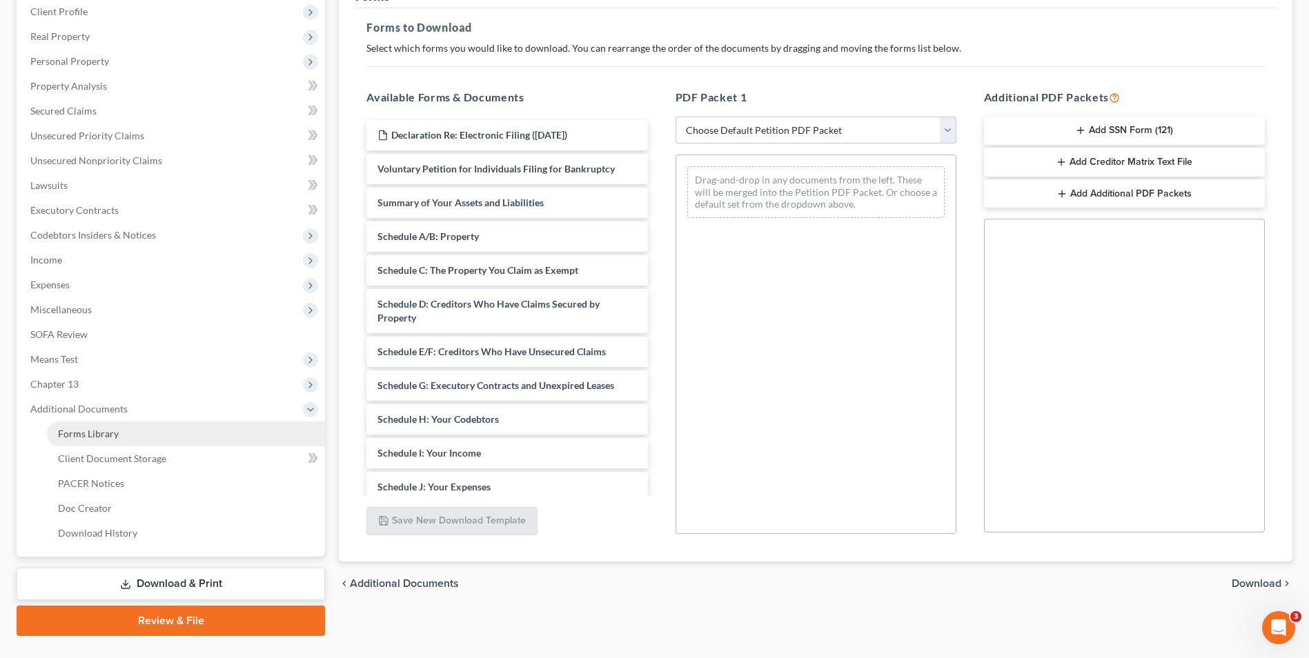
click at [139, 430] on link "Forms Library" at bounding box center [186, 433] width 278 height 25
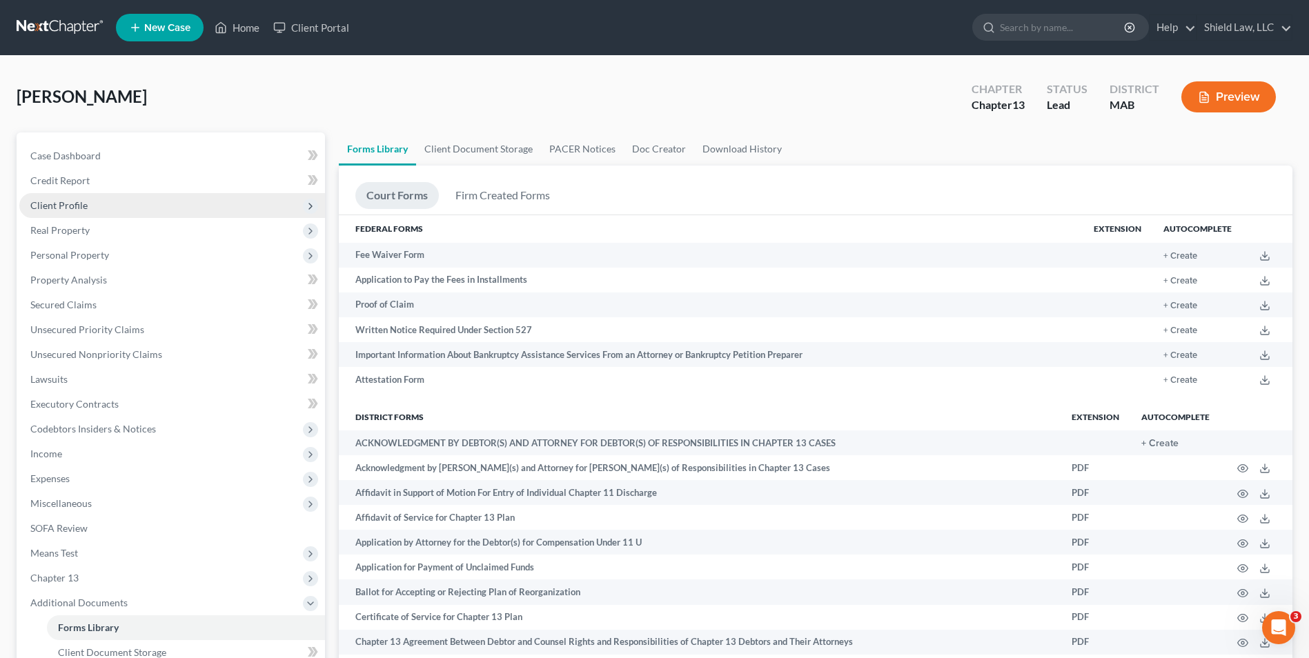
click at [97, 200] on span "Client Profile" at bounding box center [172, 205] width 306 height 25
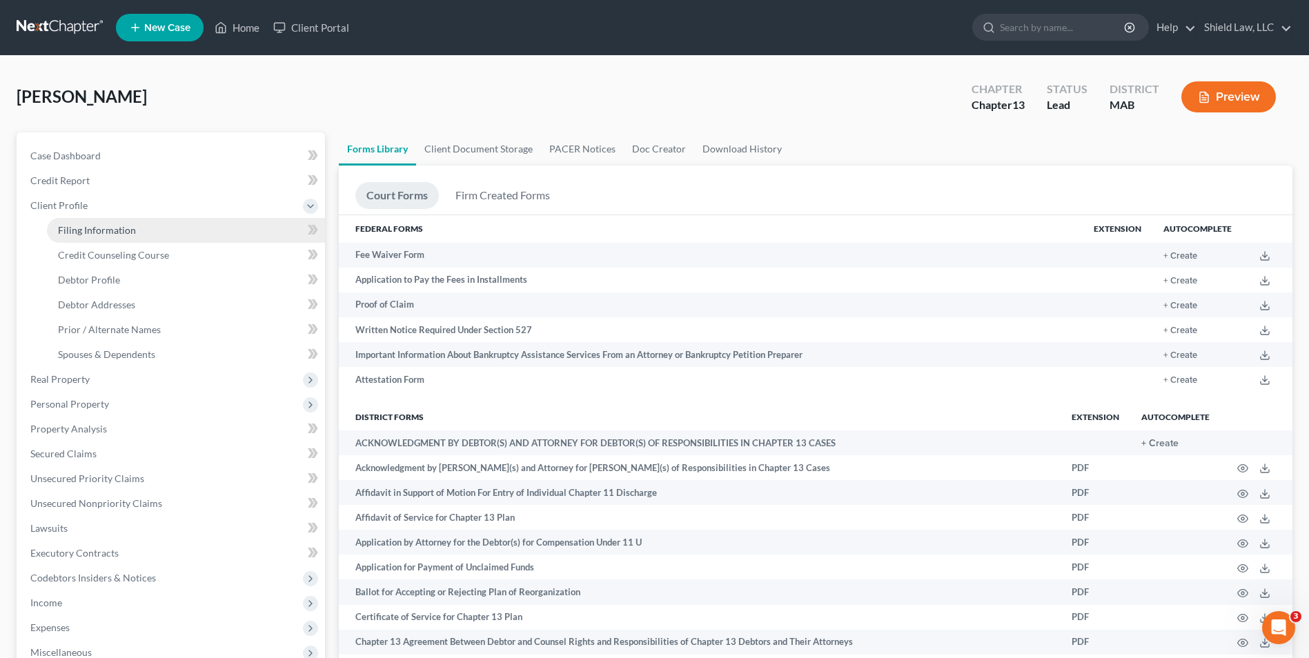
click at [116, 226] on span "Filing Information" at bounding box center [97, 230] width 78 height 12
select select "1"
select select "0"
select select "3"
select select "39"
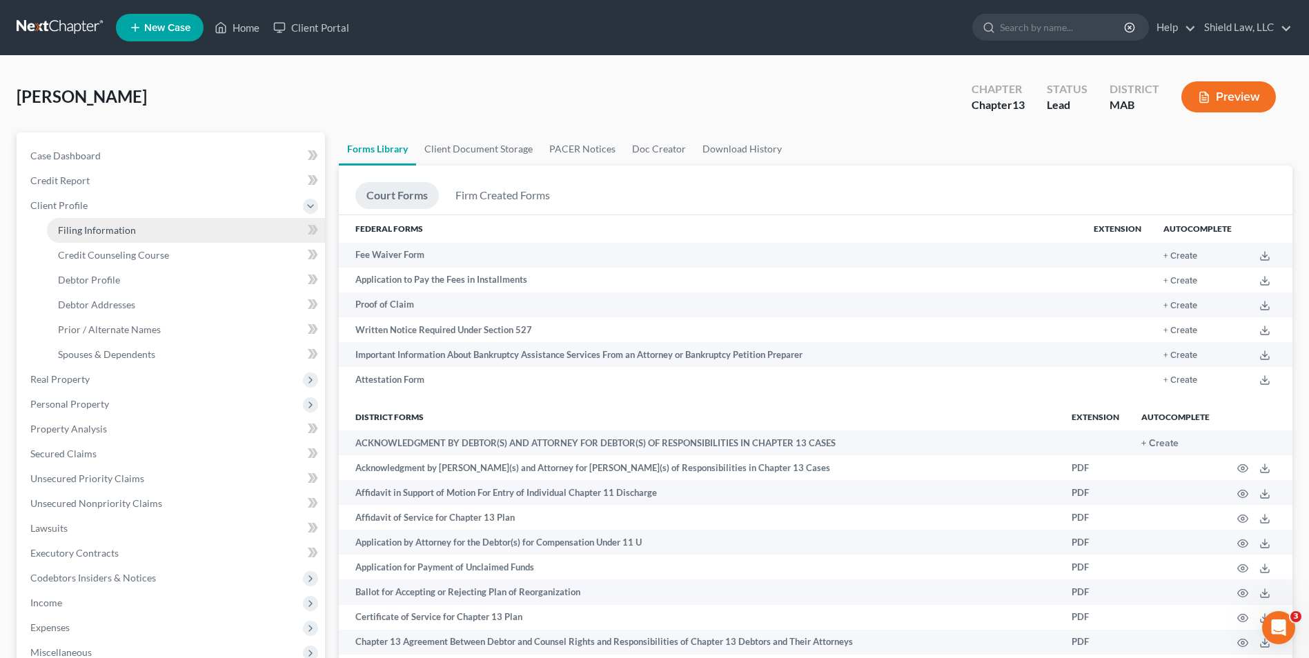
select select "22"
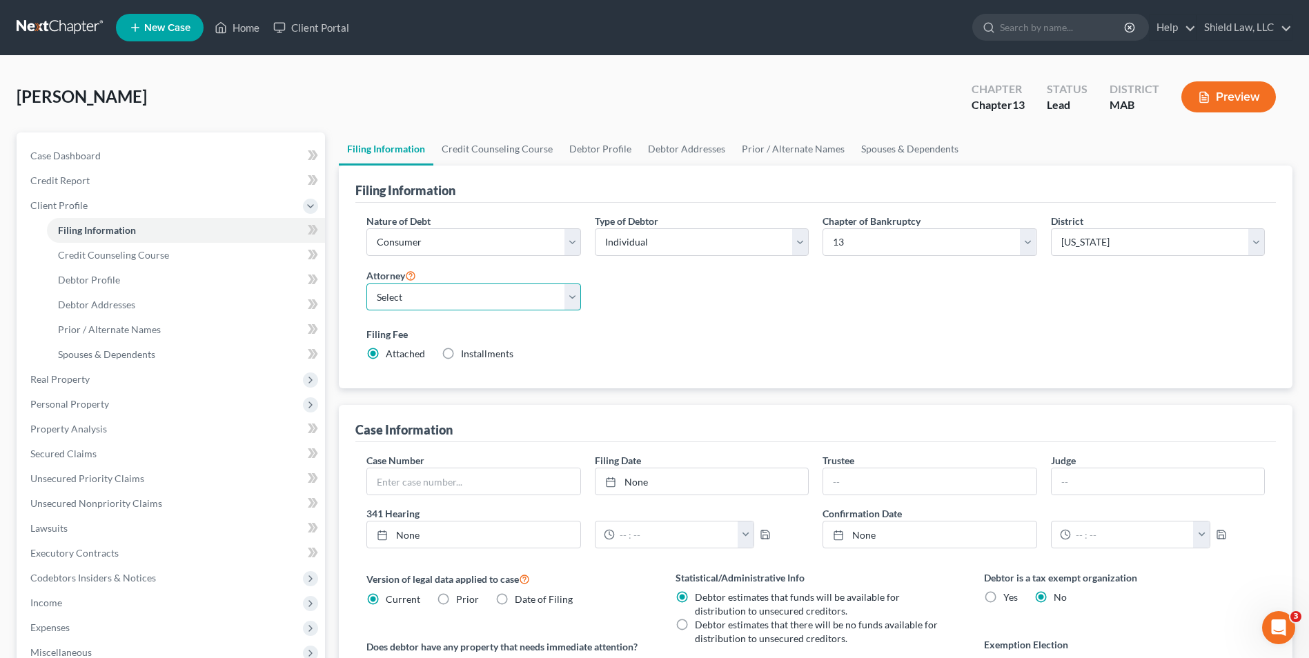
drag, startPoint x: 508, startPoint y: 288, endPoint x: 506, endPoint y: 299, distance: 11.8
click at [508, 288] on select "Select [PERSON_NAME] - MA" at bounding box center [473, 297] width 214 height 28
select select "0"
click at [366, 283] on select "Select [PERSON_NAME] - MA" at bounding box center [473, 297] width 214 height 28
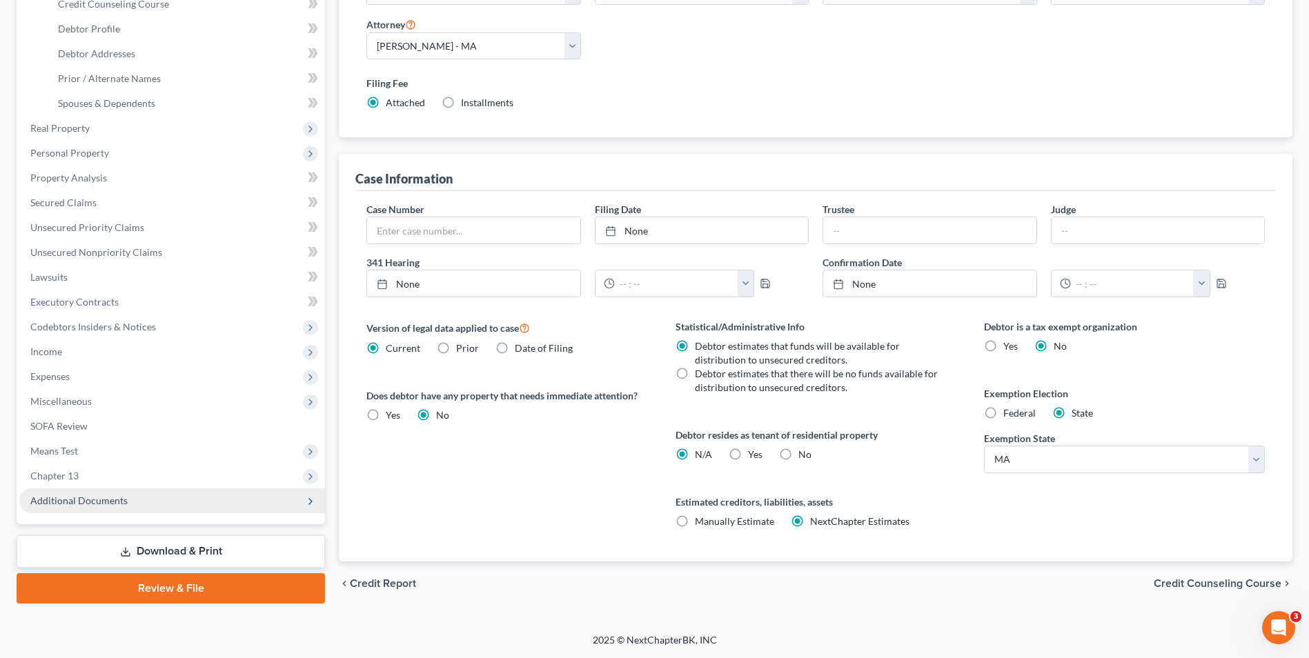
click at [97, 506] on span "Additional Documents" at bounding box center [172, 500] width 306 height 25
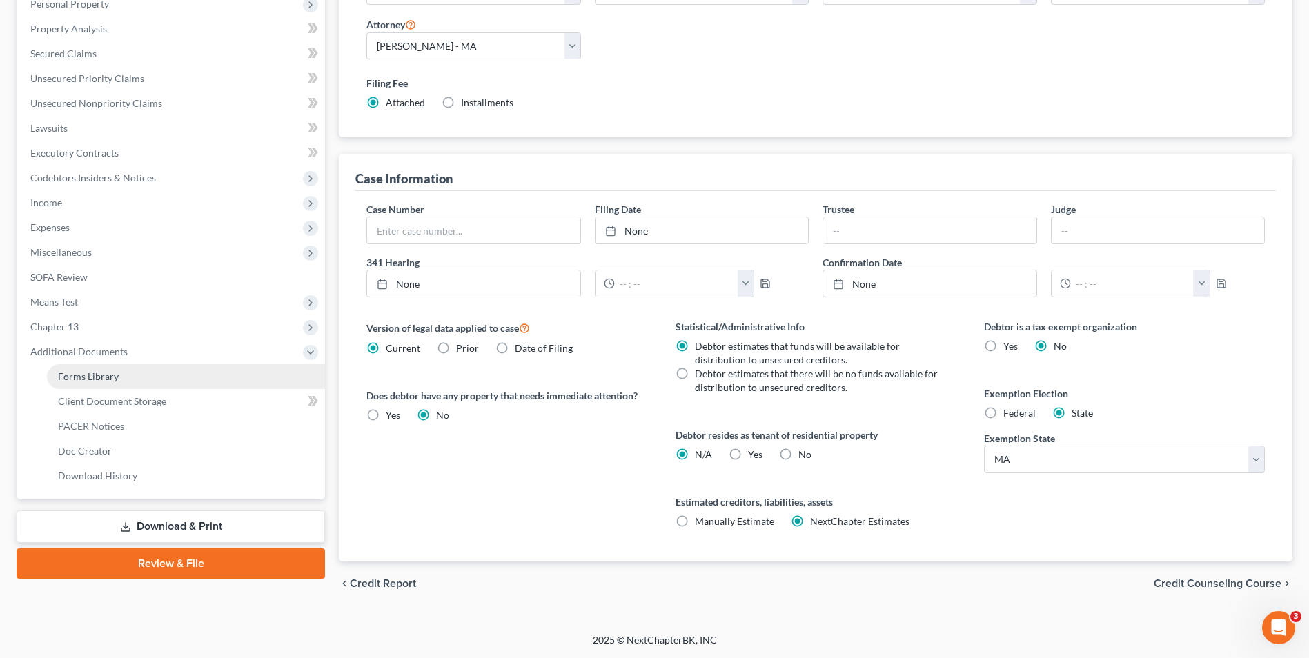
click at [154, 364] on link "Forms Library" at bounding box center [186, 376] width 278 height 25
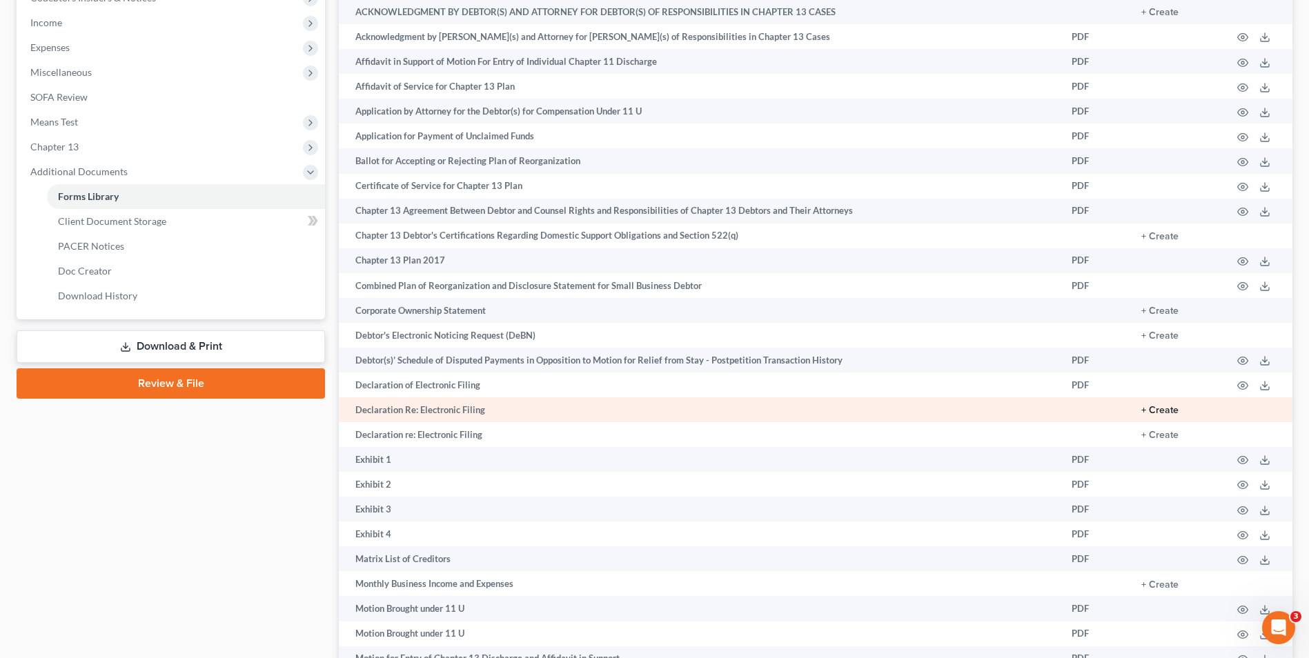
click at [1171, 415] on button "+ Create" at bounding box center [1159, 411] width 37 height 10
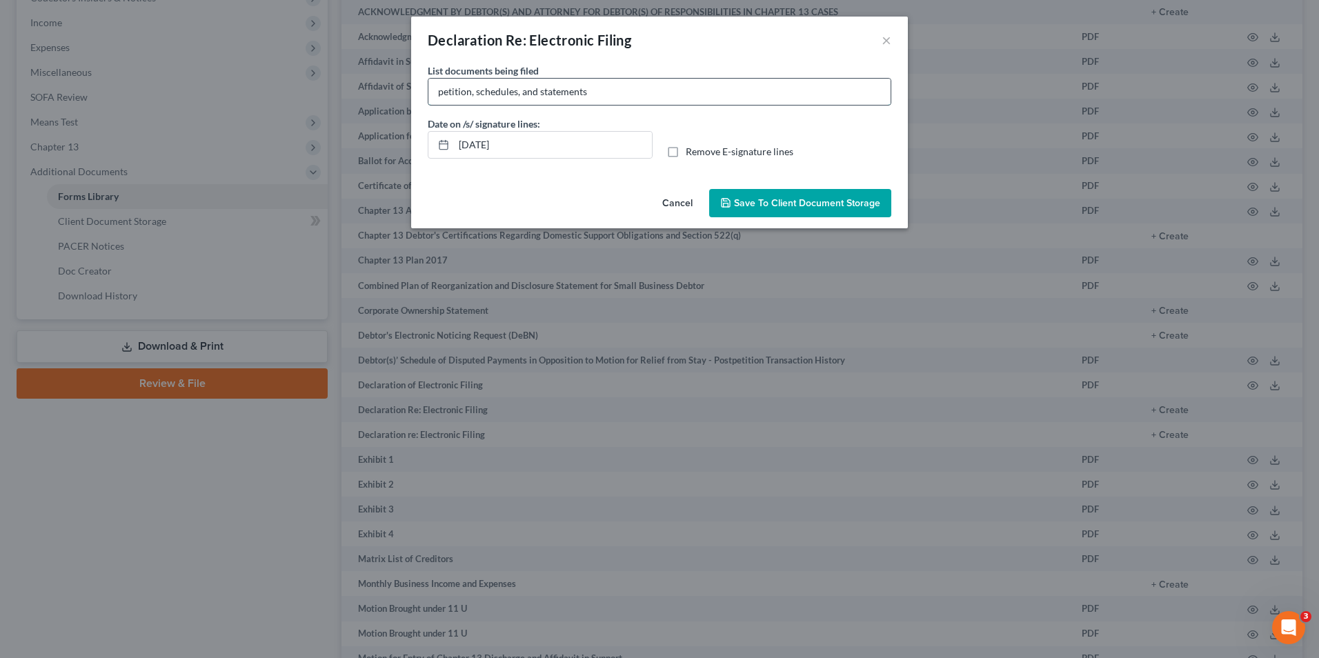
click at [609, 93] on input "petition, schedules, and statements" at bounding box center [659, 92] width 462 height 26
type input "petition, schedules, and statement of financial affairs"
click at [686, 150] on label "Remove E-signature lines" at bounding box center [740, 152] width 108 height 14
click at [691, 150] on input "Remove E-signature lines" at bounding box center [695, 149] width 9 height 9
checkbox input "true"
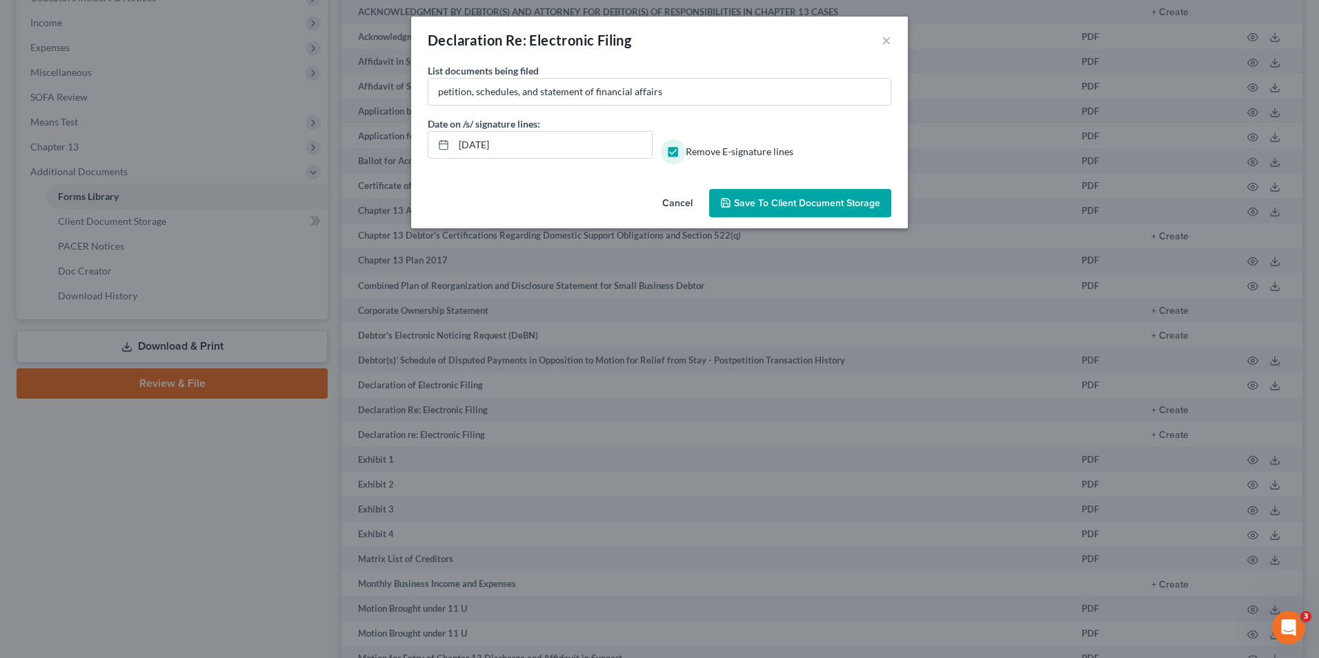
click at [773, 196] on button "Save to Client Document Storage" at bounding box center [800, 203] width 182 height 29
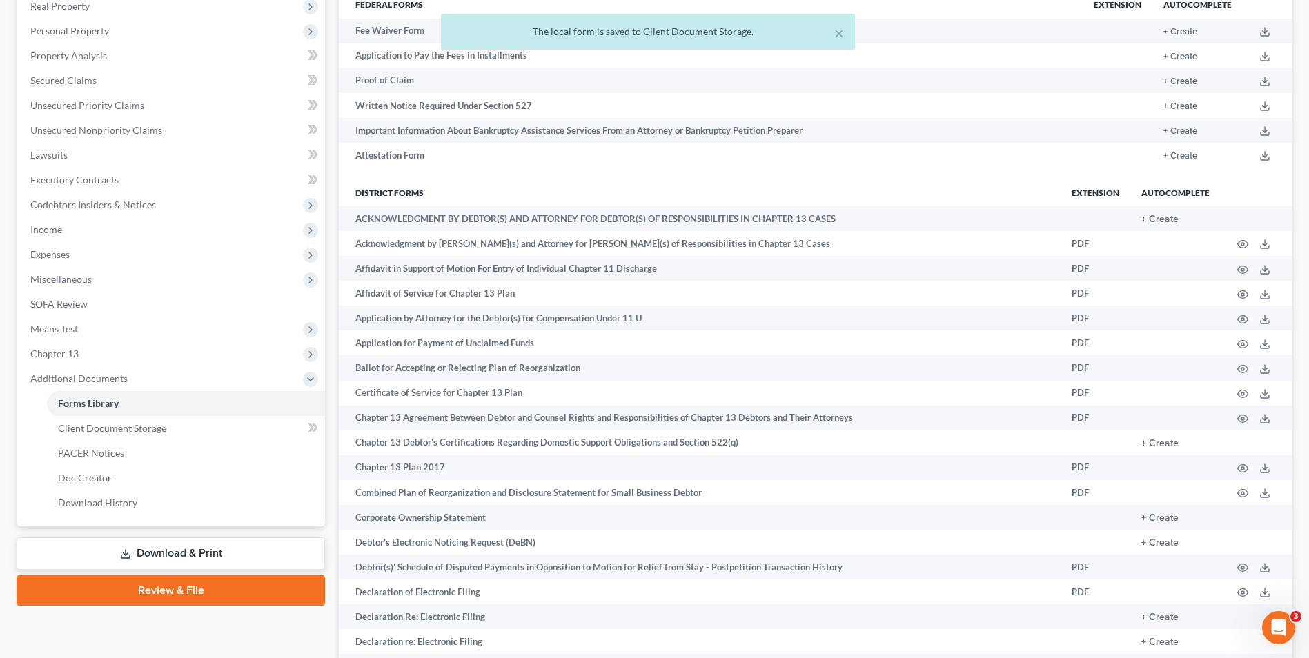
click at [227, 546] on link "Download & Print" at bounding box center [171, 553] width 308 height 32
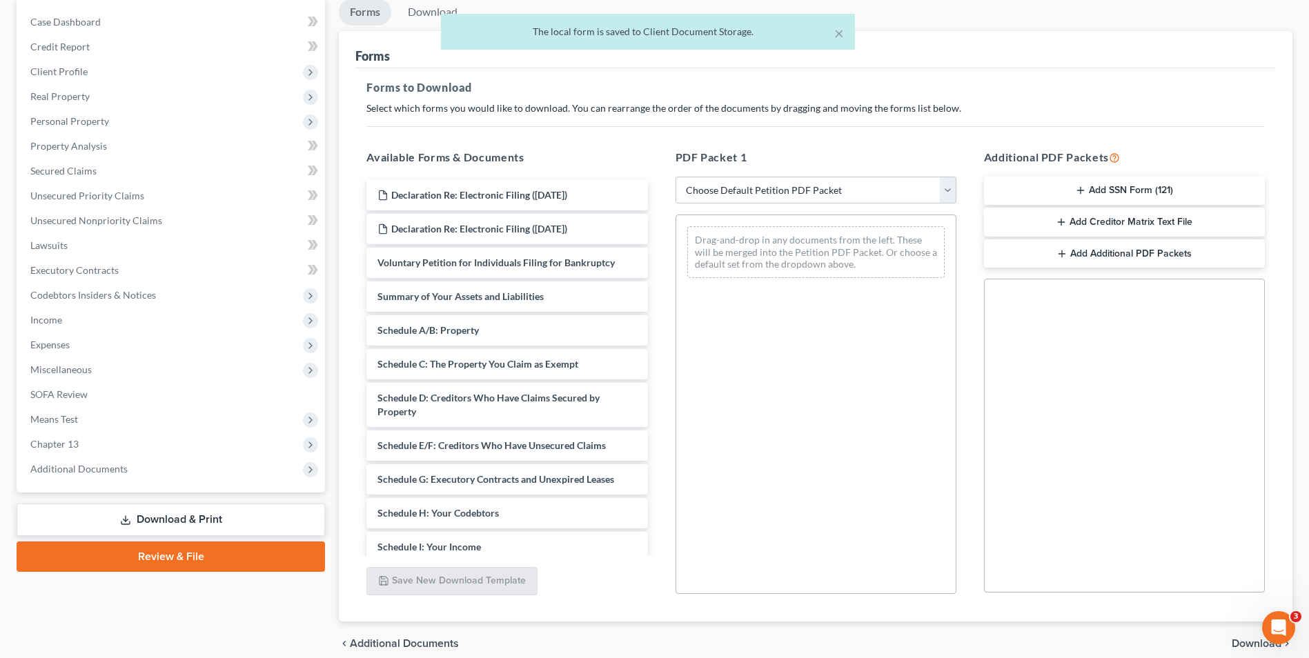
scroll to position [138, 0]
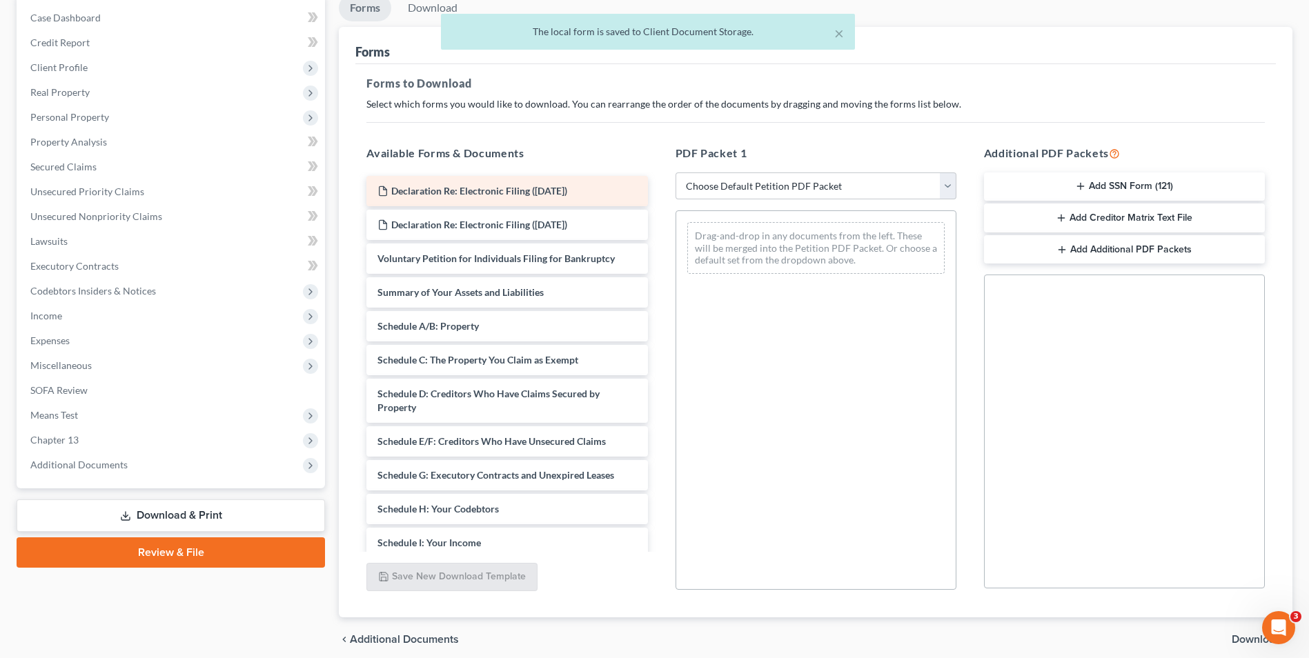
click at [579, 200] on div "Declaration Re: Electronic Filing ([DATE])" at bounding box center [506, 191] width 281 height 30
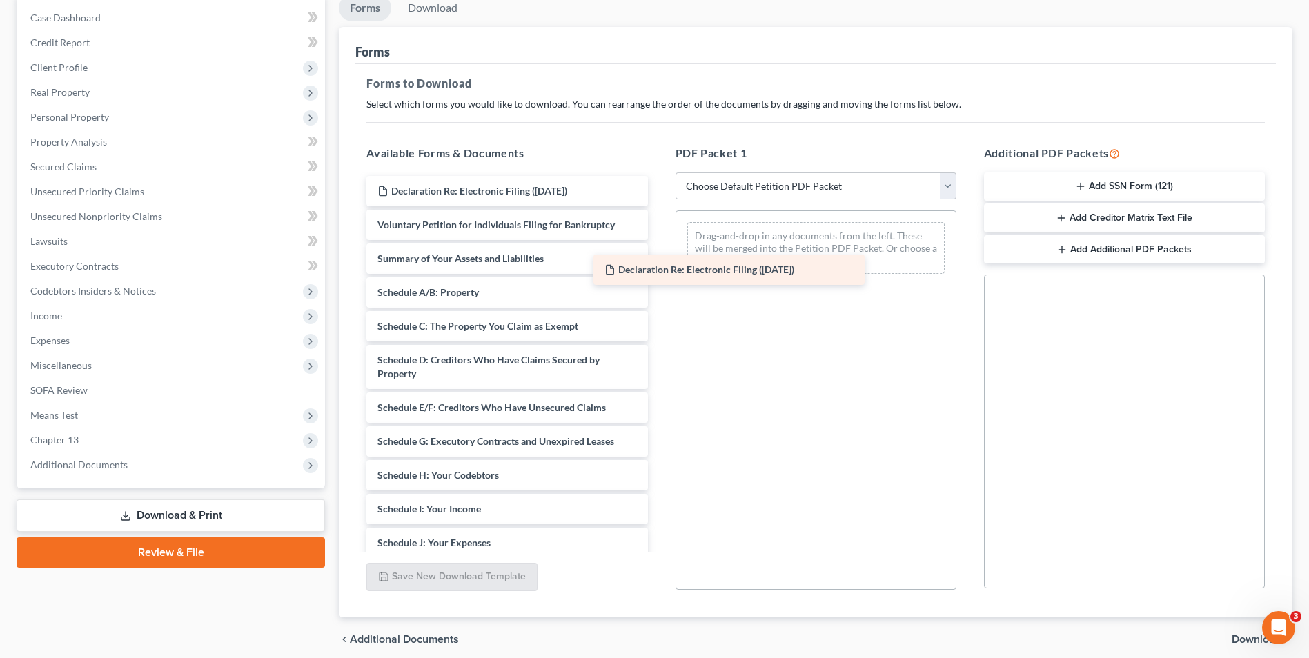
drag, startPoint x: 579, startPoint y: 200, endPoint x: 731, endPoint y: 258, distance: 163.1
click at [658, 280] on div "Declaration Re: Electronic Filing ([DATE]) Declaration Re: Electronic Filing ([…" at bounding box center [506, 499] width 303 height 646
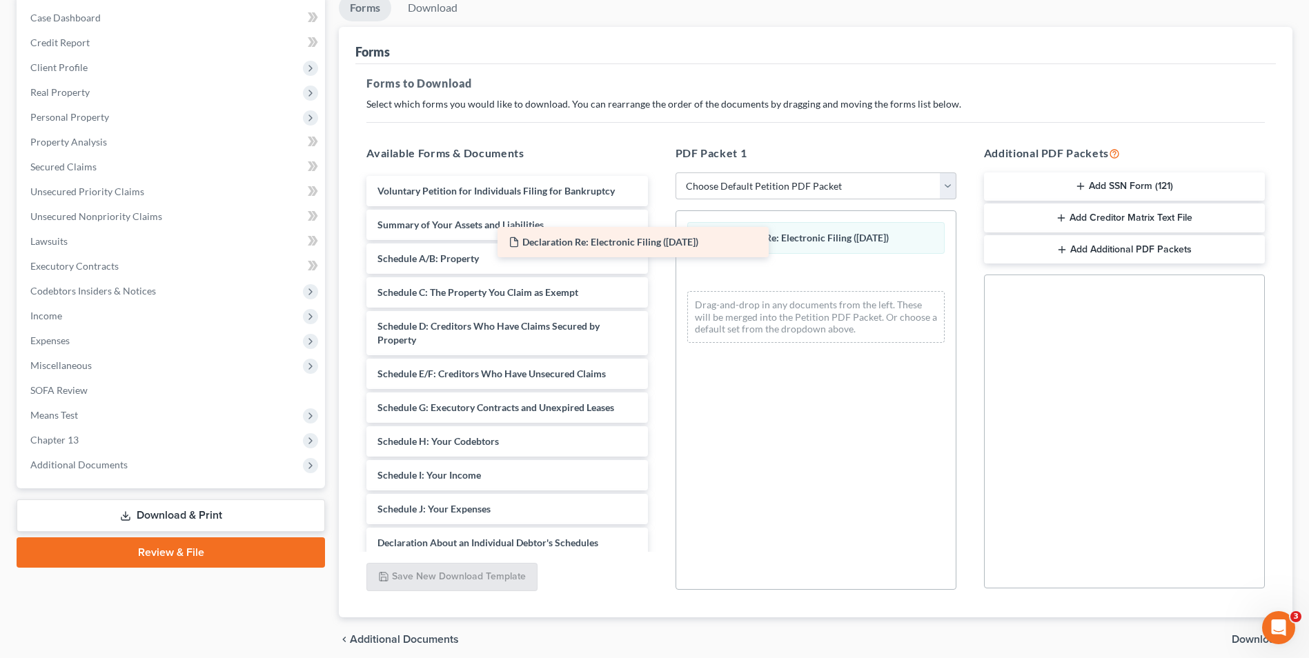
drag, startPoint x: 648, startPoint y: 242, endPoint x: 786, endPoint y: 277, distance: 141.7
click at [658, 283] on div "Declaration Re: Electronic Filing ([DATE]) Declaration Re: Electronic Filing ([…" at bounding box center [506, 482] width 303 height 613
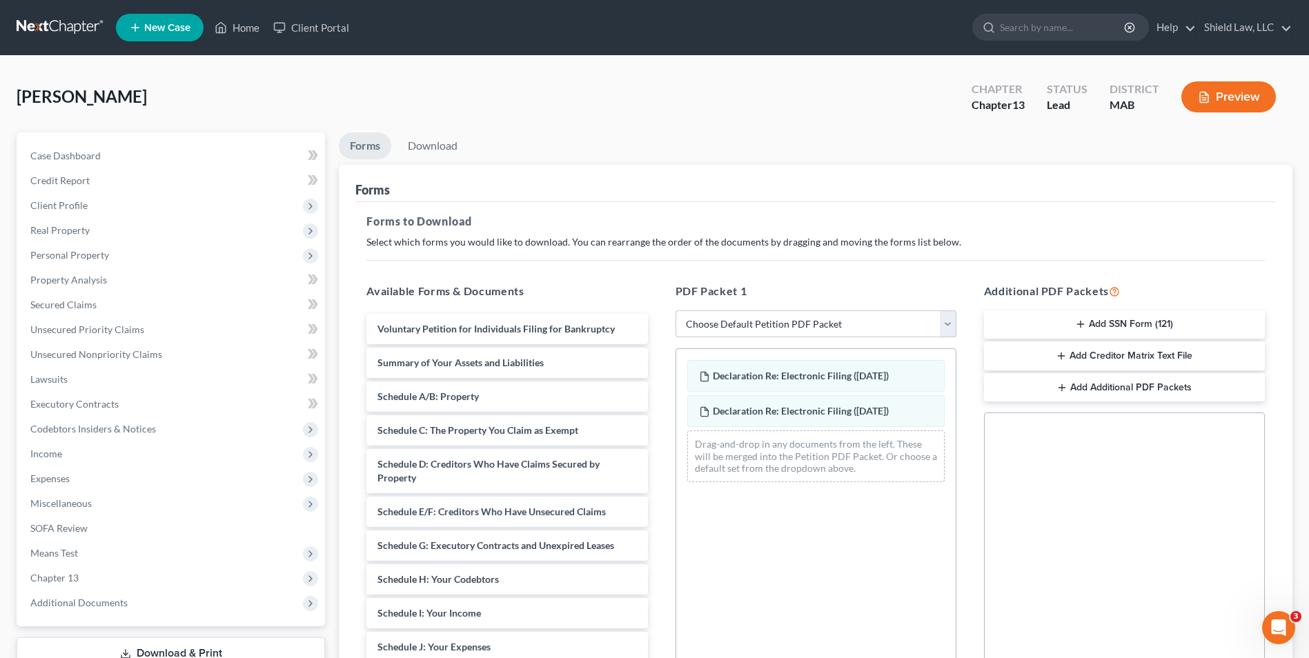
scroll to position [194, 0]
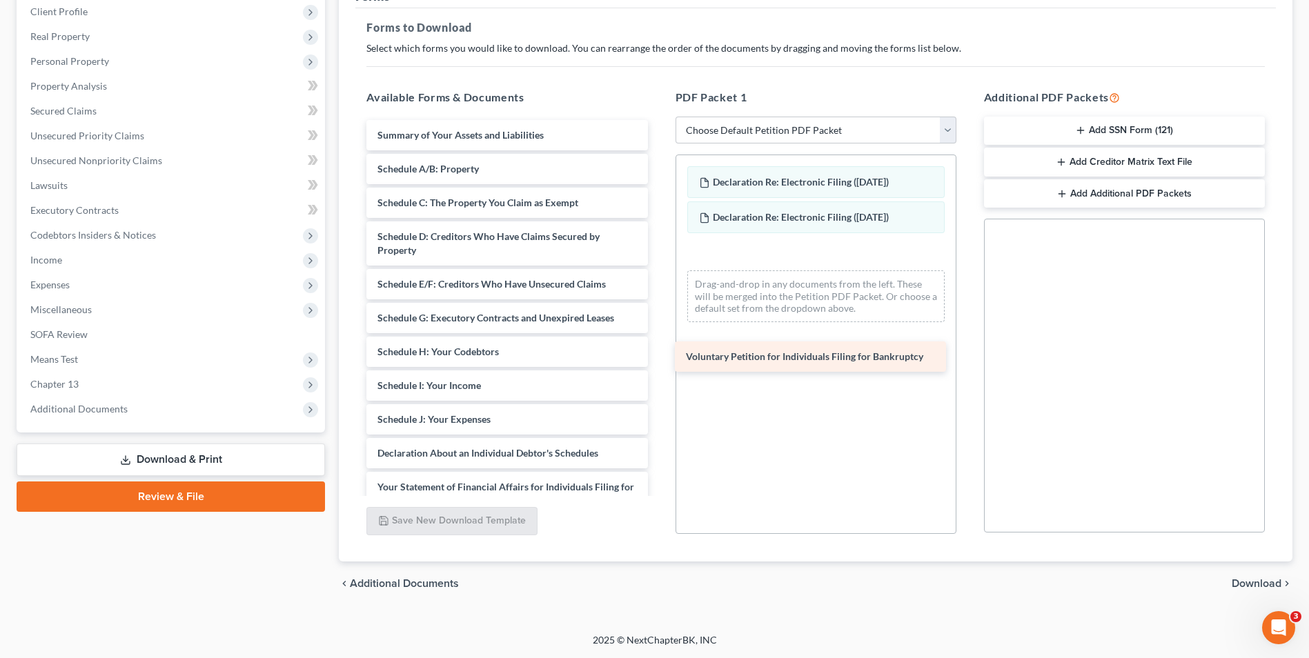
drag, startPoint x: 544, startPoint y: 138, endPoint x: 835, endPoint y: 349, distance: 359.6
click at [658, 354] on div "Voluntary Petition for Individuals Filing for Bankruptcy Voluntary Petition for…" at bounding box center [506, 409] width 303 height 579
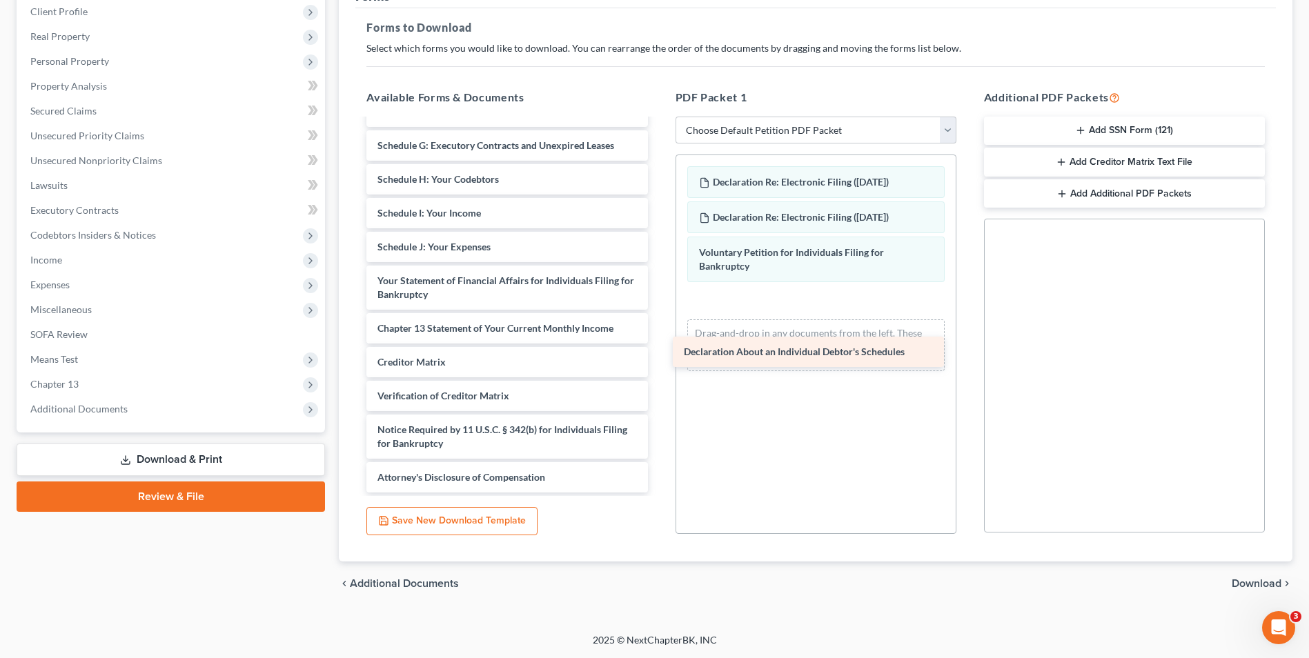
drag, startPoint x: 519, startPoint y: 255, endPoint x: 830, endPoint y: 361, distance: 328.7
click at [658, 361] on div "Declaration About an Individual Debtor's Schedules Summary of Your Assets and L…" at bounding box center [506, 220] width 303 height 545
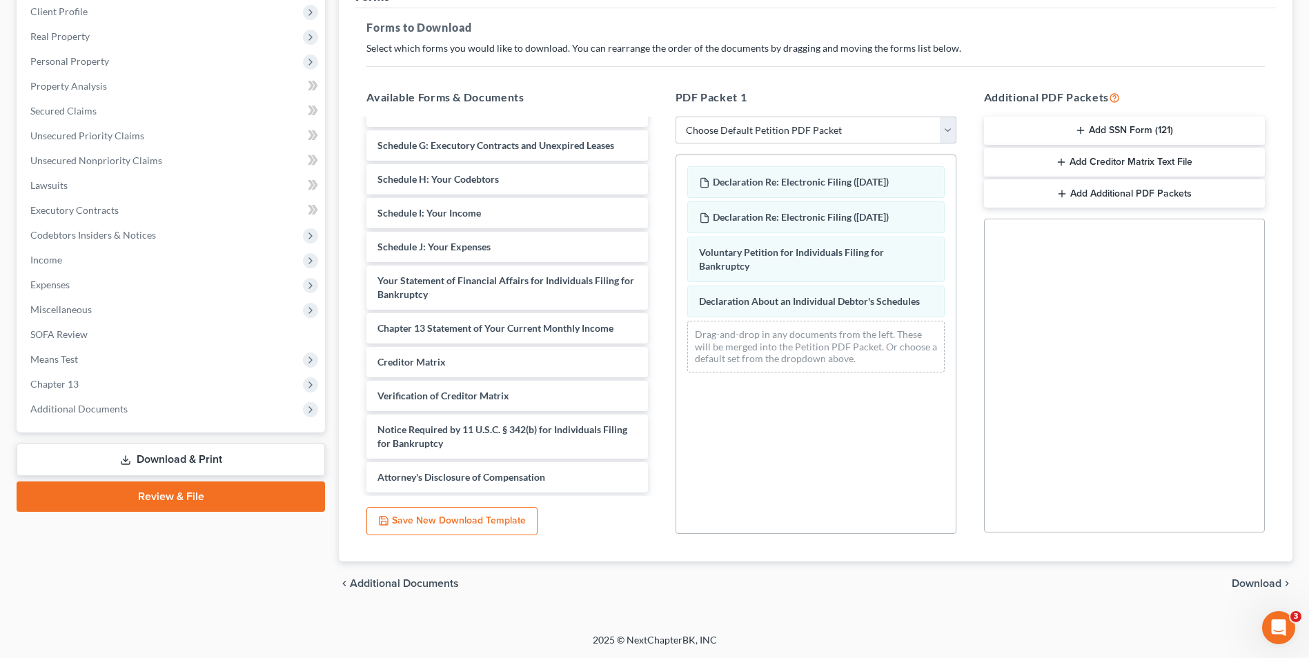
click at [1135, 127] on button "Add SSN Form (121)" at bounding box center [1124, 131] width 281 height 29
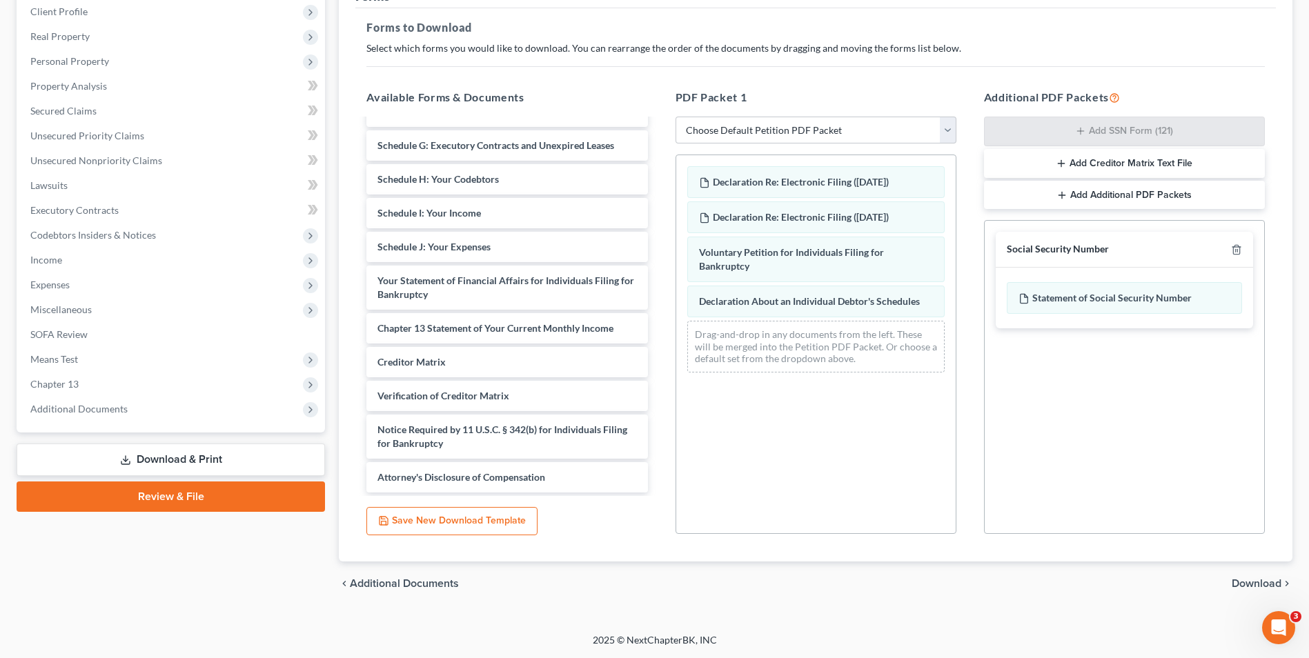
click at [1249, 578] on span "Download" at bounding box center [1256, 583] width 50 height 11
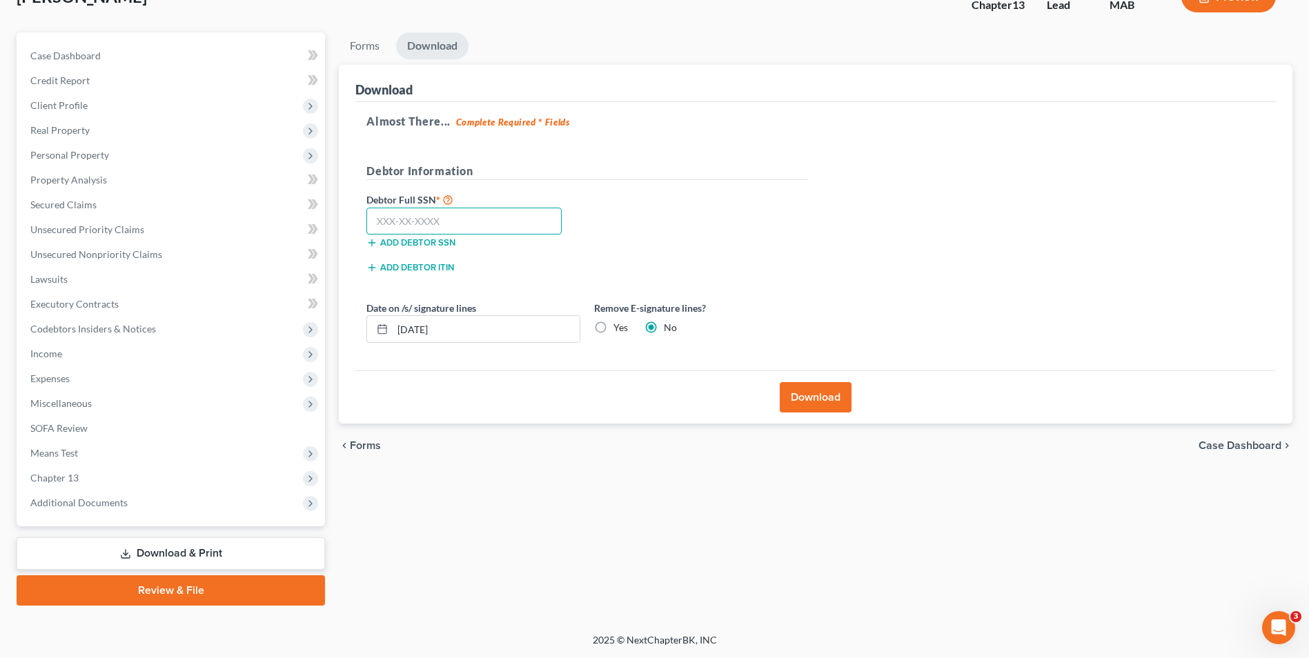
click at [493, 211] on input "text" at bounding box center [463, 222] width 195 height 28
type input "596-32-3171"
click at [613, 329] on label "Yes" at bounding box center [620, 328] width 14 height 14
click at [619, 329] on input "Yes" at bounding box center [623, 325] width 9 height 9
radio input "true"
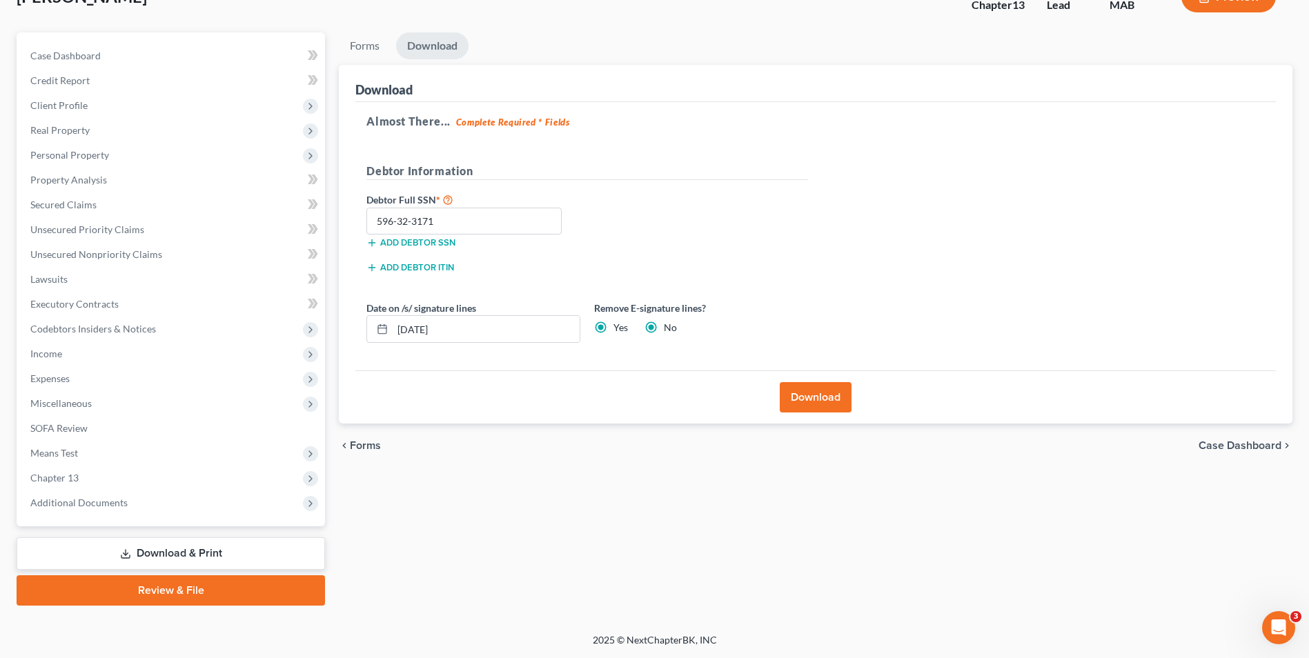
radio input "false"
click at [830, 409] on button "Download" at bounding box center [815, 397] width 72 height 30
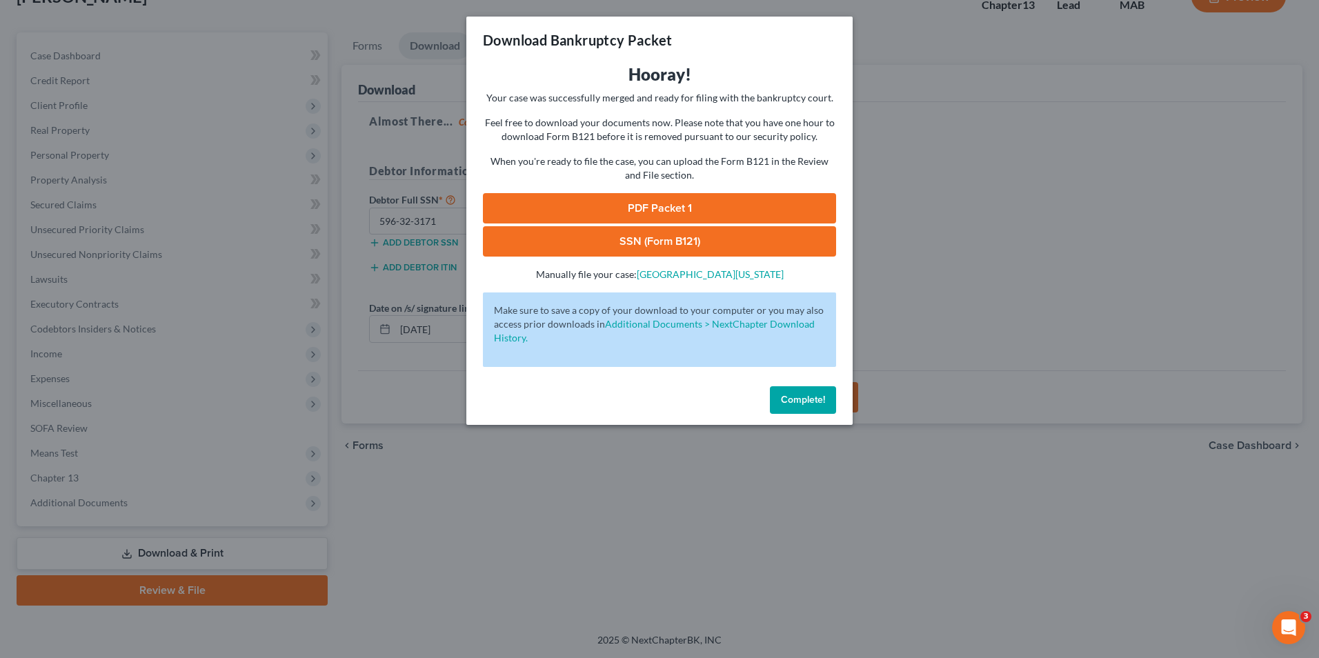
click at [632, 212] on link "PDF Packet 1" at bounding box center [659, 208] width 353 height 30
click at [631, 237] on link "SSN (Form B121)" at bounding box center [659, 241] width 353 height 30
click at [829, 396] on button "Complete!" at bounding box center [803, 400] width 66 height 28
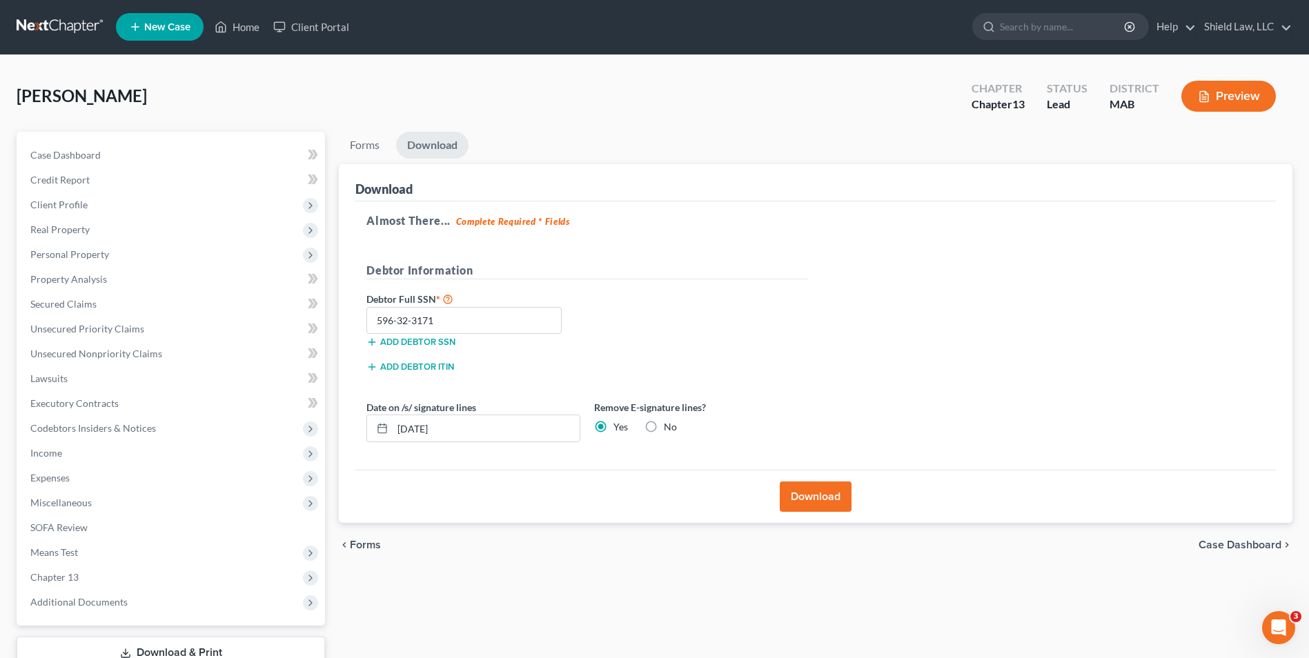
scroll to position [0, 0]
drag, startPoint x: 241, startPoint y: 32, endPoint x: 257, endPoint y: 38, distance: 17.0
click at [241, 32] on link "Home" at bounding box center [237, 27] width 59 height 25
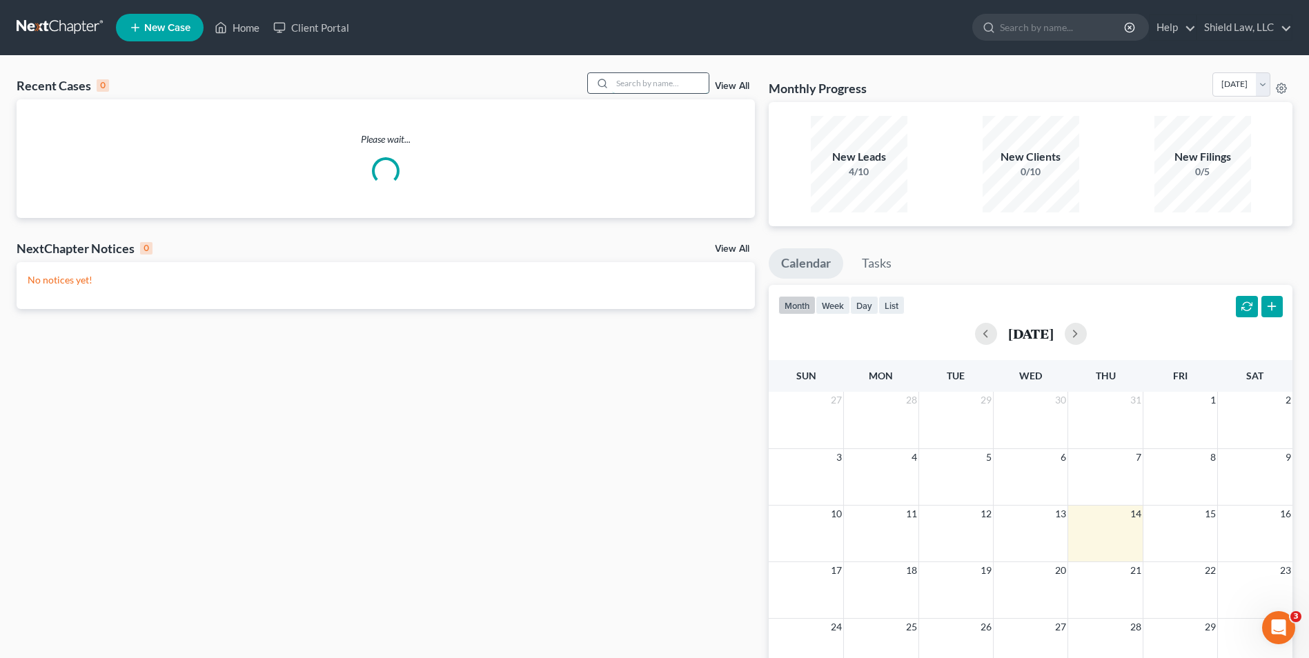
click at [653, 82] on input "search" at bounding box center [660, 83] width 97 height 20
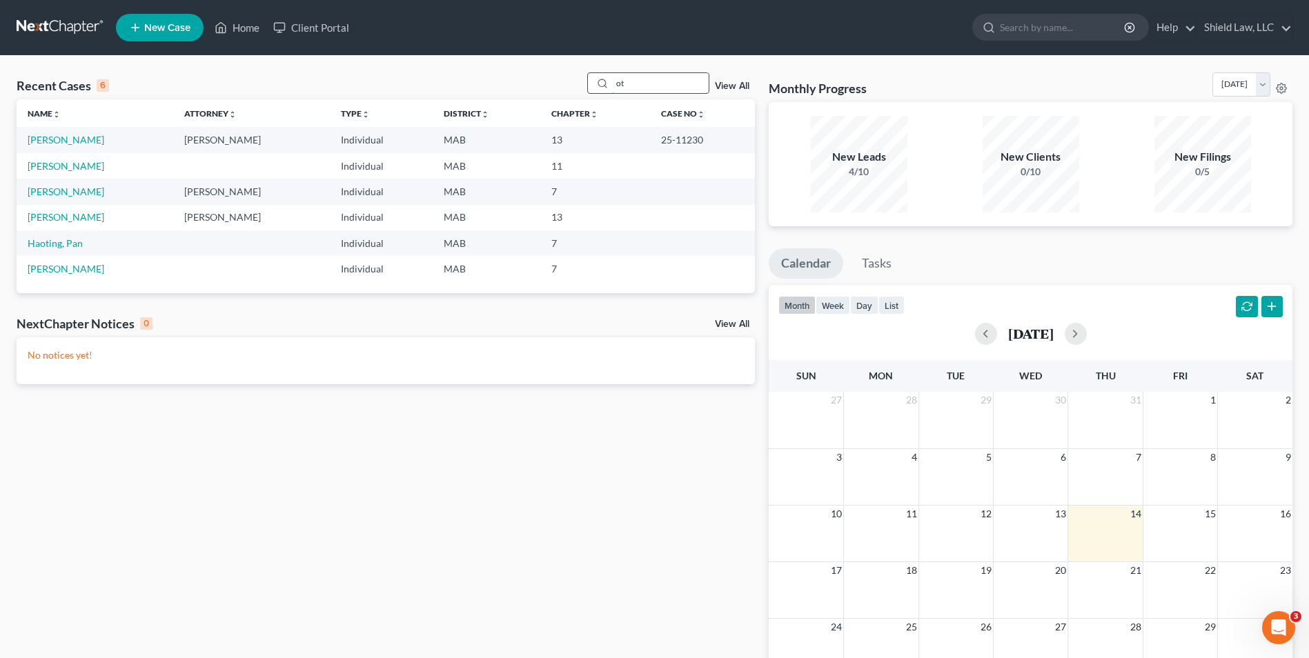
drag, startPoint x: 634, startPoint y: 86, endPoint x: 589, endPoint y: 87, distance: 44.8
click at [591, 87] on div "ot" at bounding box center [648, 82] width 123 height 21
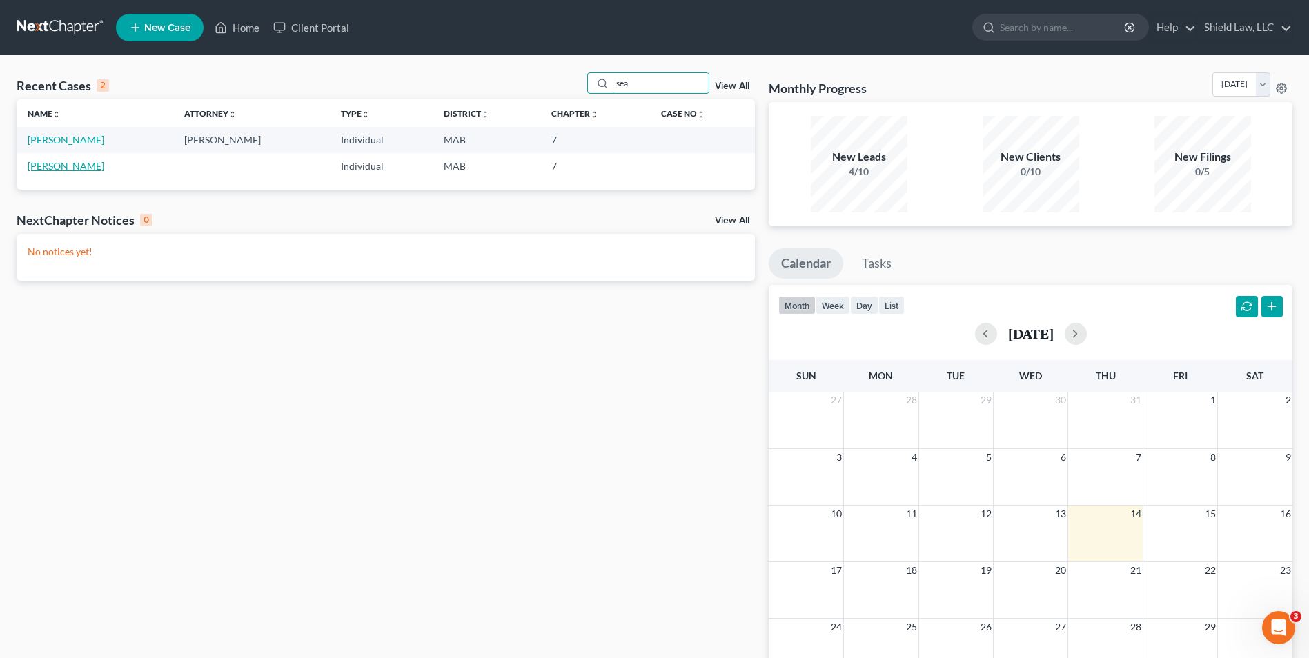
type input "sea"
click at [47, 170] on link "[PERSON_NAME]" at bounding box center [66, 166] width 77 height 12
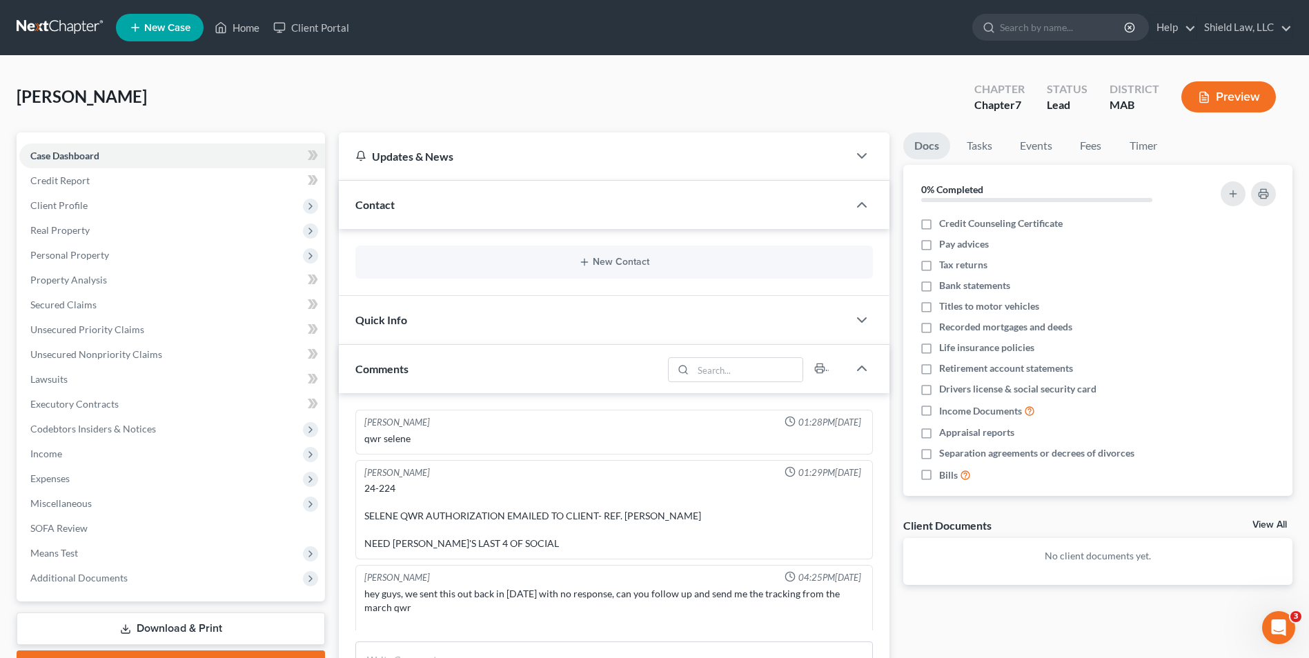
scroll to position [374, 0]
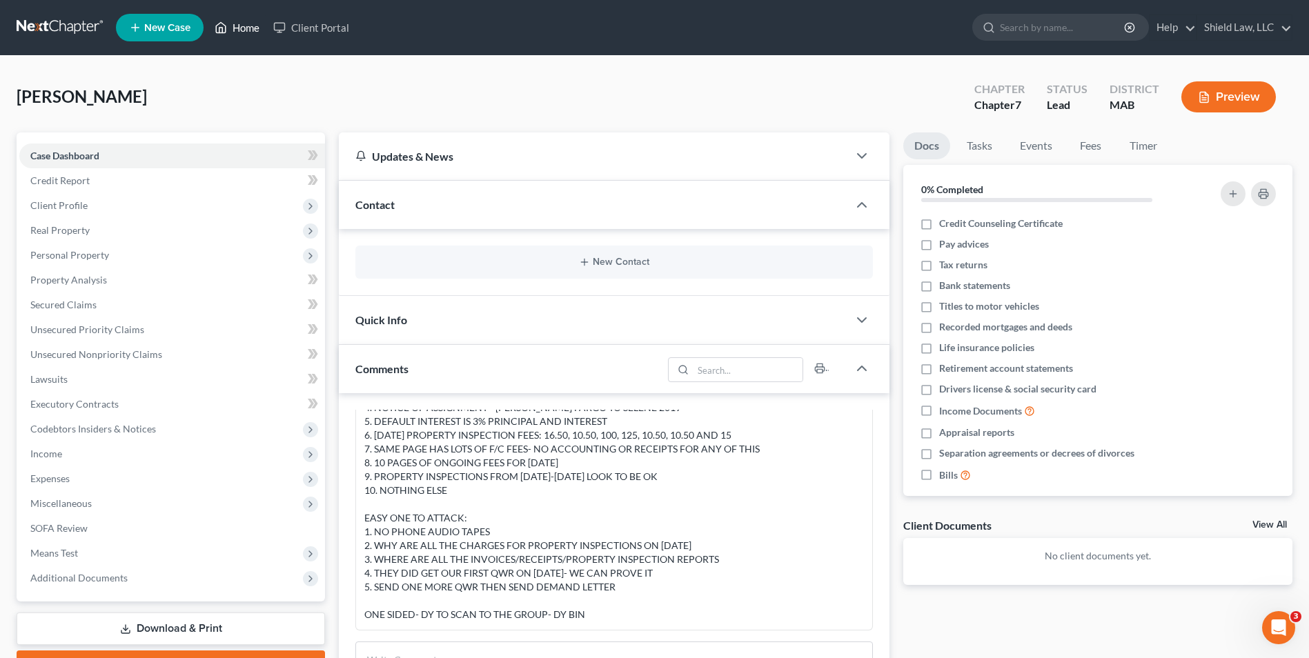
click at [228, 19] on link "Home" at bounding box center [237, 27] width 59 height 25
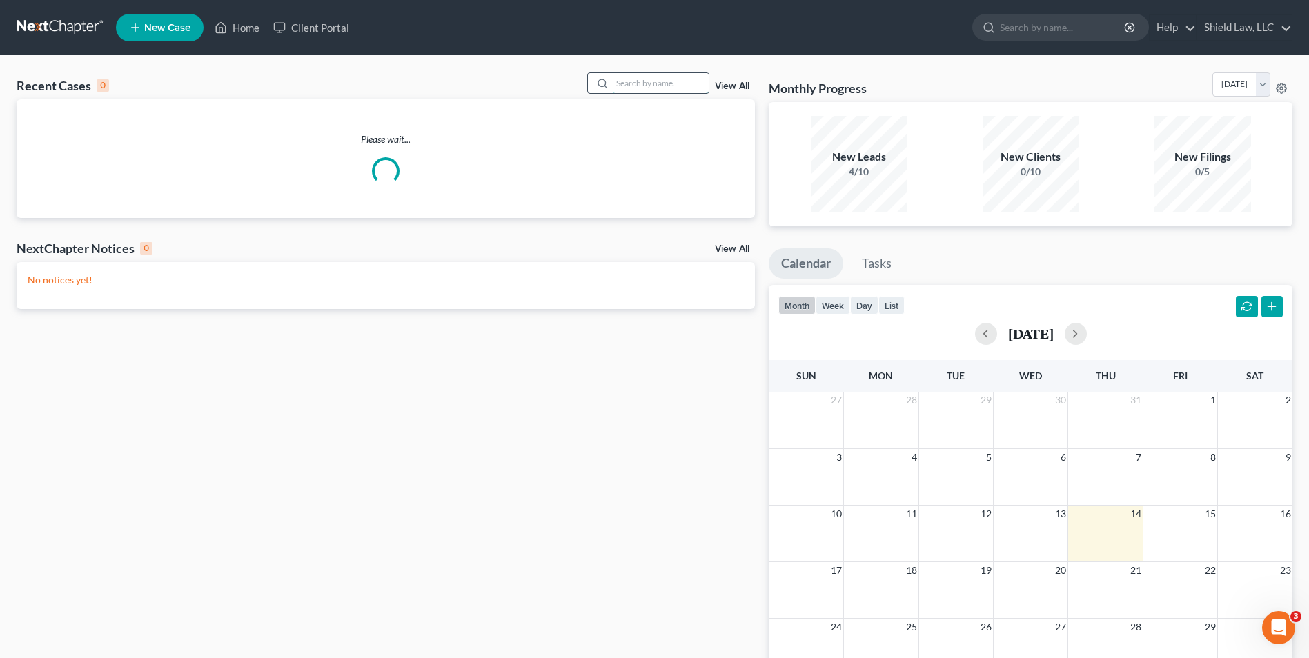
click at [670, 80] on input "search" at bounding box center [660, 83] width 97 height 20
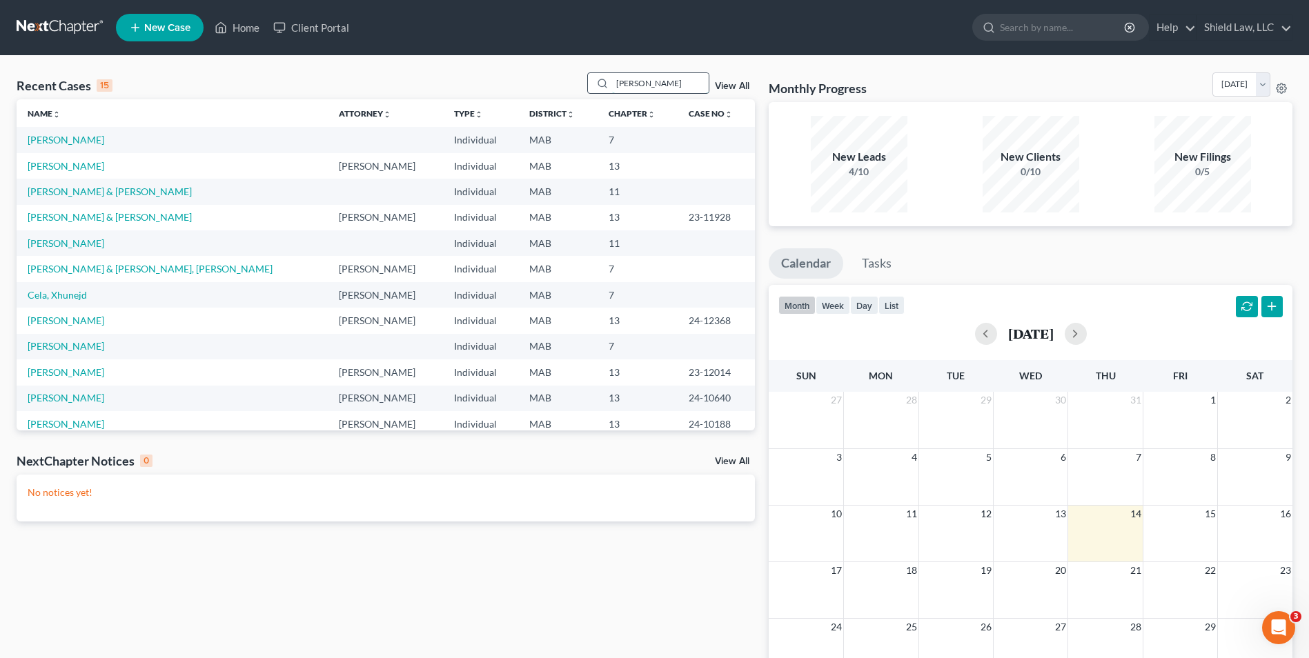
type input "[PERSON_NAME]"
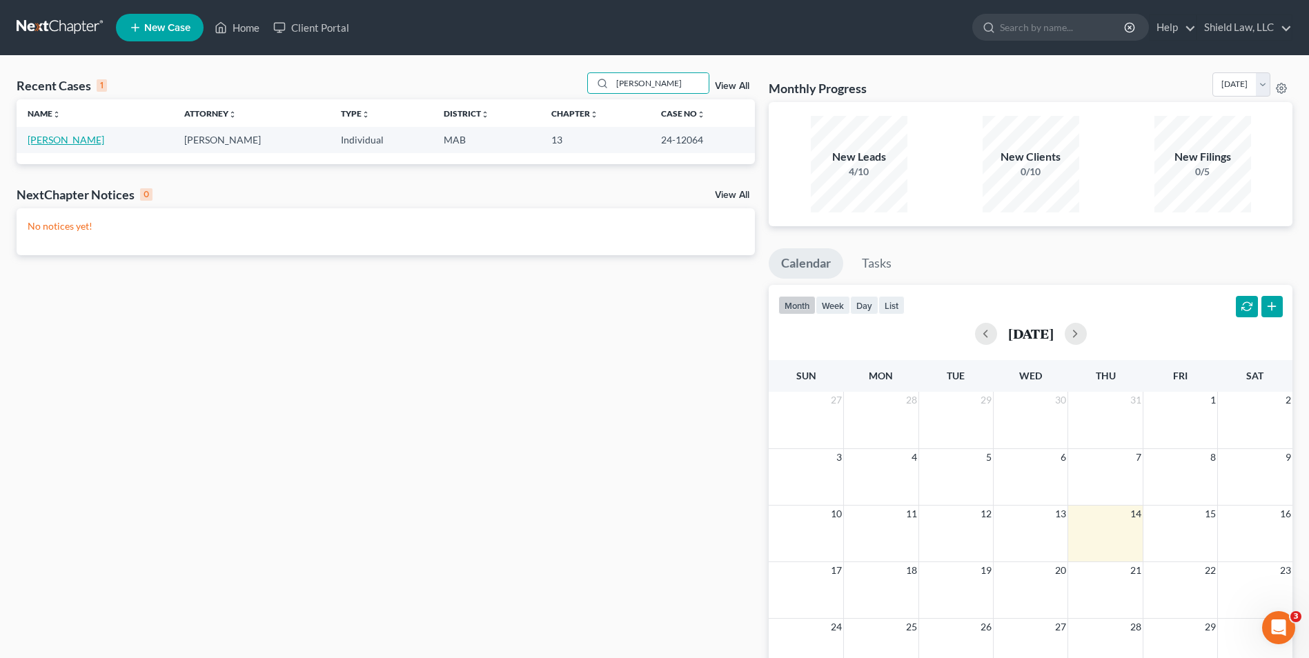
click at [52, 141] on link "[PERSON_NAME]" at bounding box center [66, 140] width 77 height 12
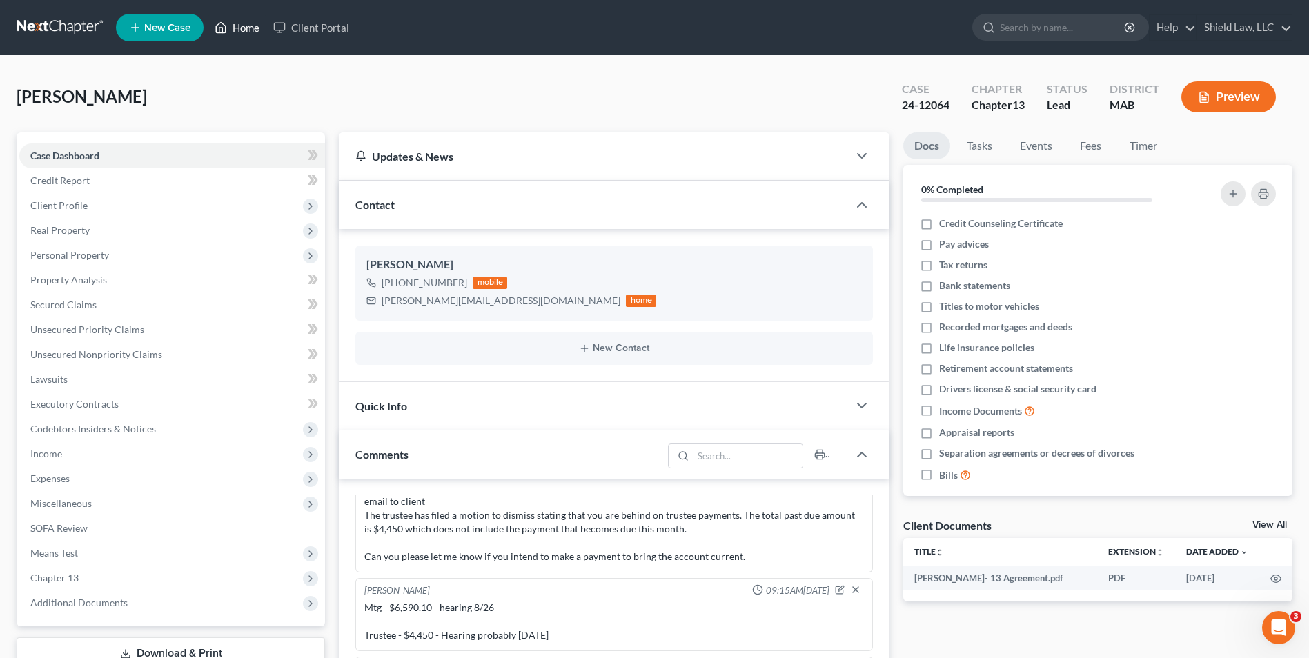
drag, startPoint x: 240, startPoint y: 30, endPoint x: 539, endPoint y: 38, distance: 298.8
click at [240, 30] on link "Home" at bounding box center [237, 27] width 59 height 25
